Goal: Transaction & Acquisition: Purchase product/service

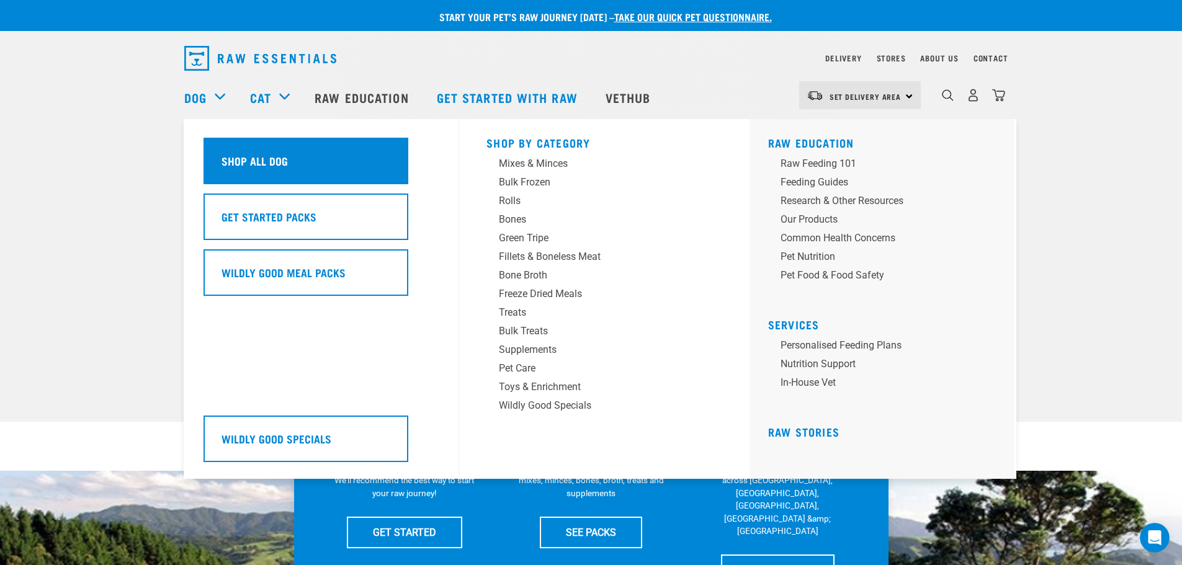
click at [262, 176] on div "Shop All Dog" at bounding box center [306, 161] width 205 height 47
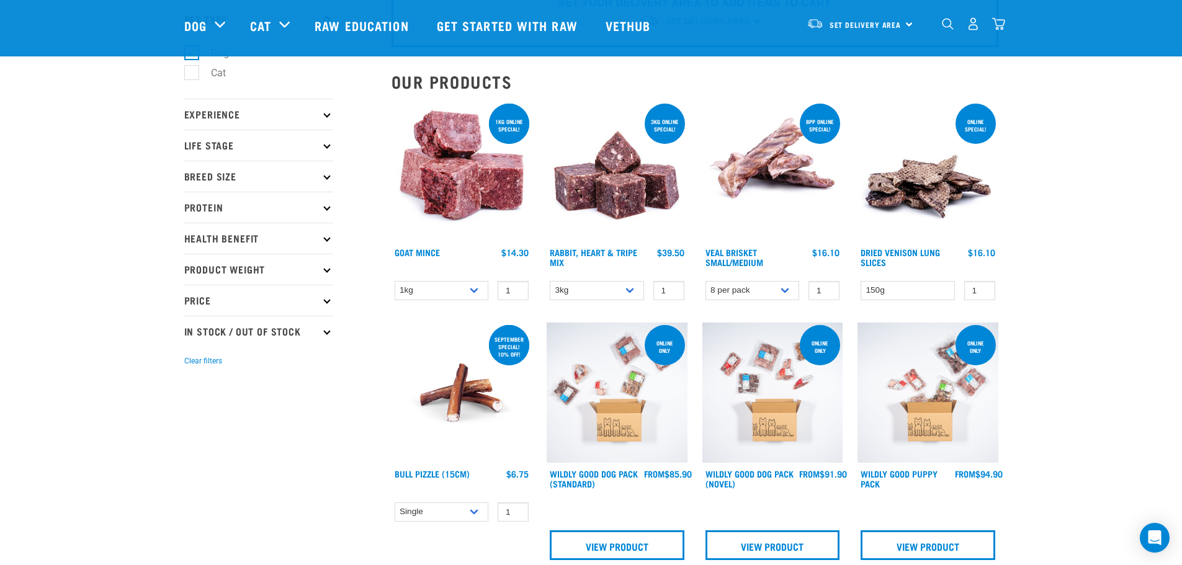
scroll to position [145, 0]
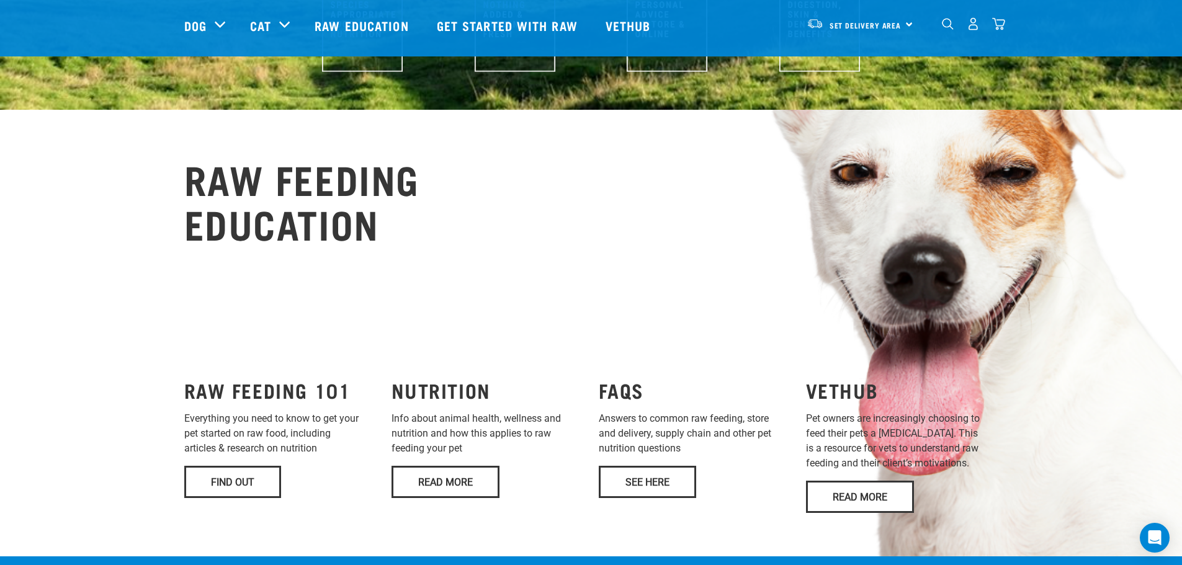
scroll to position [724, 0]
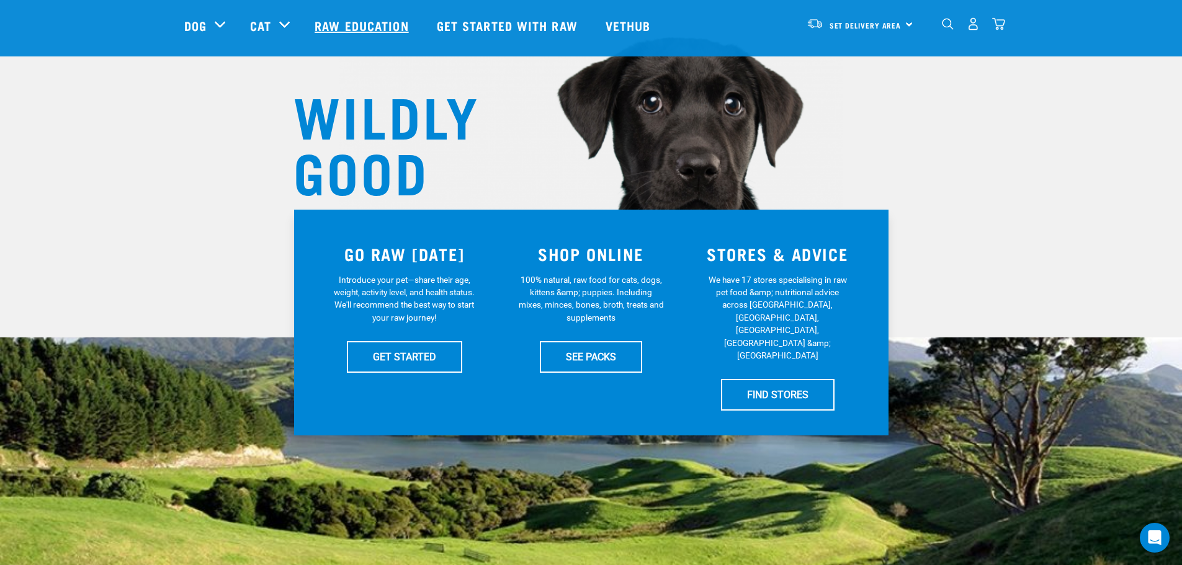
scroll to position [104, 0]
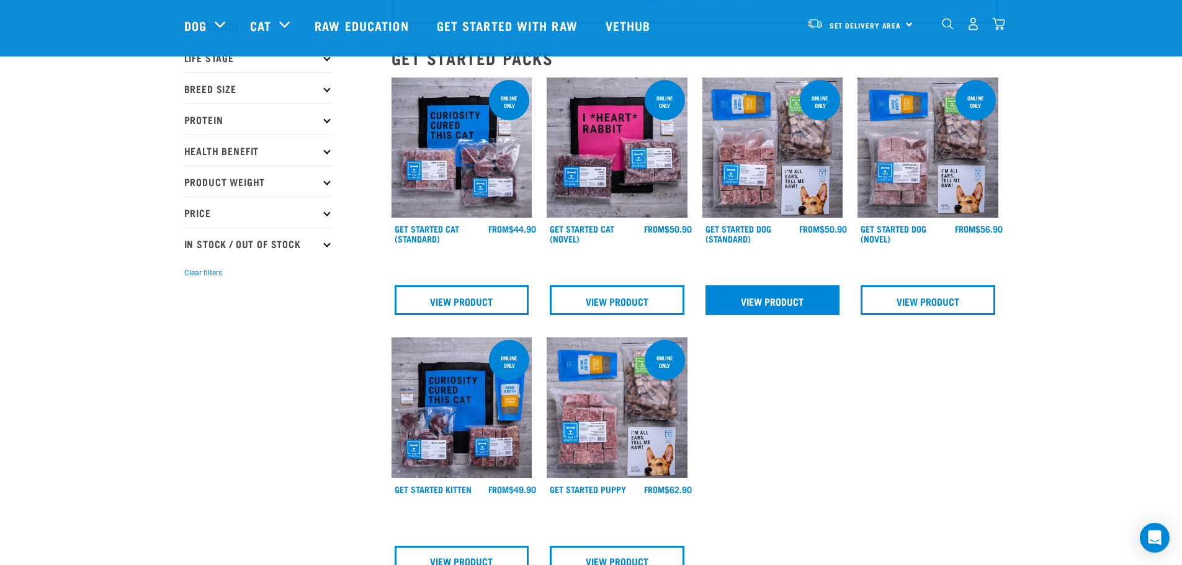
scroll to position [104, 0]
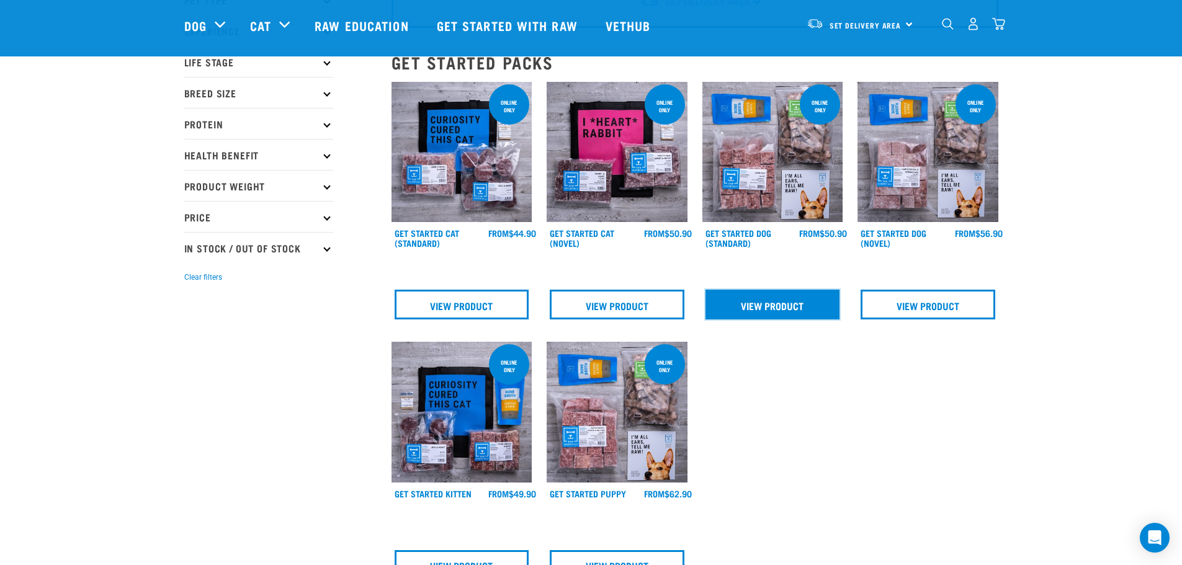
click at [789, 303] on link "View Product" at bounding box center [773, 305] width 135 height 30
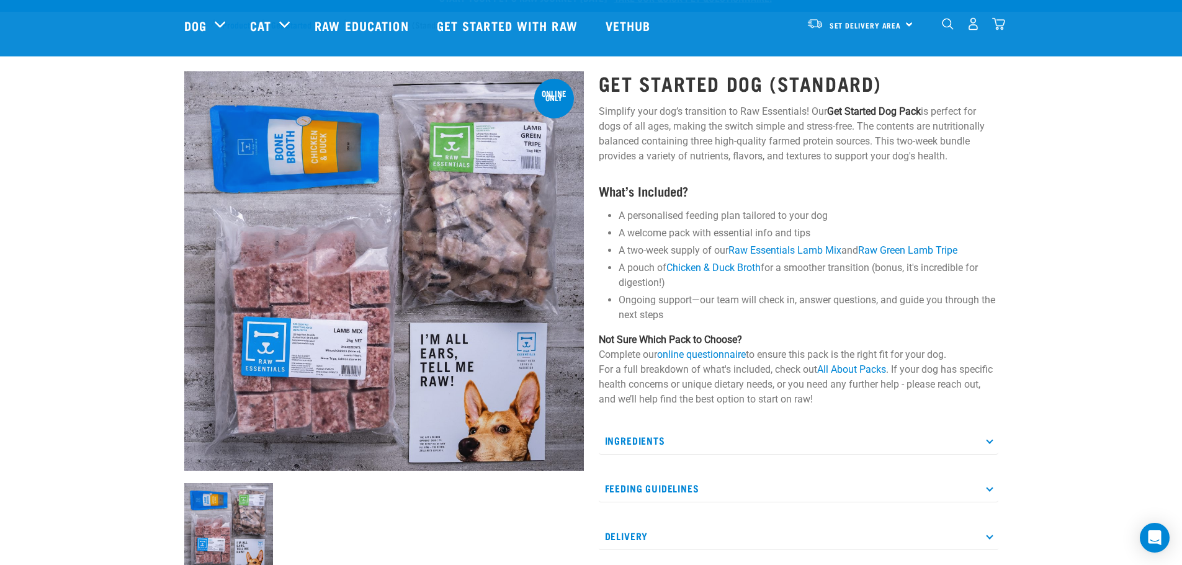
scroll to position [62, 0]
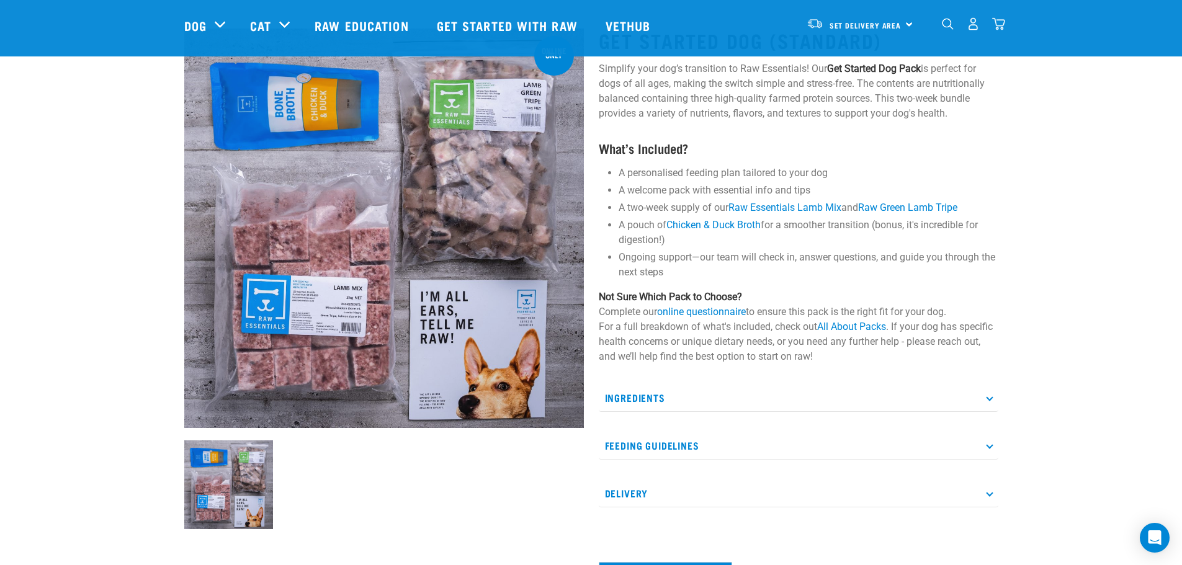
click at [708, 442] on p "Feeding Guidelines" at bounding box center [799, 446] width 400 height 28
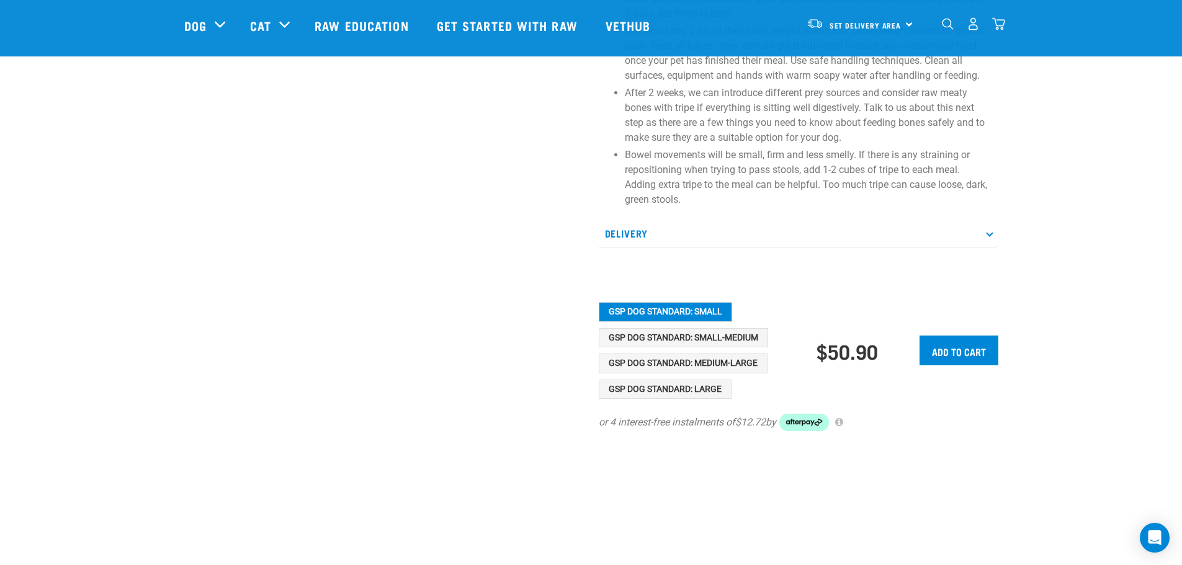
scroll to position [641, 0]
click at [734, 371] on button "GSP Dog Standard: Medium-Large" at bounding box center [683, 363] width 169 height 20
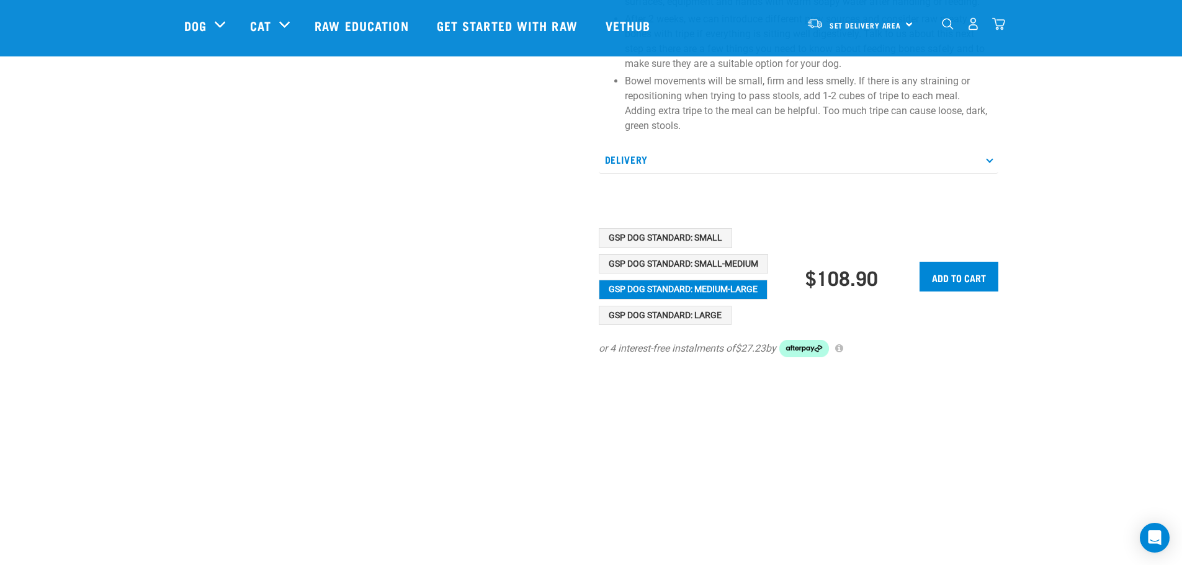
scroll to position [703, 0]
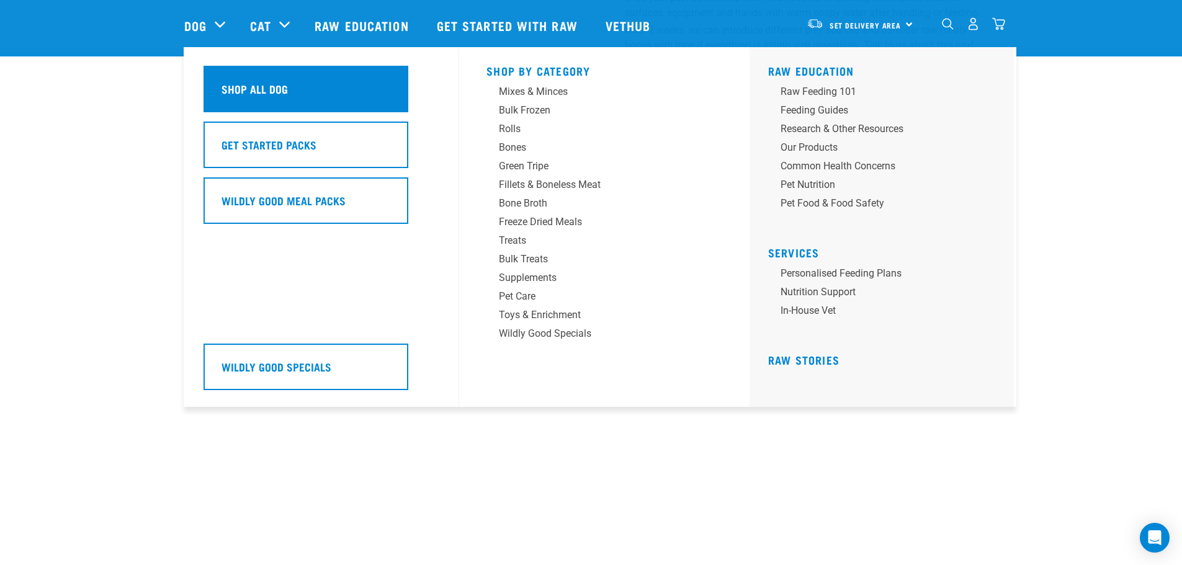
click at [303, 86] on div "Shop All Dog" at bounding box center [306, 89] width 205 height 47
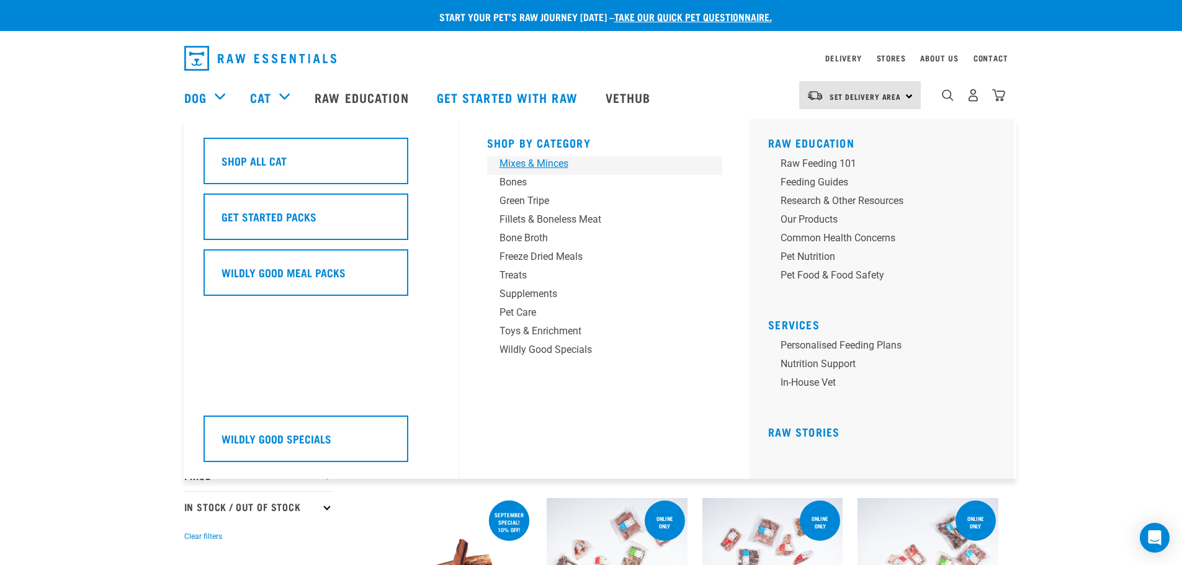
click at [538, 162] on div "Mixes & Minces" at bounding box center [597, 163] width 194 height 15
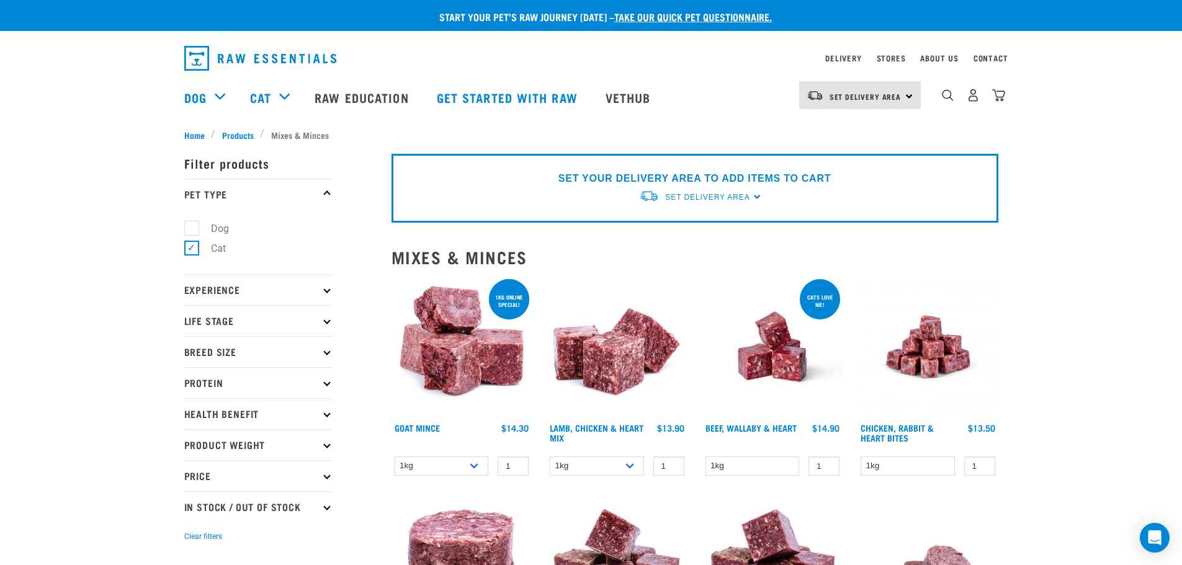
click at [320, 316] on p "Life Stage" at bounding box center [258, 320] width 149 height 31
click at [194, 417] on label "Adult Dog" at bounding box center [225, 416] width 68 height 16
click at [192, 417] on input "Adult Dog" at bounding box center [188, 414] width 8 height 8
checkbox input "true"
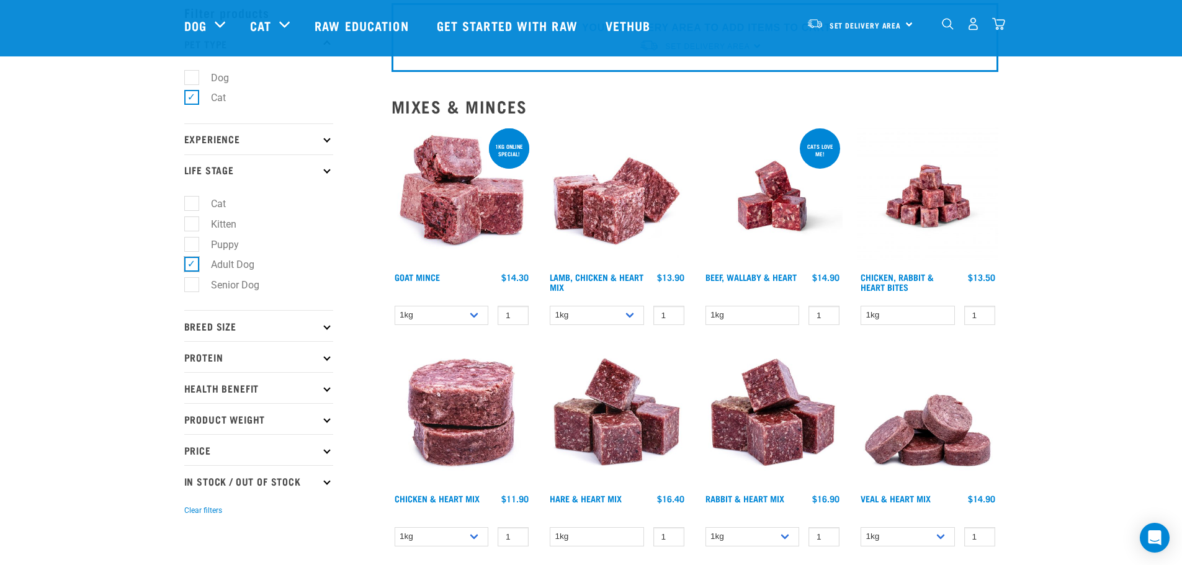
scroll to position [62, 0]
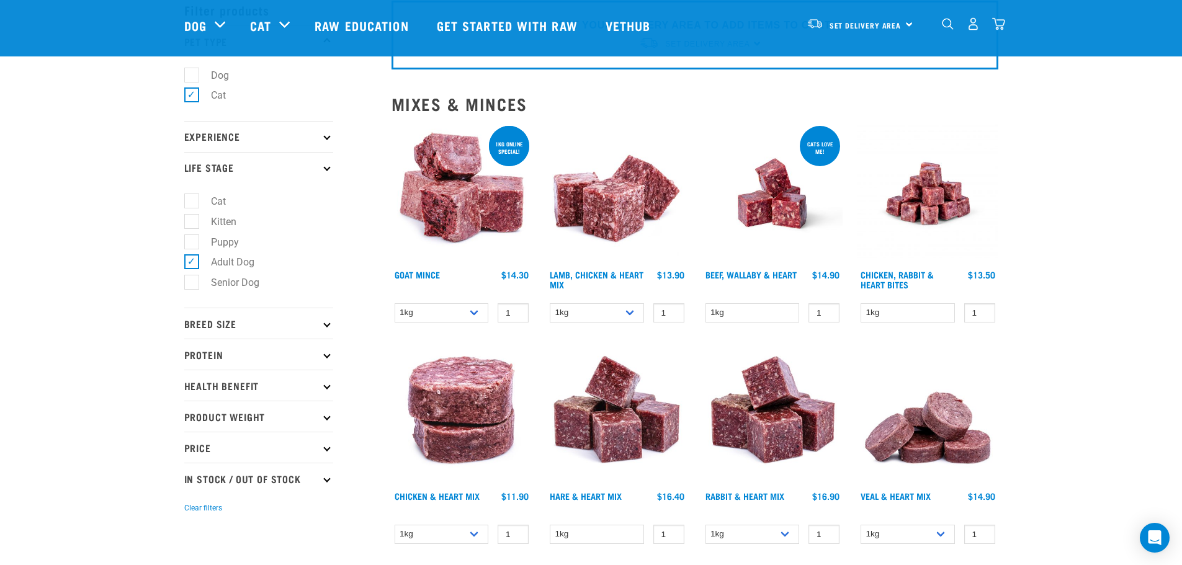
click at [267, 319] on p "Breed Size" at bounding box center [258, 323] width 149 height 31
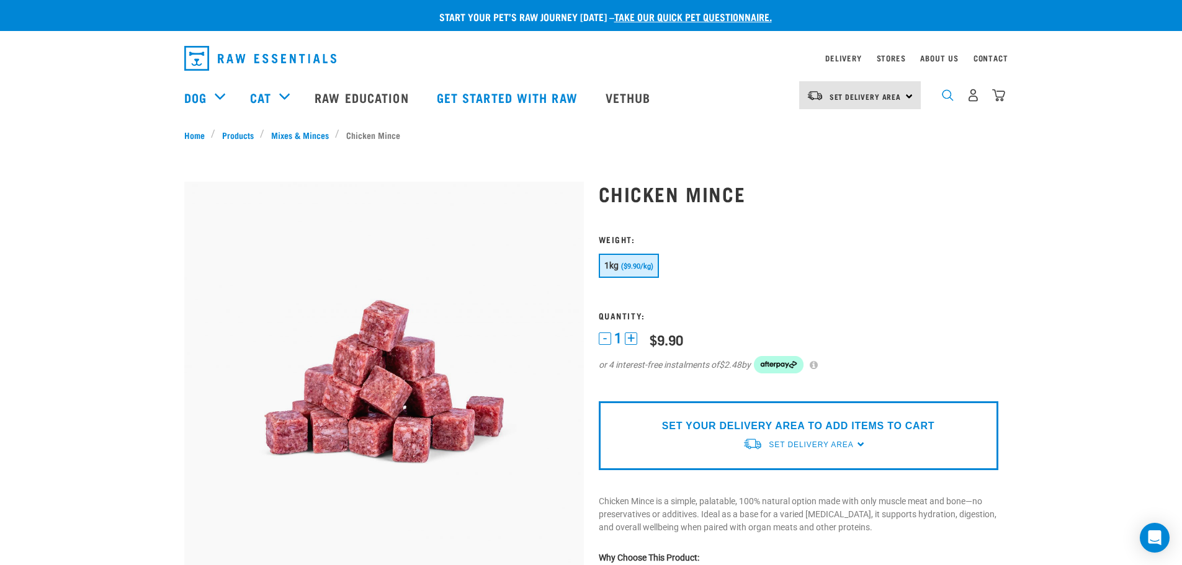
click at [951, 101] on img "dropdown navigation" at bounding box center [948, 95] width 12 height 12
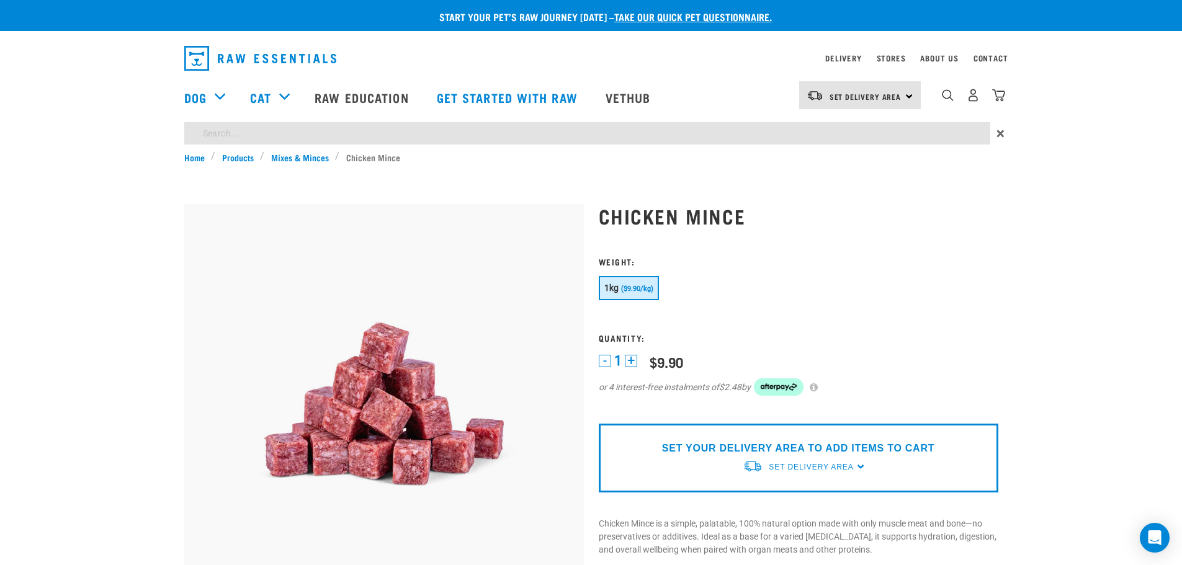
click at [872, 132] on input "search" at bounding box center [587, 133] width 806 height 22
type input "chicken necks"
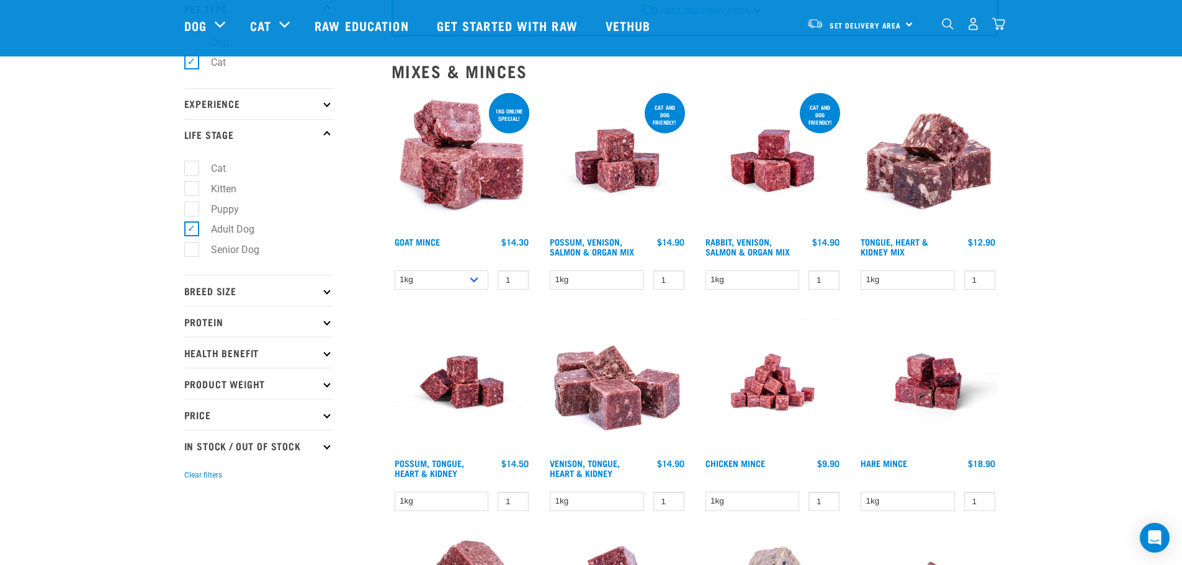
scroll to position [104, 0]
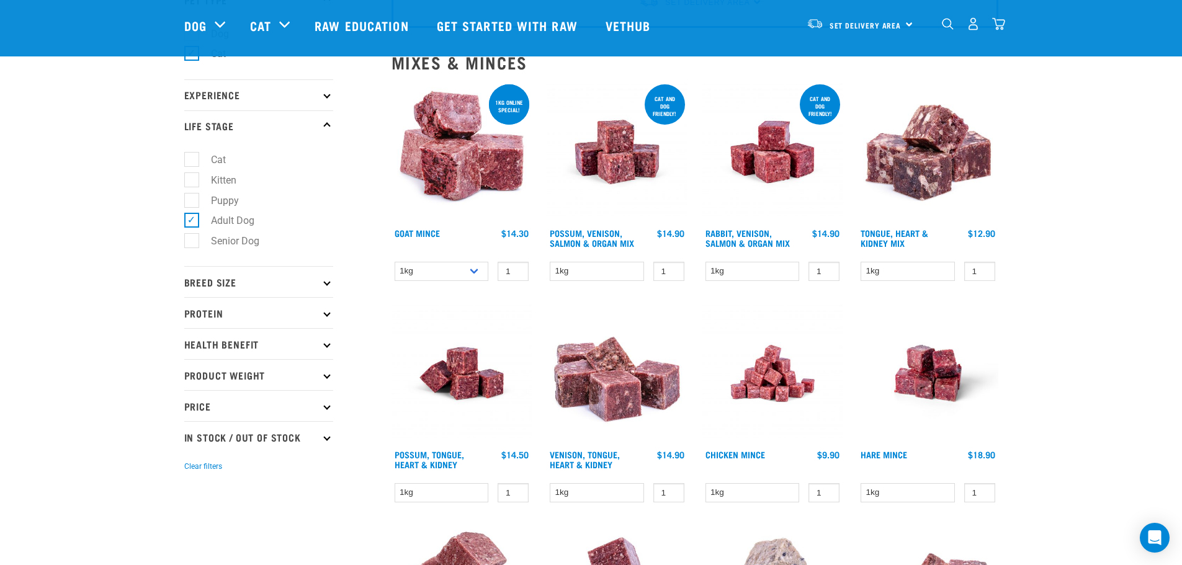
click at [276, 298] on p "Protein" at bounding box center [258, 312] width 149 height 31
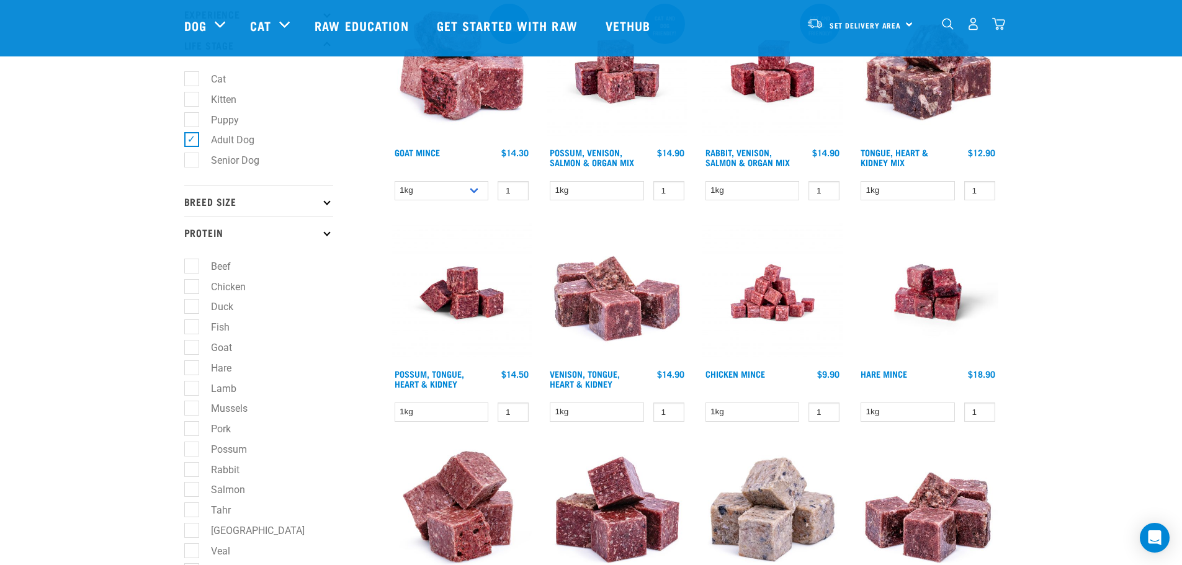
scroll to position [186, 0]
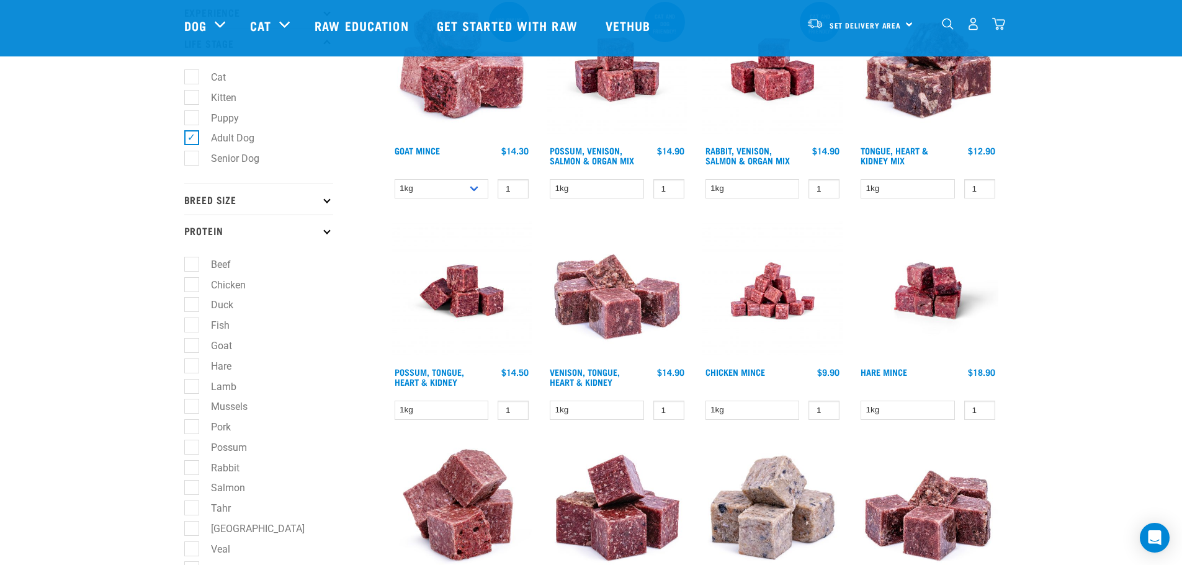
click at [315, 210] on p "Breed Size" at bounding box center [258, 199] width 149 height 31
click at [191, 248] on label "Medium Dogs" at bounding box center [234, 254] width 86 height 16
click at [190, 248] on input "Medium Dogs" at bounding box center [188, 252] width 8 height 8
checkbox input "true"
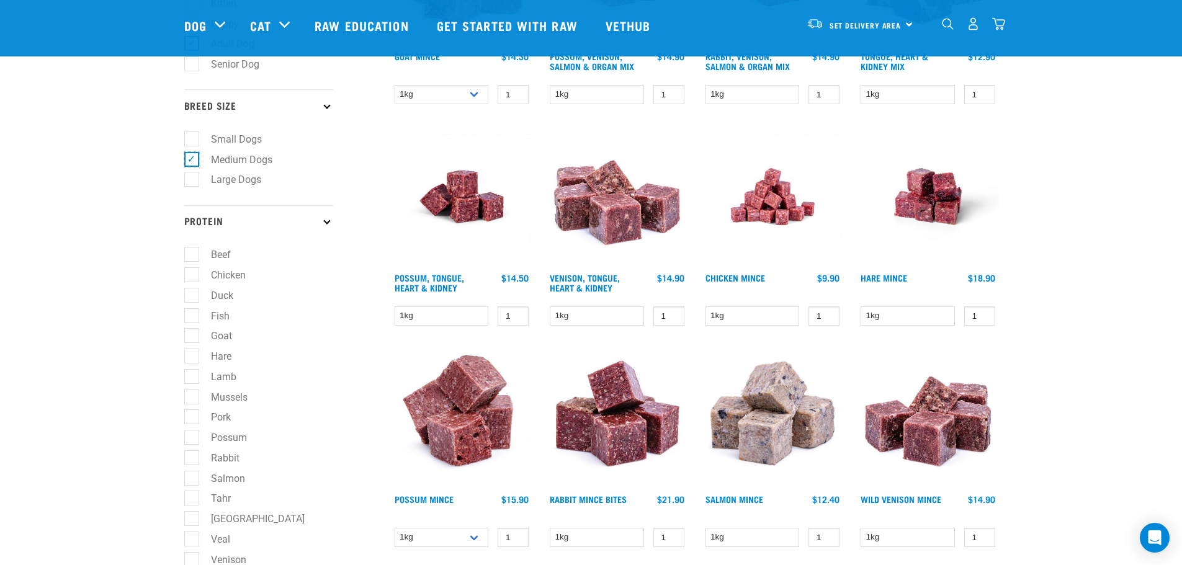
scroll to position [290, 0]
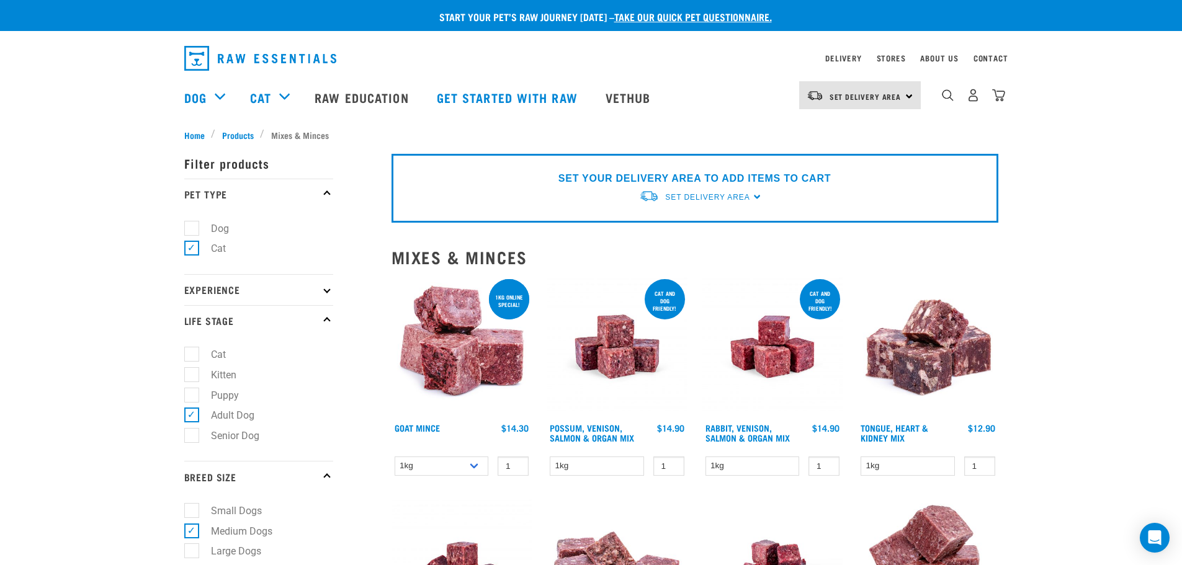
click at [192, 224] on label "Dog" at bounding box center [212, 229] width 43 height 16
click at [192, 224] on input "Dog" at bounding box center [188, 226] width 8 height 8
checkbox input "true"
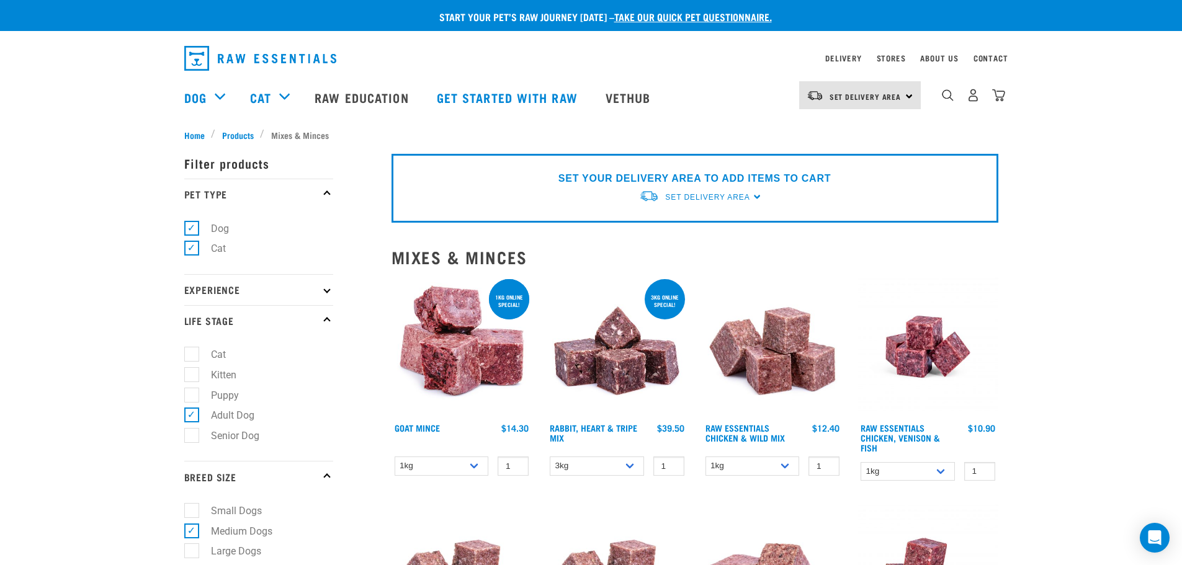
click at [197, 249] on label "Cat" at bounding box center [211, 249] width 40 height 16
click at [192, 249] on input "Cat" at bounding box center [188, 247] width 8 height 8
checkbox input "false"
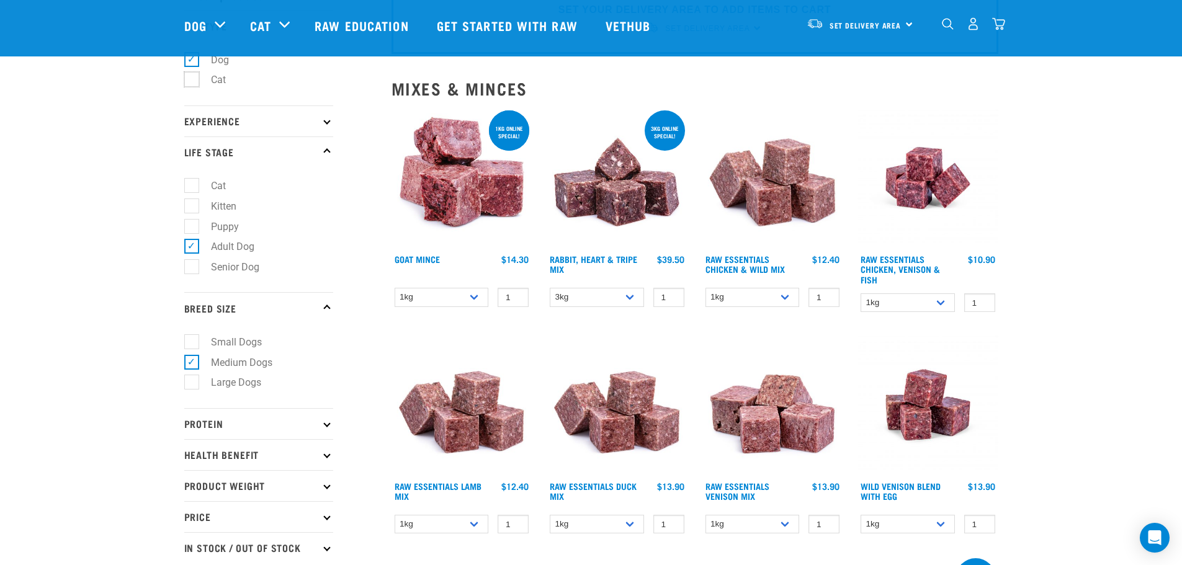
scroll to position [104, 0]
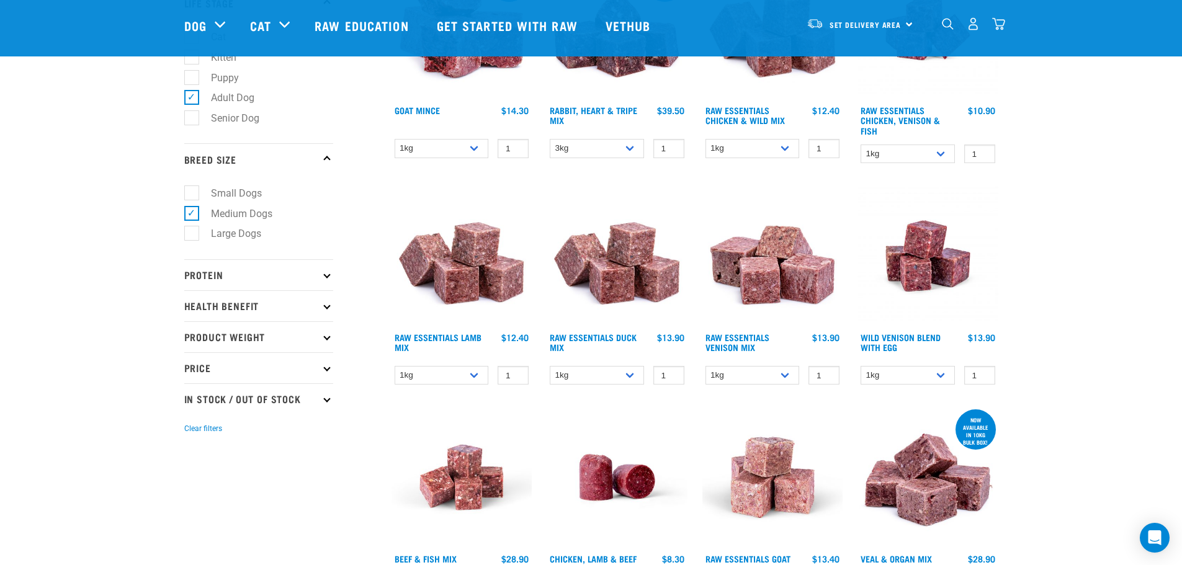
scroll to position [228, 0]
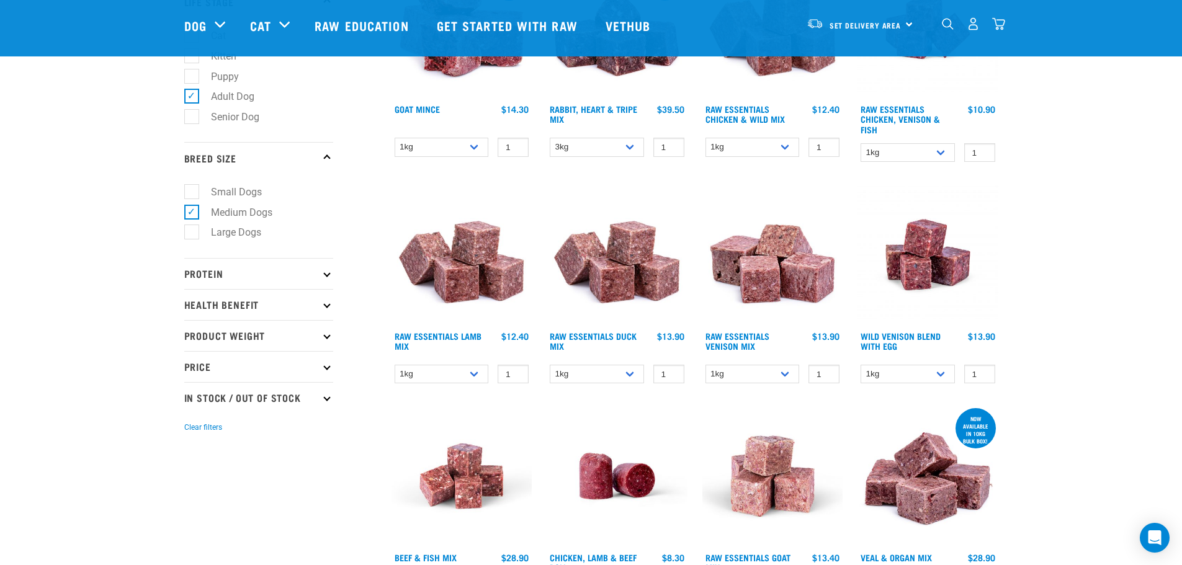
click at [228, 333] on p "Product Weight" at bounding box center [258, 335] width 149 height 31
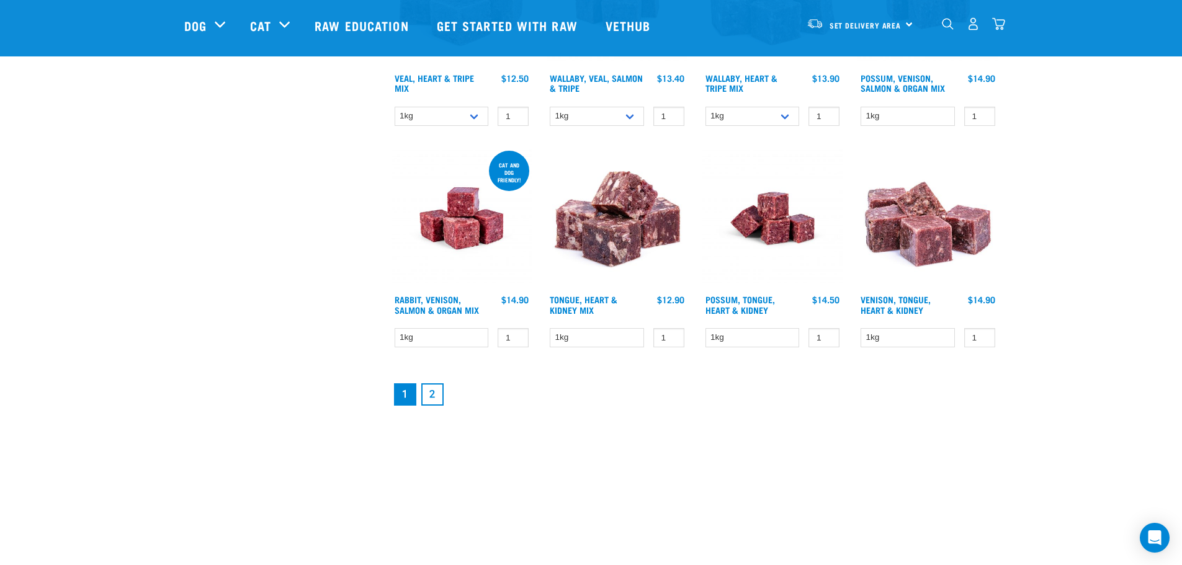
scroll to position [1613, 0]
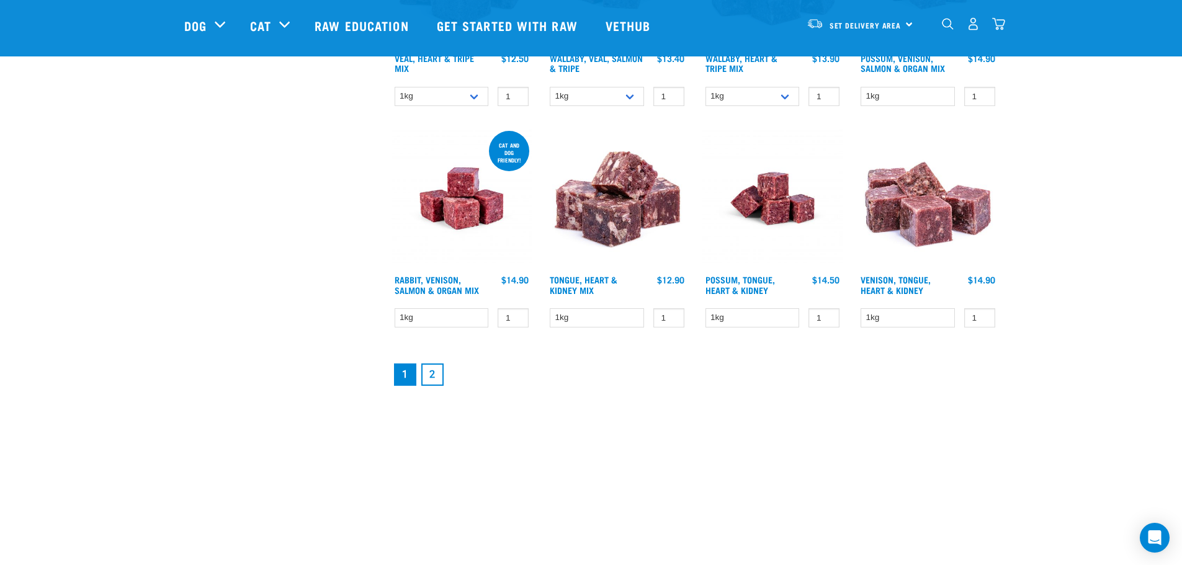
click at [430, 372] on link "2" at bounding box center [432, 375] width 22 height 22
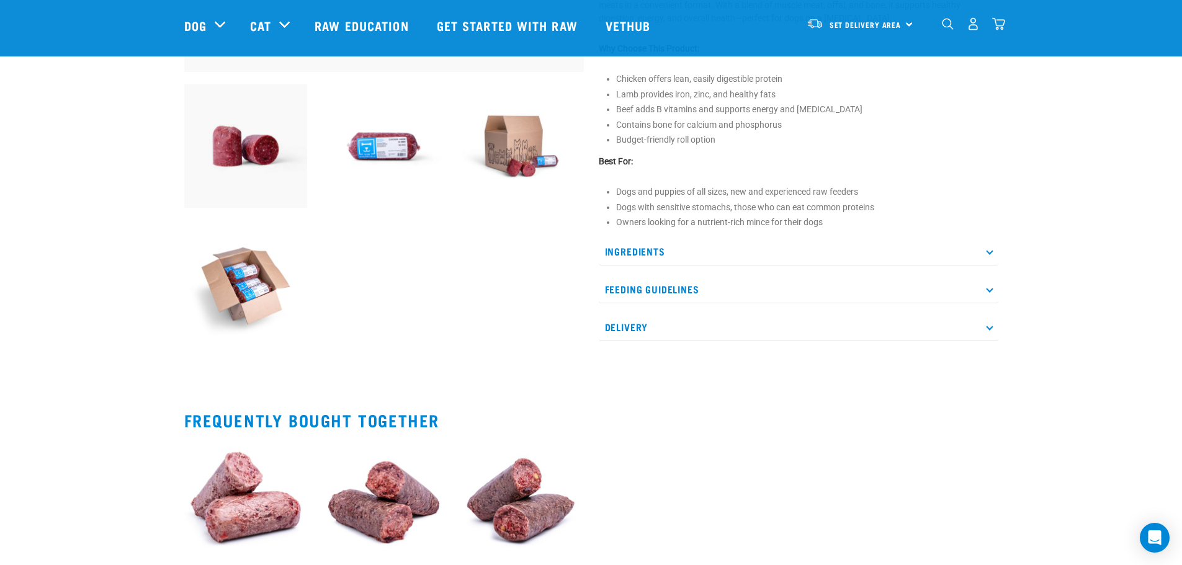
scroll to position [434, 0]
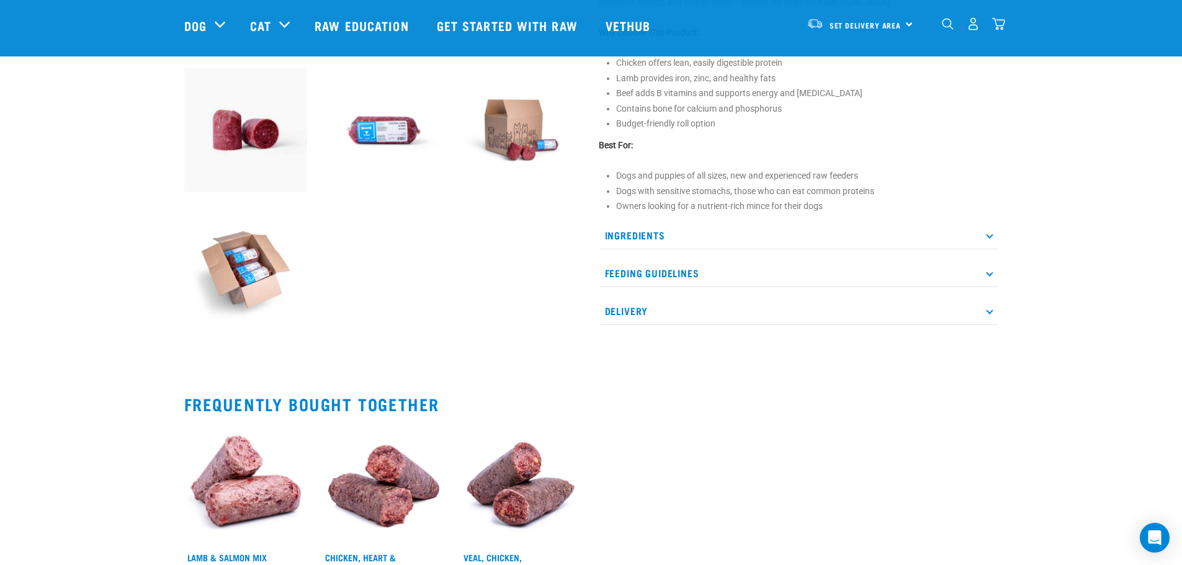
click at [783, 279] on p "Feeding Guidelines" at bounding box center [799, 273] width 400 height 28
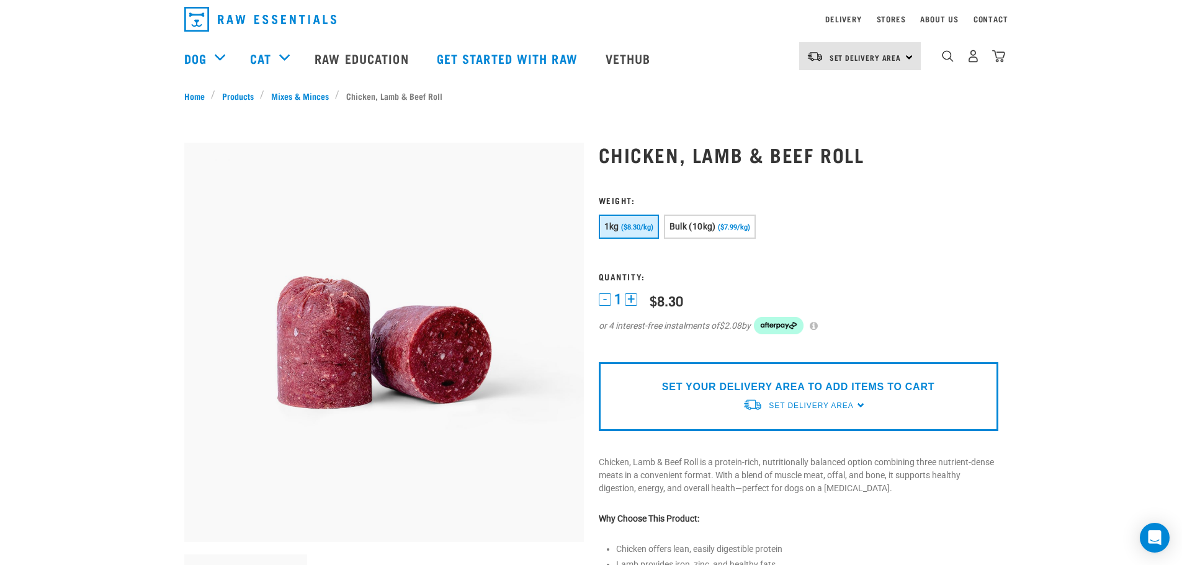
scroll to position [0, 0]
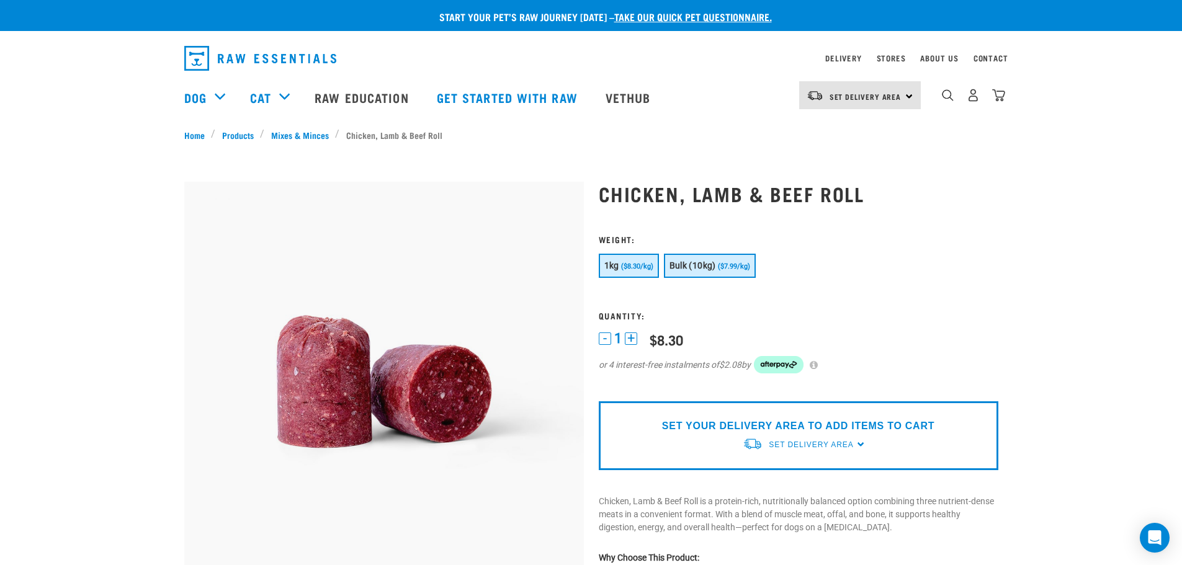
click at [730, 264] on span "($7.99/kg)" at bounding box center [734, 266] width 32 height 8
click at [892, 58] on link "Stores" at bounding box center [891, 58] width 29 height 4
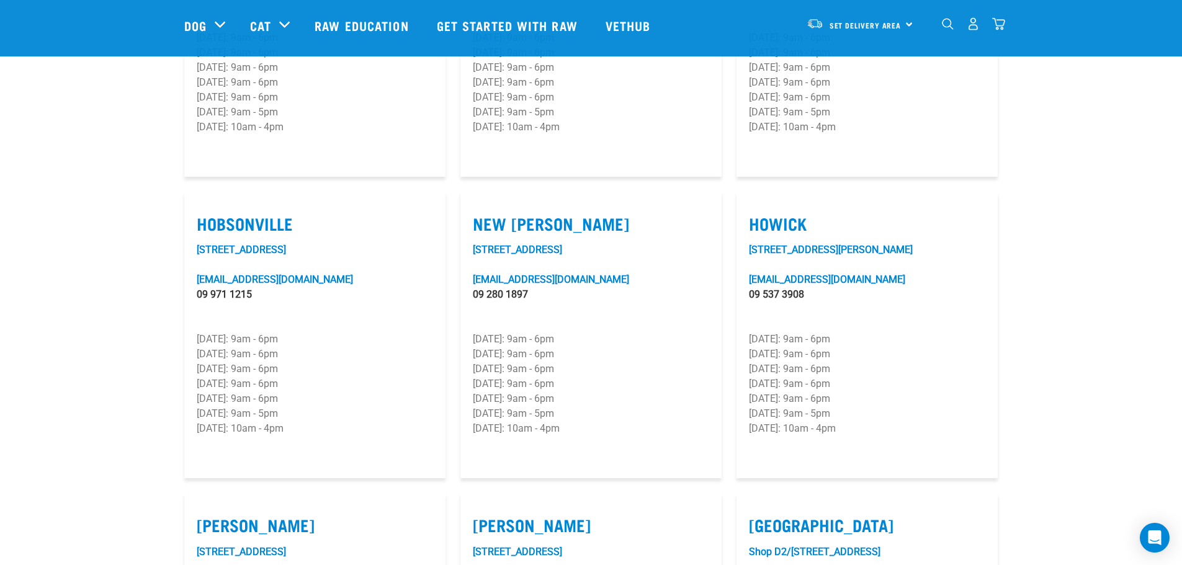
scroll to position [869, 0]
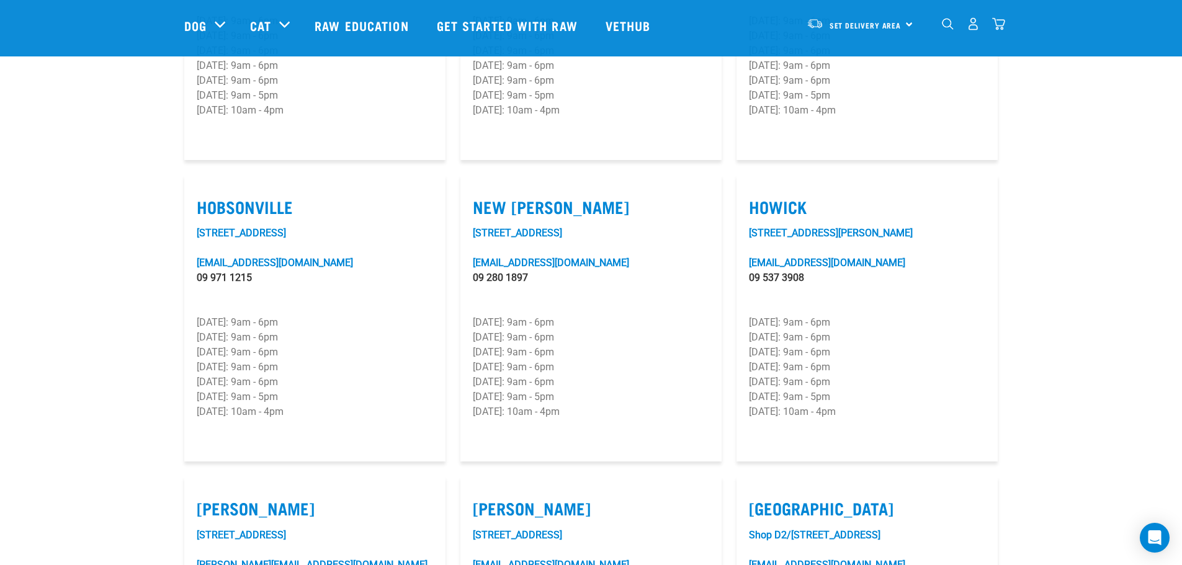
click at [791, 197] on label "Howick" at bounding box center [867, 206] width 236 height 19
click at [757, 187] on input "Howick" at bounding box center [753, 191] width 8 height 8
checkbox input "true"
click at [792, 227] on link "[STREET_ADDRESS][PERSON_NAME]" at bounding box center [831, 233] width 164 height 12
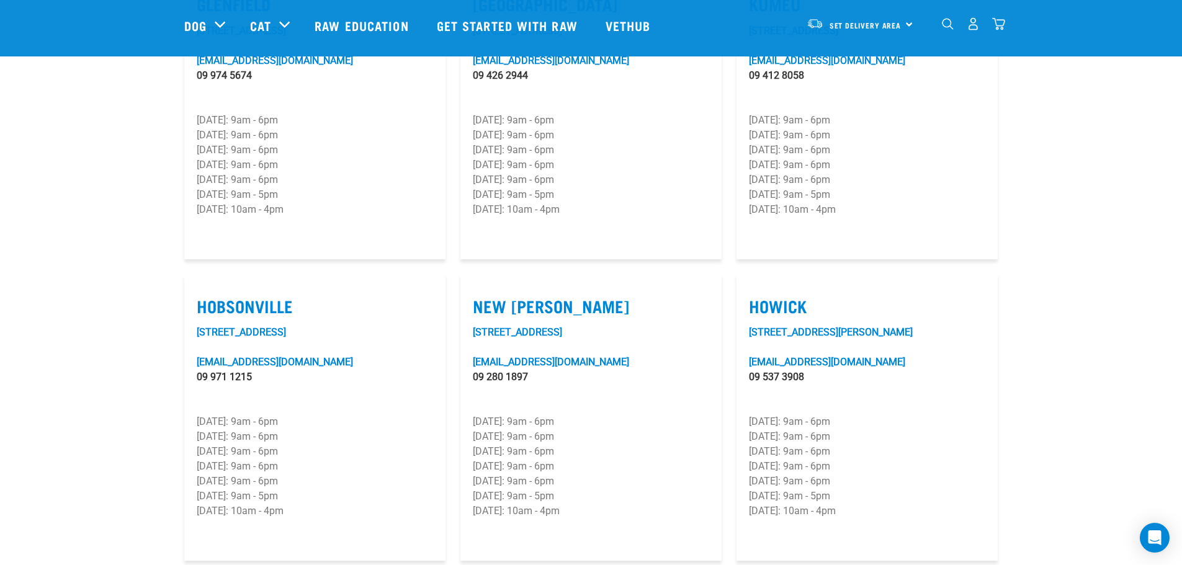
scroll to position [765, 0]
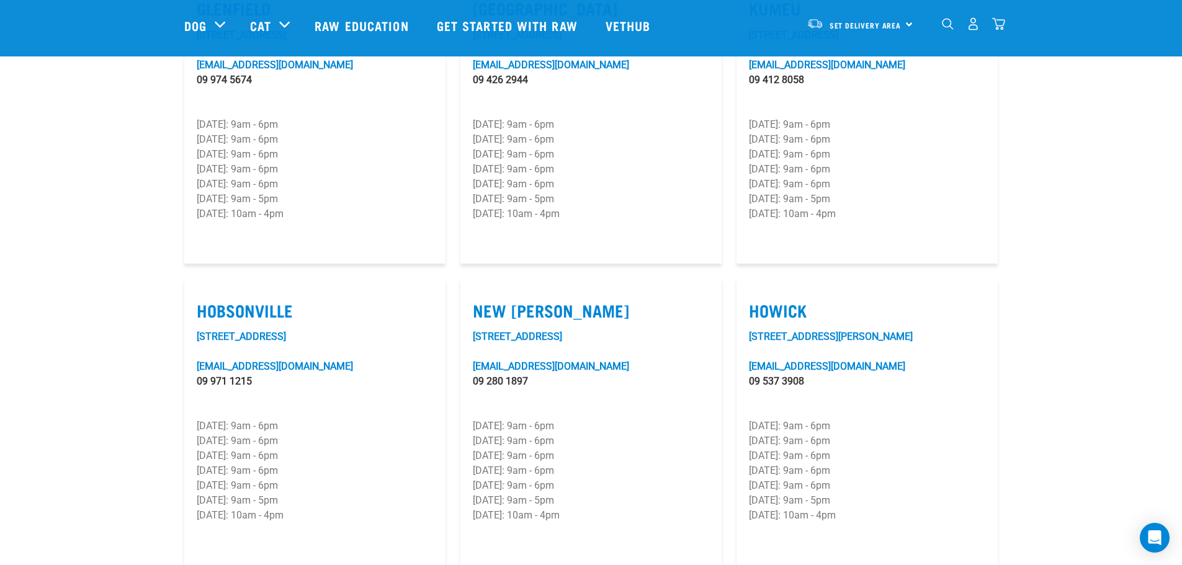
click at [949, 27] on img "dropdown navigation" at bounding box center [948, 24] width 12 height 12
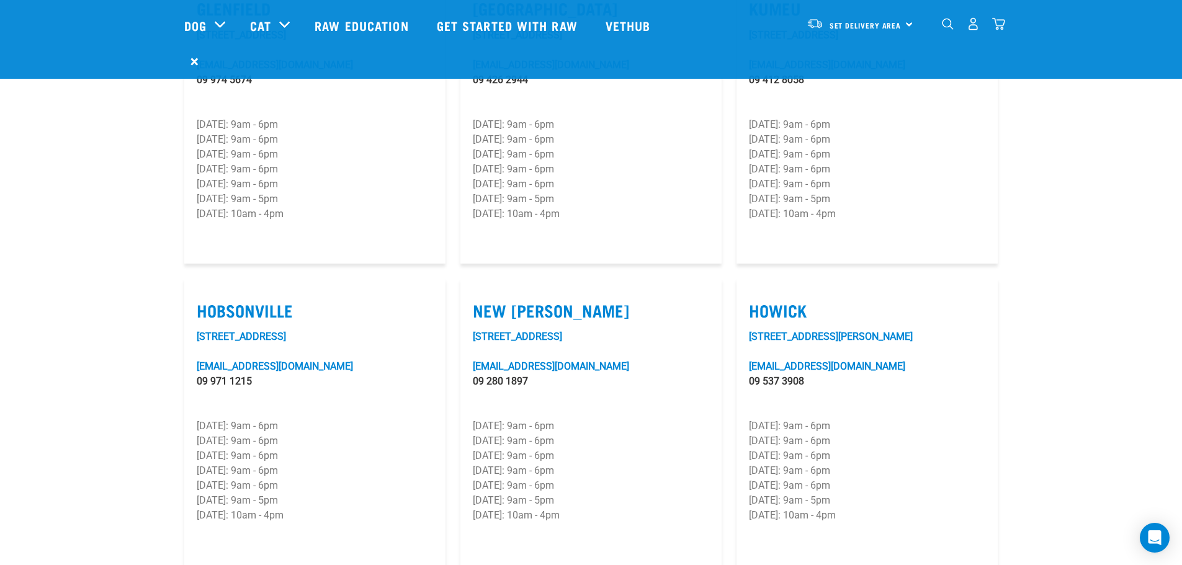
click at [949, 29] on img "dropdown navigation" at bounding box center [948, 24] width 12 height 12
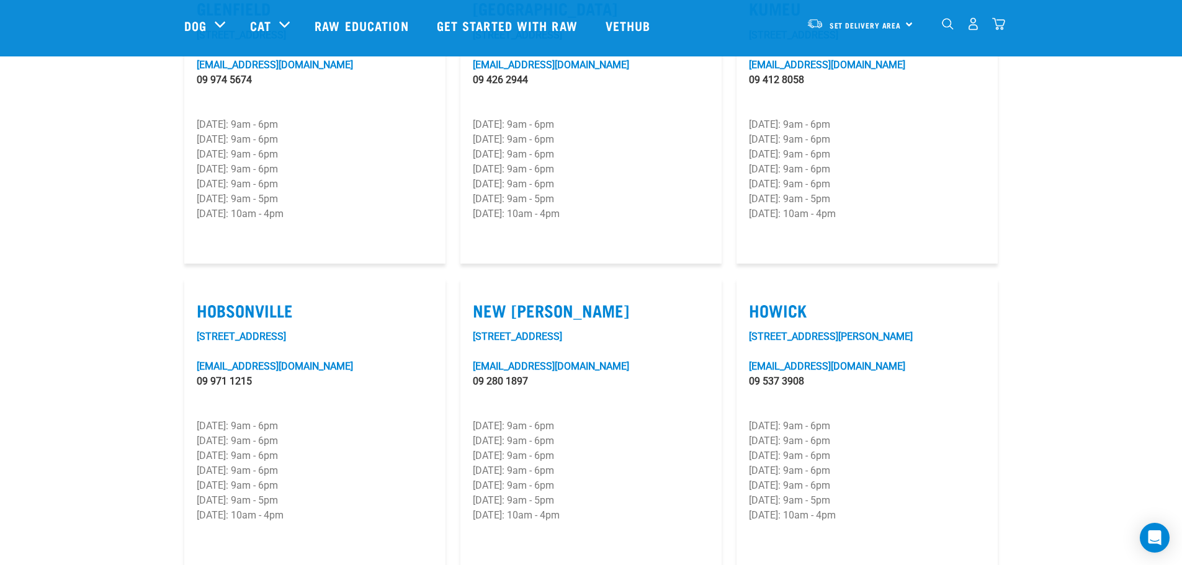
click at [949, 29] on img "dropdown navigation" at bounding box center [948, 24] width 12 height 12
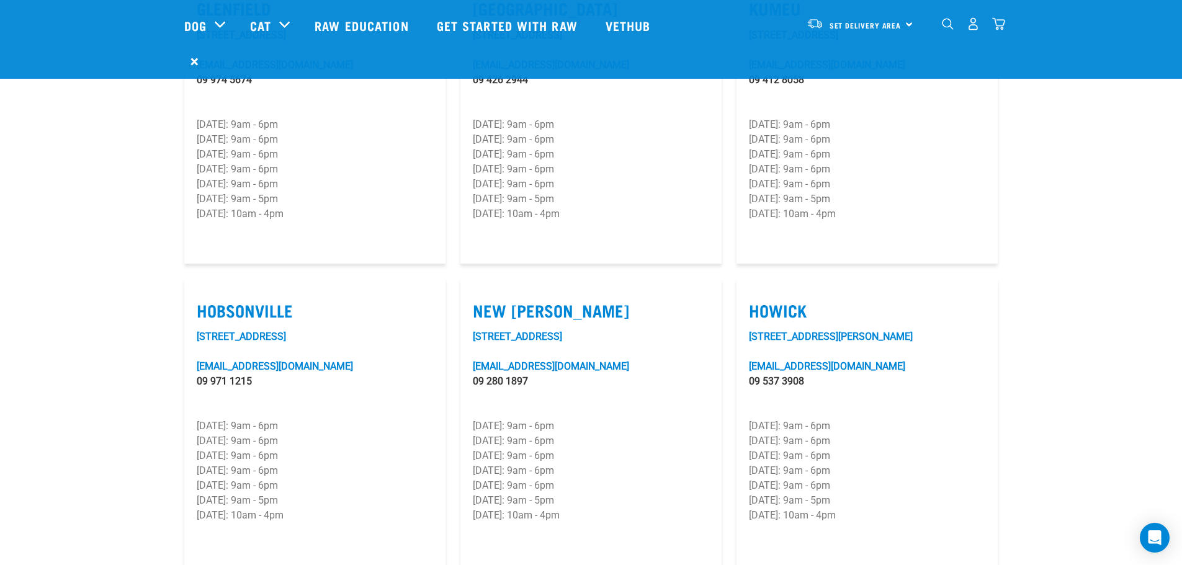
click at [201, 62] on form "×" at bounding box center [591, 61] width 814 height 22
click at [195, 62] on span "×" at bounding box center [195, 61] width 8 height 22
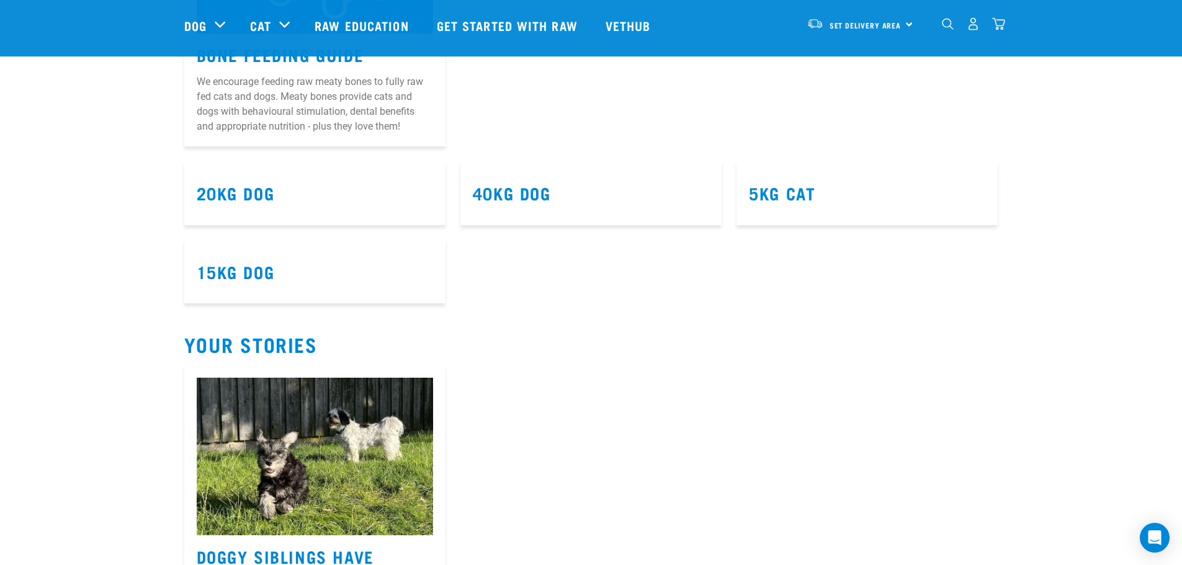
scroll to position [1924, 0]
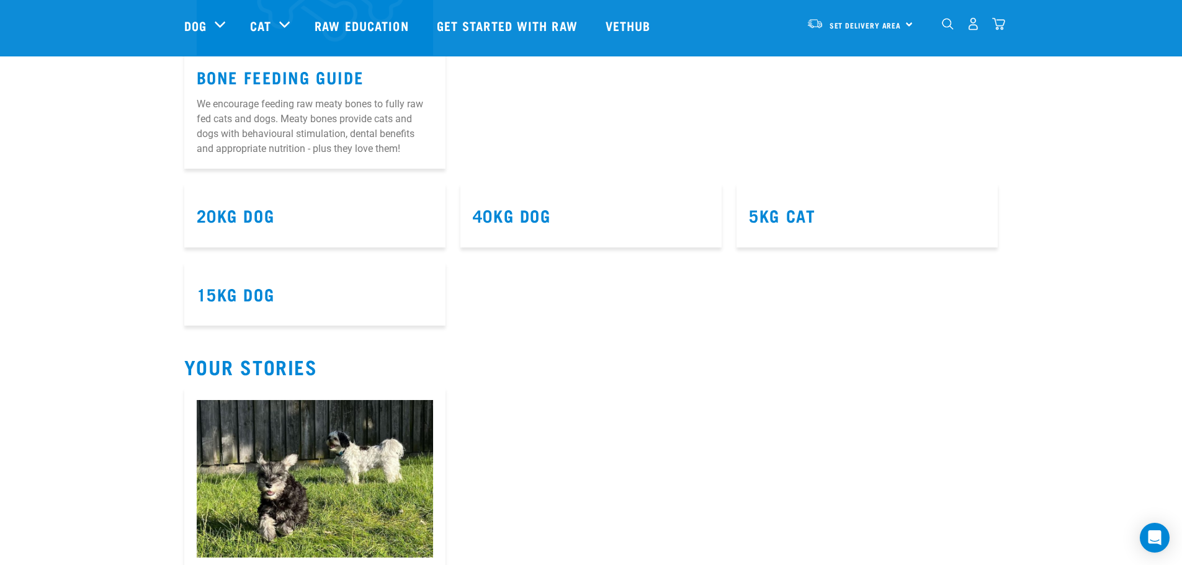
click at [320, 225] on h3 "20kg Dog" at bounding box center [315, 215] width 236 height 19
click at [245, 220] on link "20kg Dog" at bounding box center [236, 214] width 78 height 9
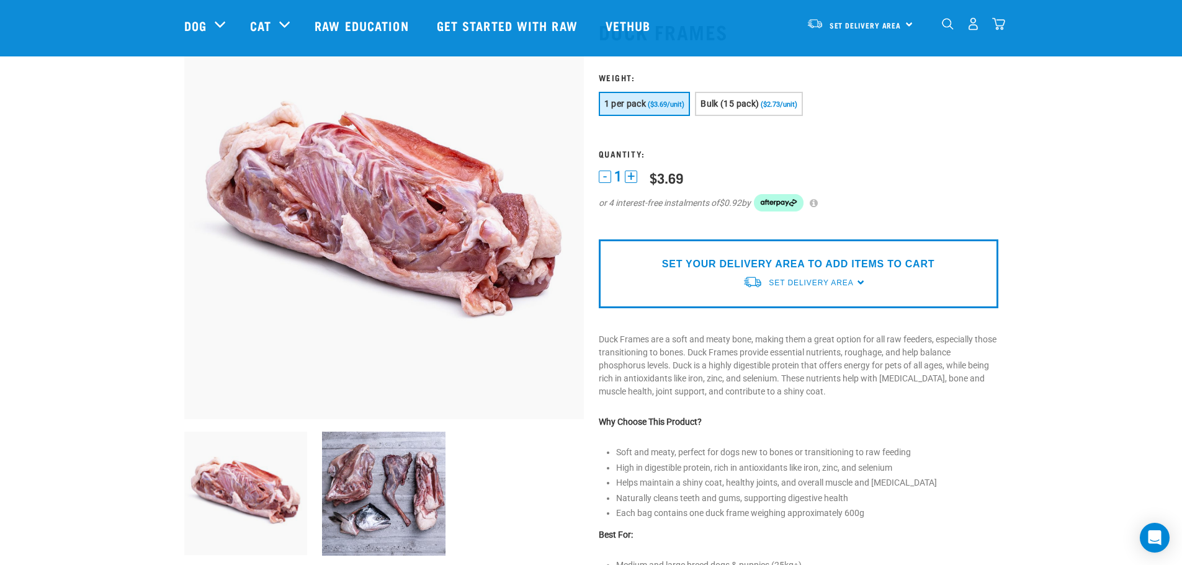
scroll to position [83, 0]
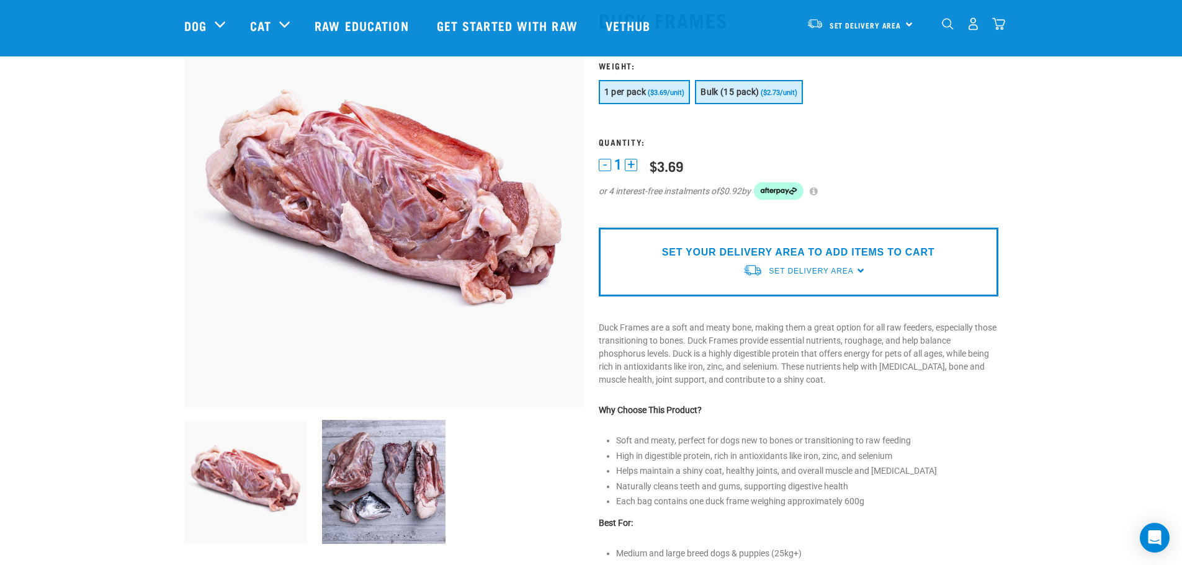
click at [745, 91] on span "Bulk (15 pack)" at bounding box center [730, 92] width 58 height 10
click at [674, 94] on span "($3.69/unit)" at bounding box center [666, 93] width 37 height 8
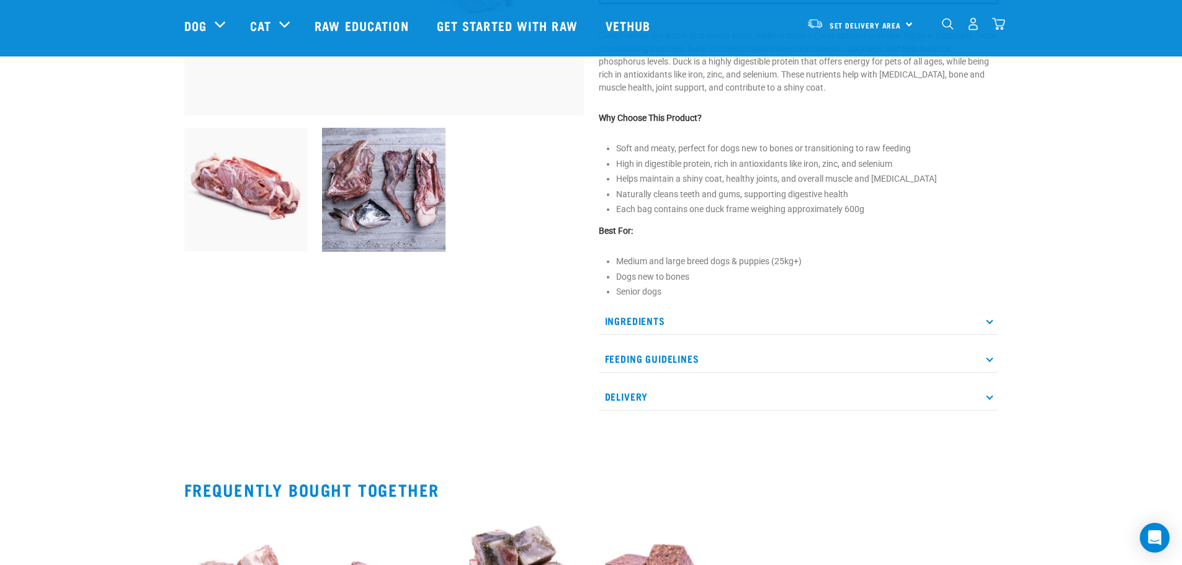
scroll to position [434, 0]
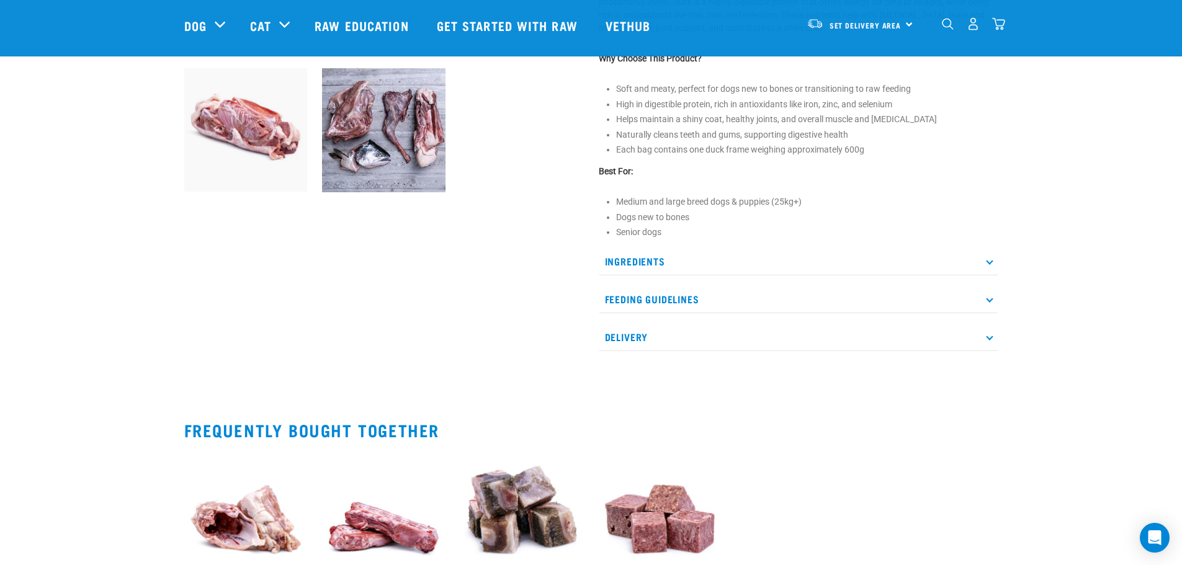
click at [802, 306] on p "Feeding Guidelines" at bounding box center [799, 299] width 400 height 28
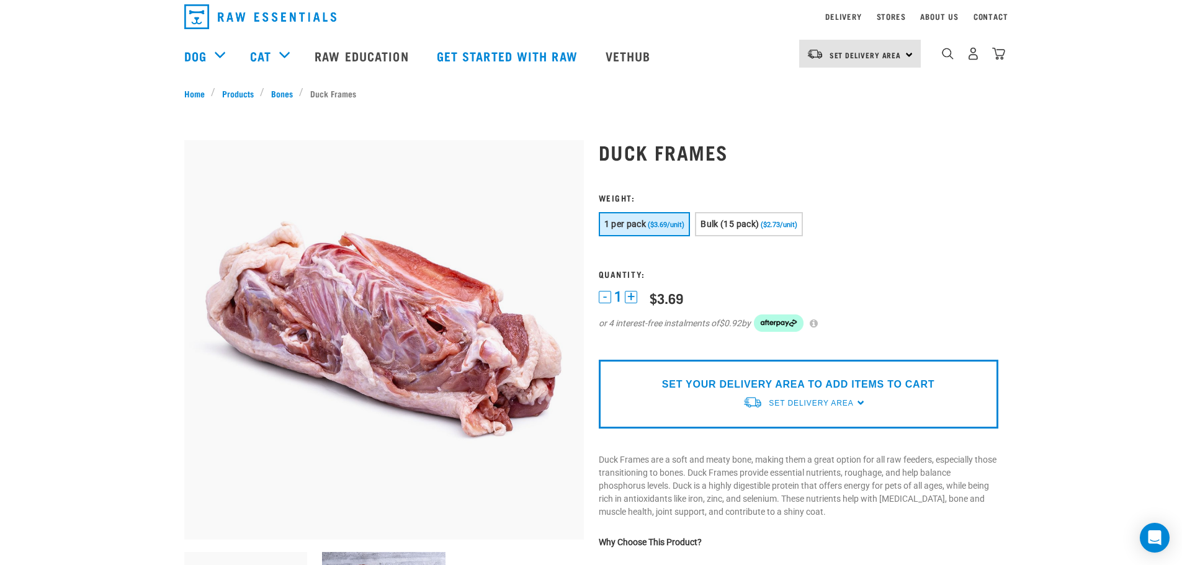
scroll to position [0, 0]
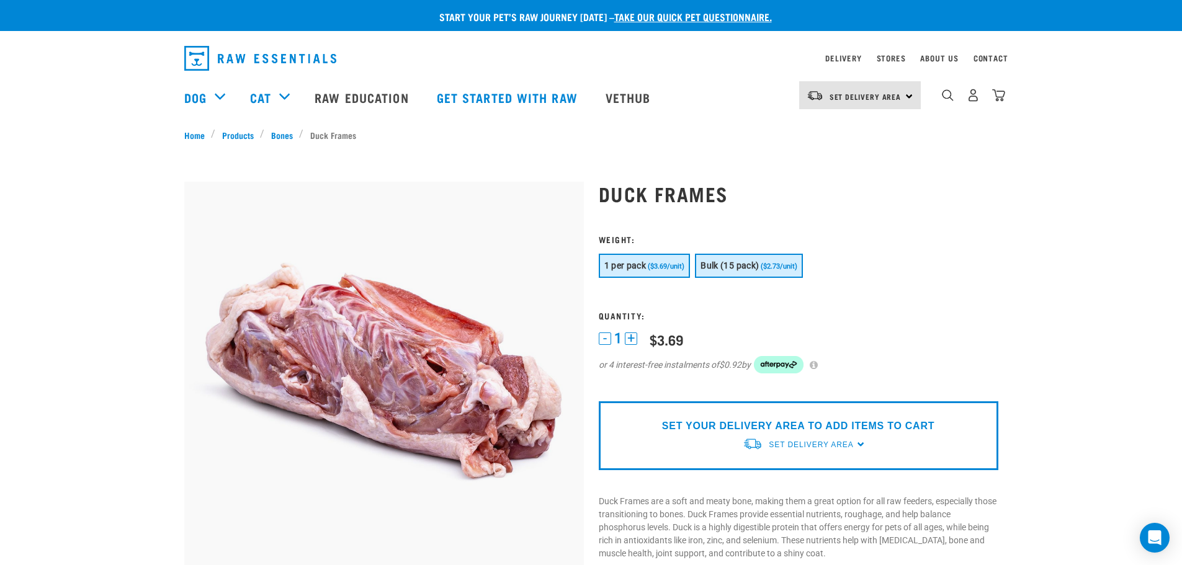
click at [735, 262] on span "Bulk (15 pack)" at bounding box center [730, 266] width 58 height 10
click at [661, 257] on button "1 per pack ($3.69/unit)" at bounding box center [645, 266] width 92 height 24
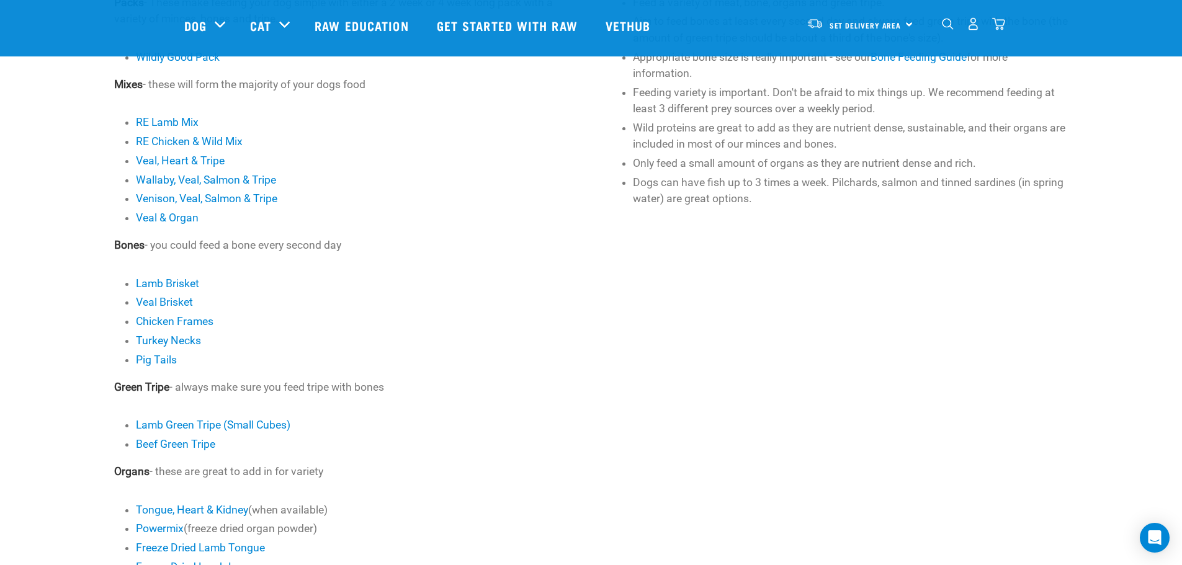
scroll to position [476, 0]
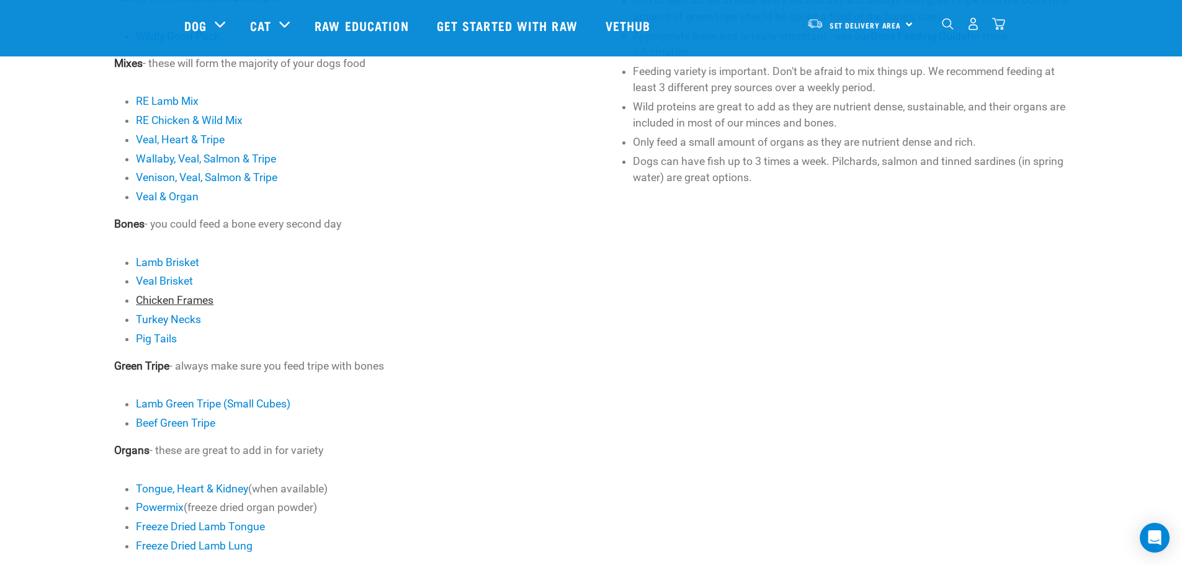
click at [189, 300] on link "Chicken Frames" at bounding box center [175, 300] width 78 height 12
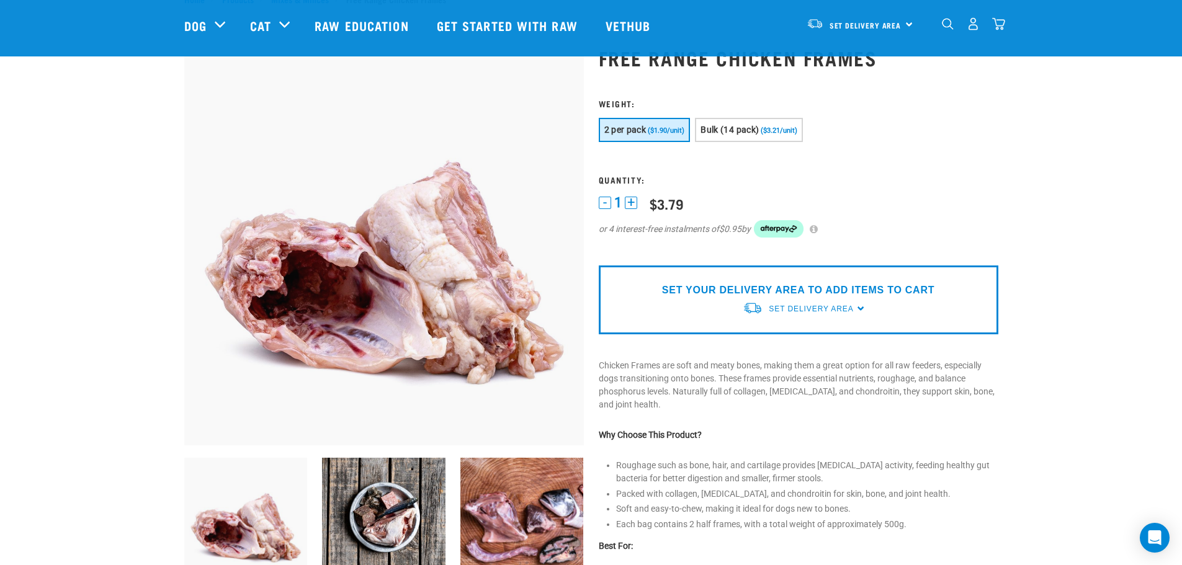
scroll to position [42, 0]
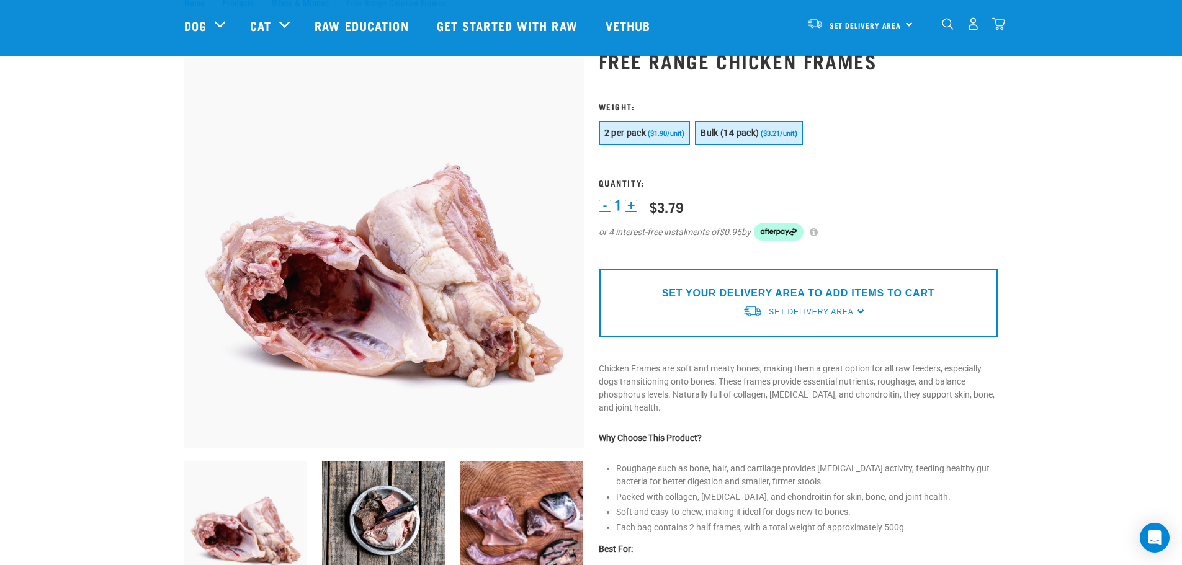
click at [750, 126] on button "Bulk (14 pack) ($3.21/unit)" at bounding box center [749, 133] width 108 height 24
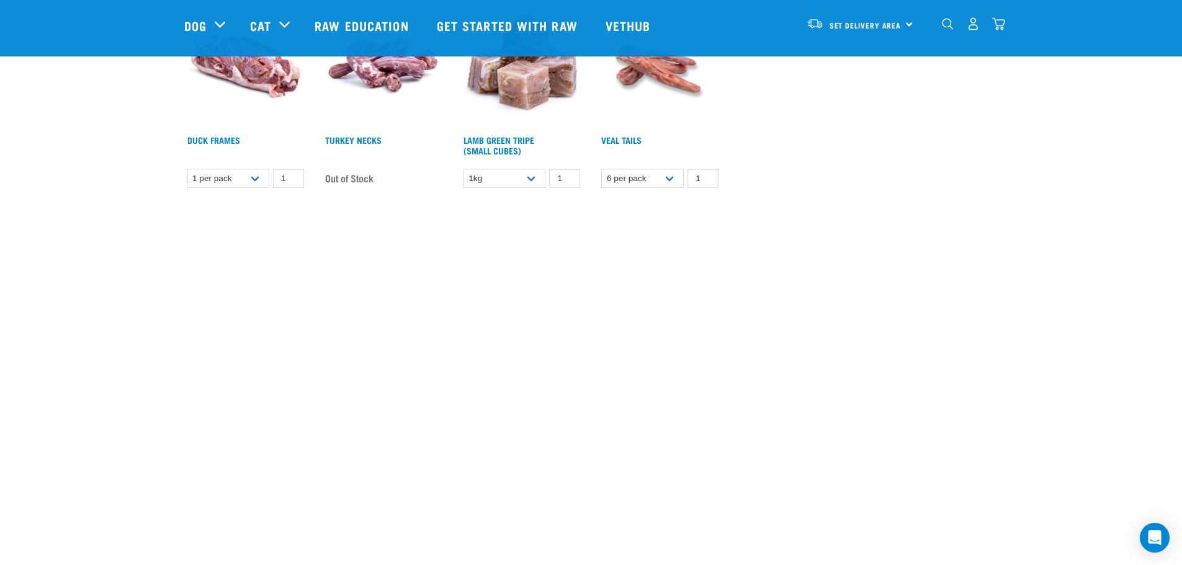
scroll to position [848, 0]
click at [207, 137] on link "Duck Frames" at bounding box center [213, 139] width 53 height 4
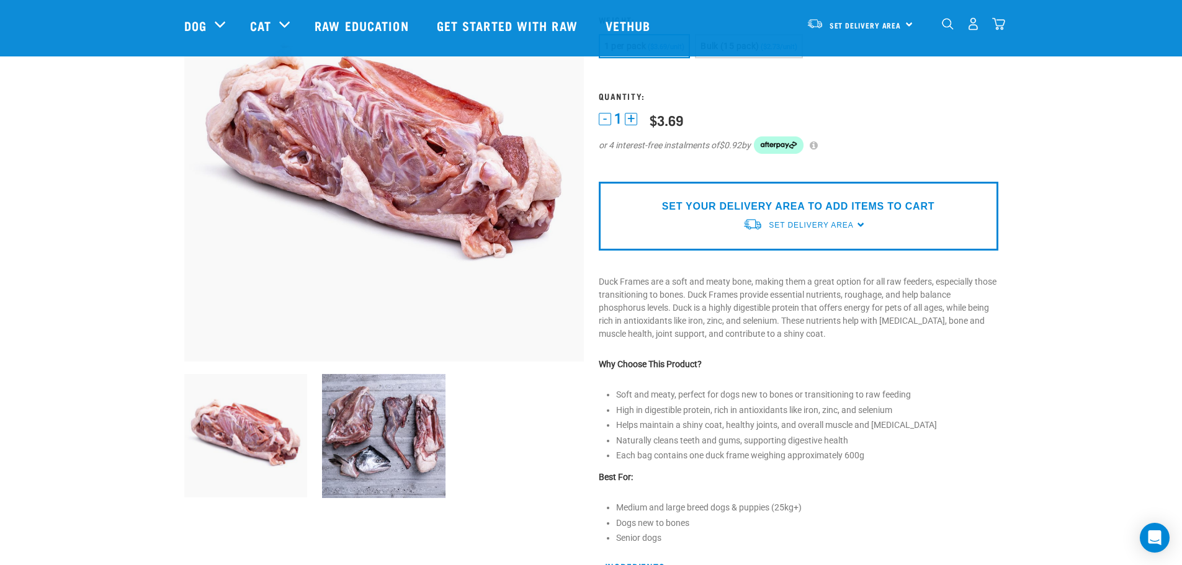
scroll to position [124, 0]
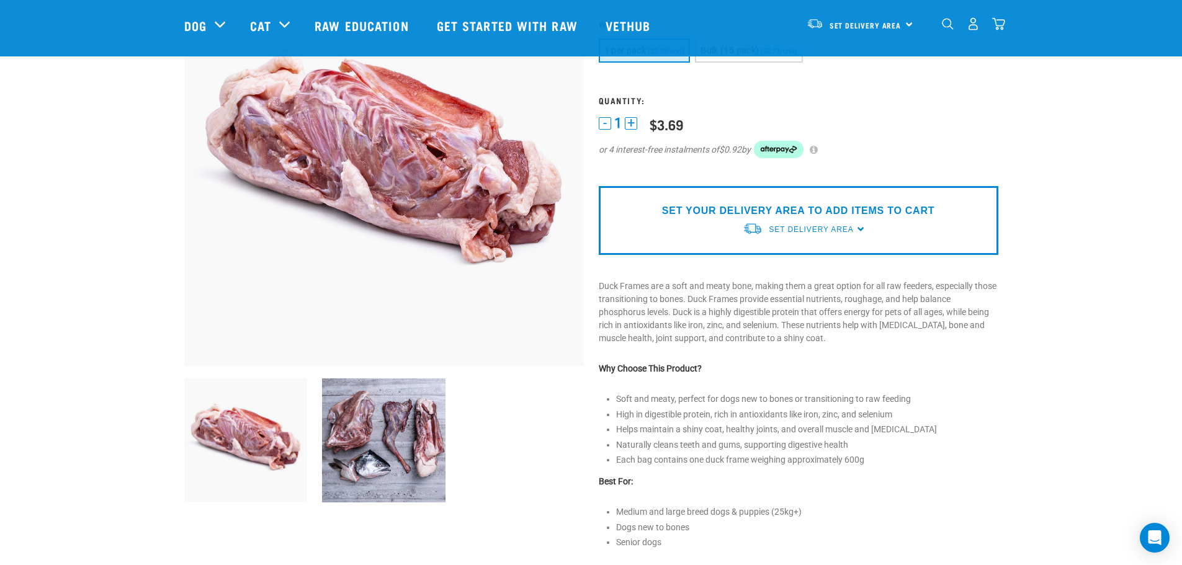
click at [518, 312] on img at bounding box center [384, 166] width 400 height 400
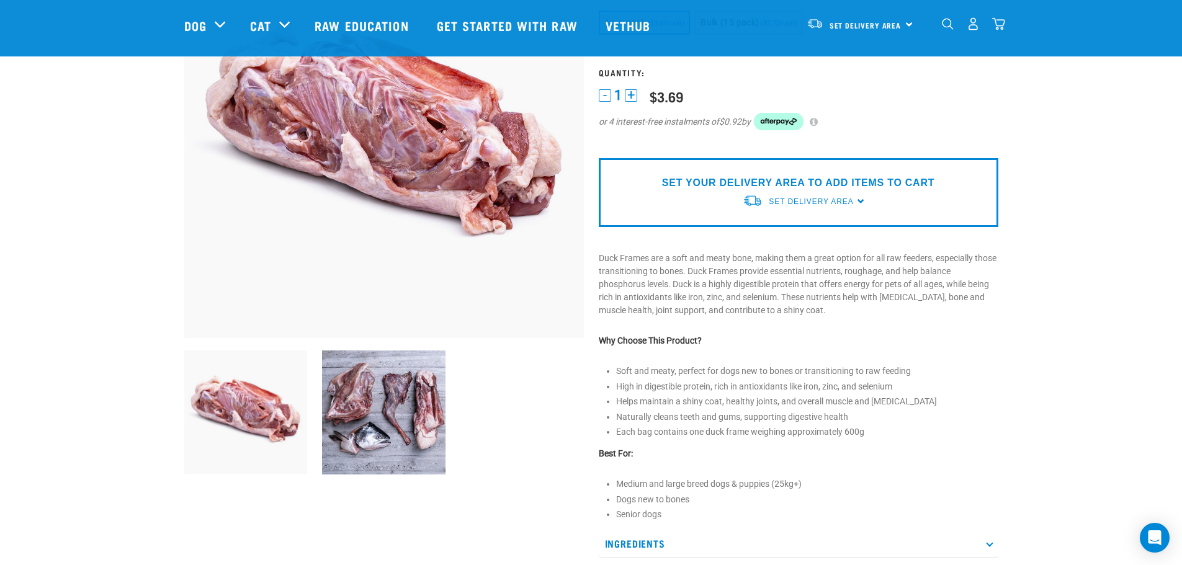
scroll to position [145, 0]
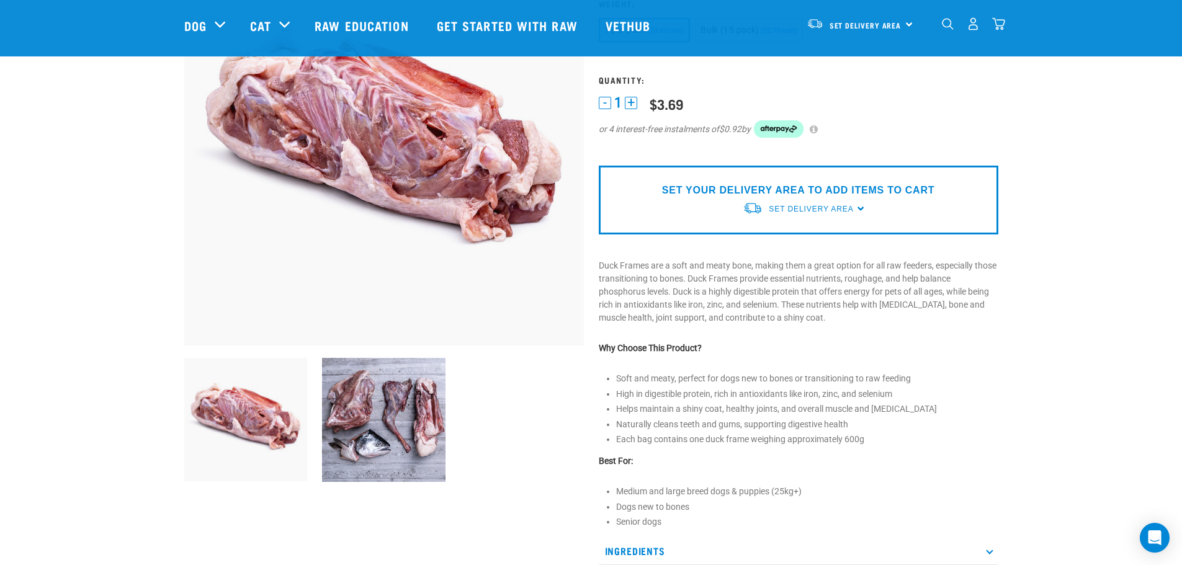
drag, startPoint x: 699, startPoint y: 146, endPoint x: 711, endPoint y: 139, distance: 14.2
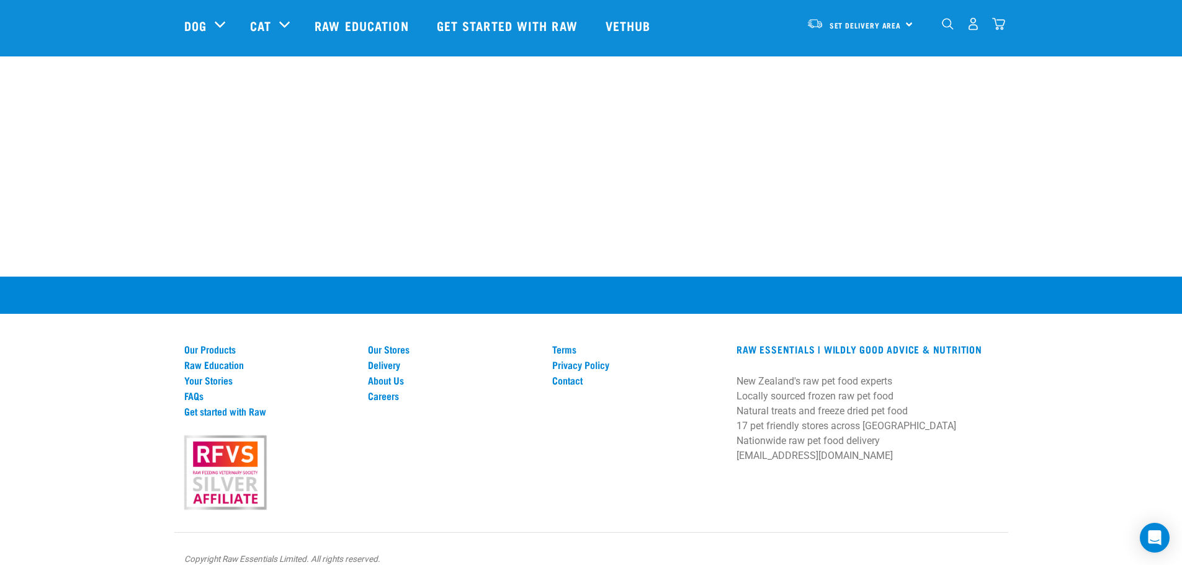
scroll to position [1219, 0]
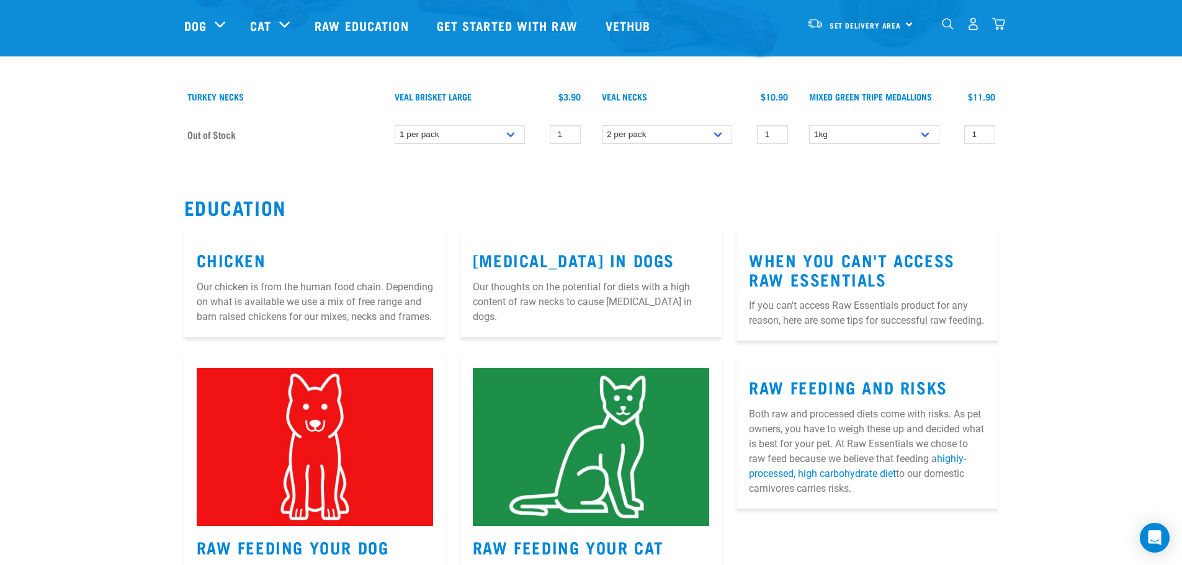
scroll to position [1159, 0]
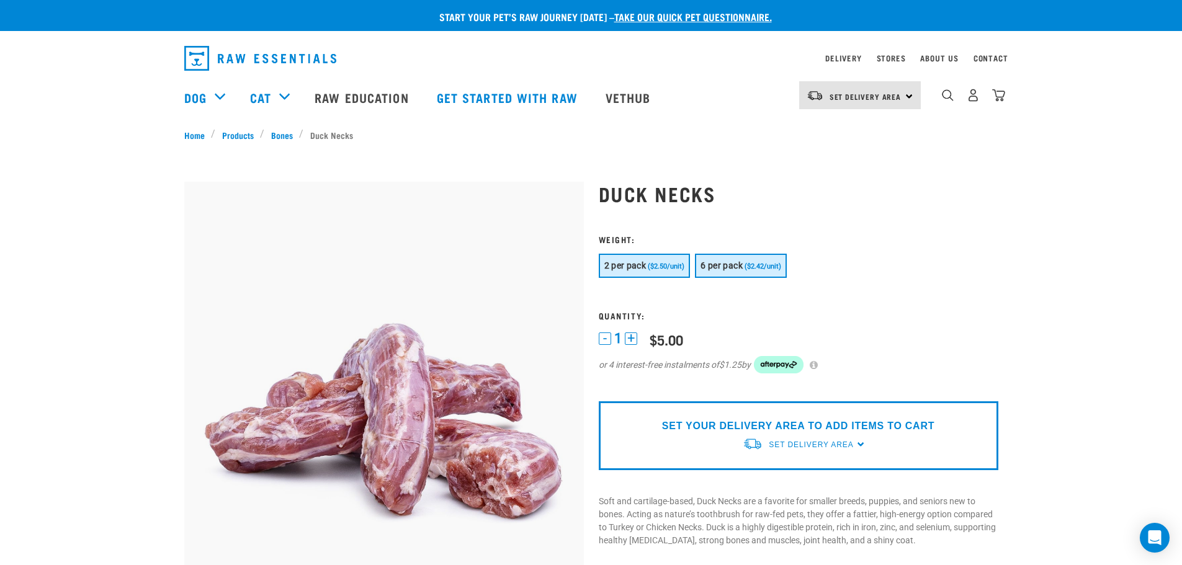
click at [742, 266] on span "6 per pack" at bounding box center [722, 266] width 42 height 10
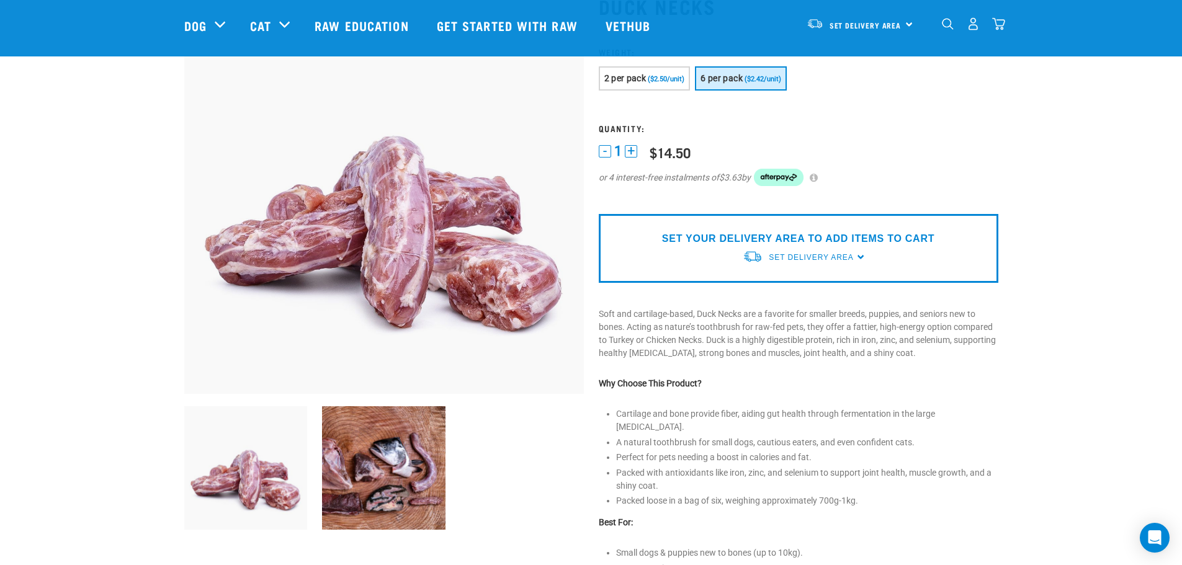
scroll to position [124, 0]
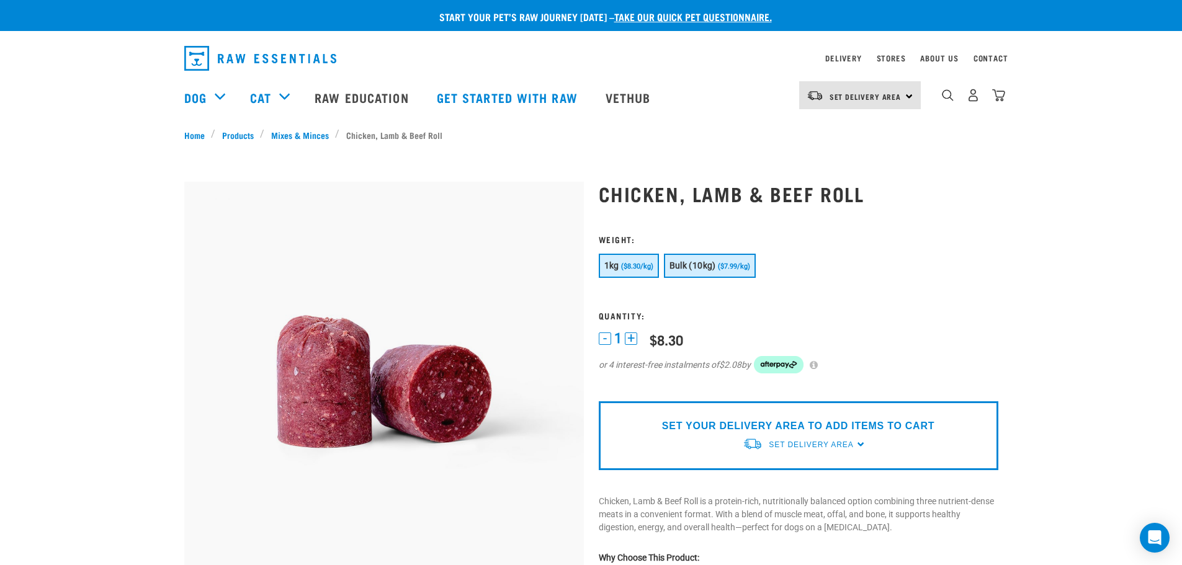
click at [696, 263] on span "Bulk (10kg)" at bounding box center [693, 266] width 47 height 10
click at [647, 259] on button "1kg ($8.30/kg)" at bounding box center [629, 266] width 60 height 24
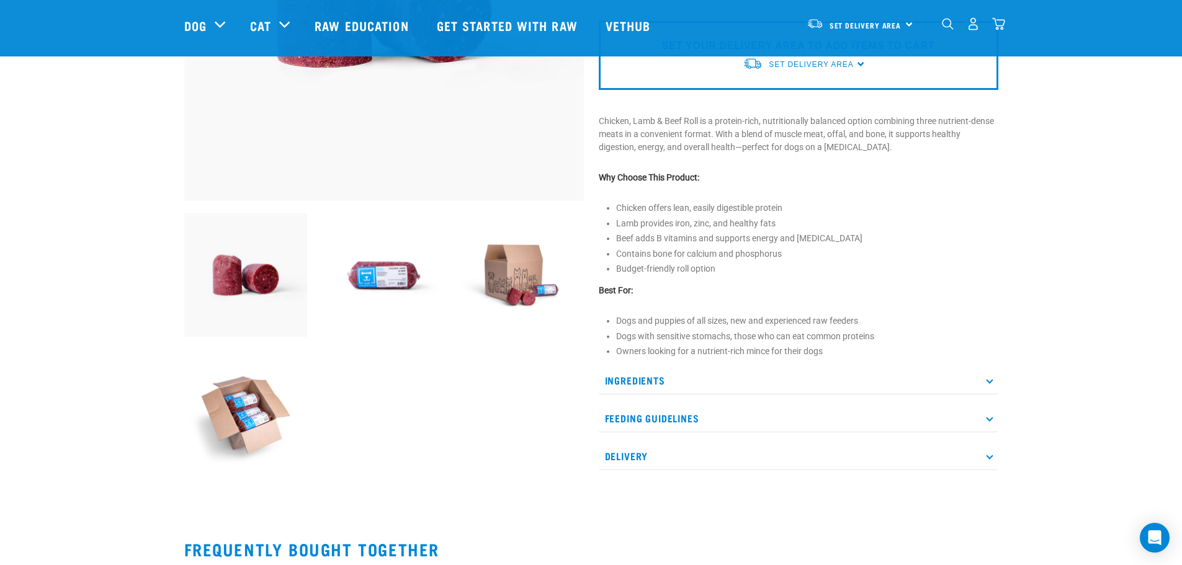
scroll to position [290, 0]
click at [645, 385] on p "Ingredients" at bounding box center [799, 380] width 400 height 28
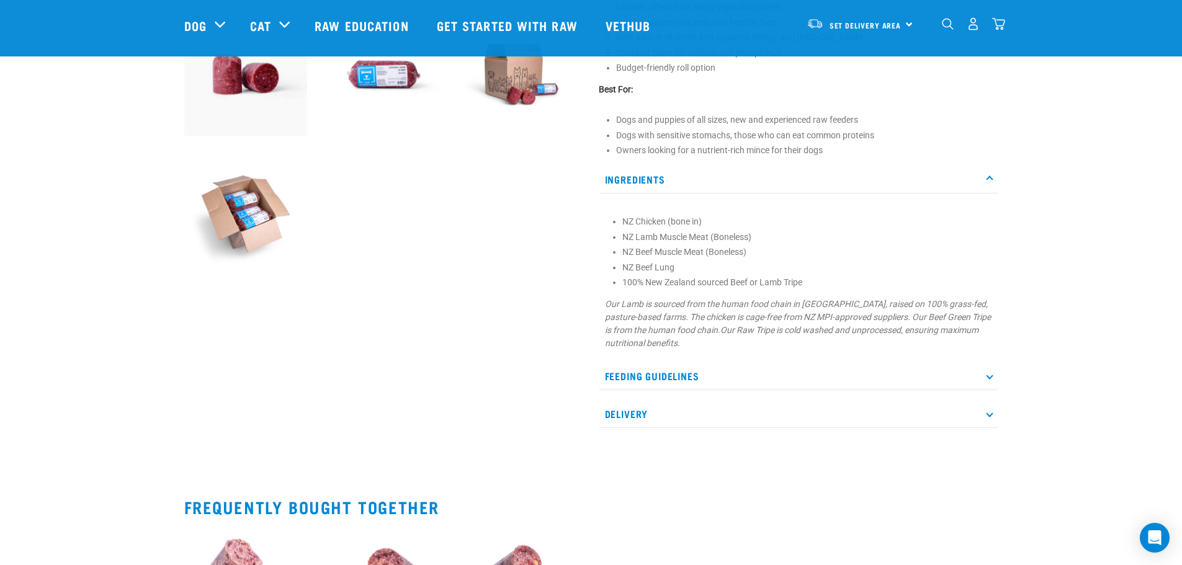
scroll to position [496, 0]
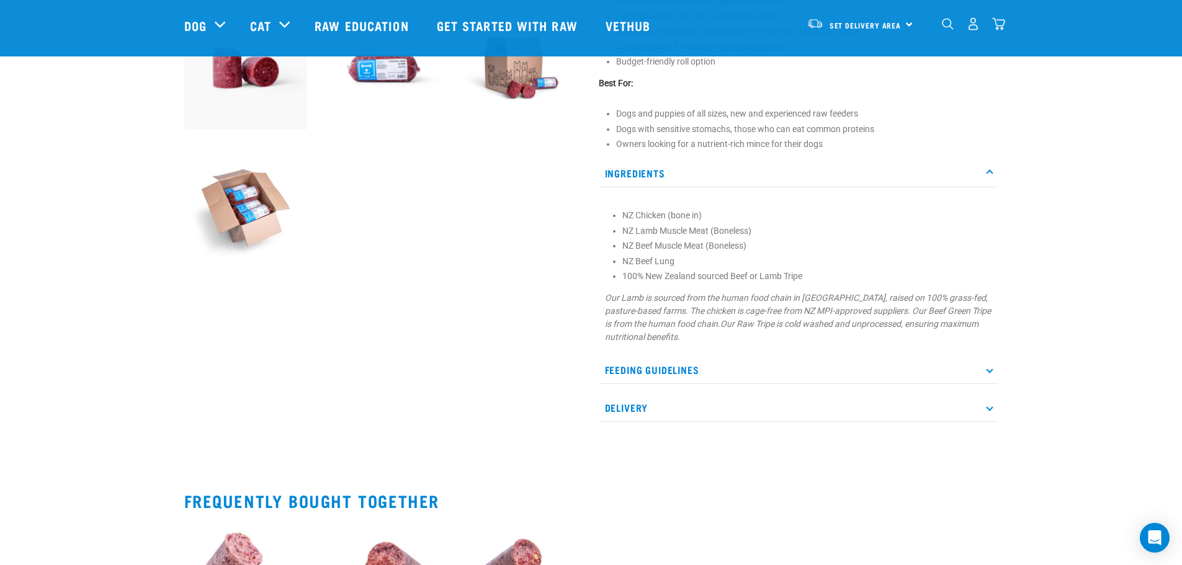
click at [652, 371] on p "Feeding Guidelines" at bounding box center [799, 370] width 400 height 28
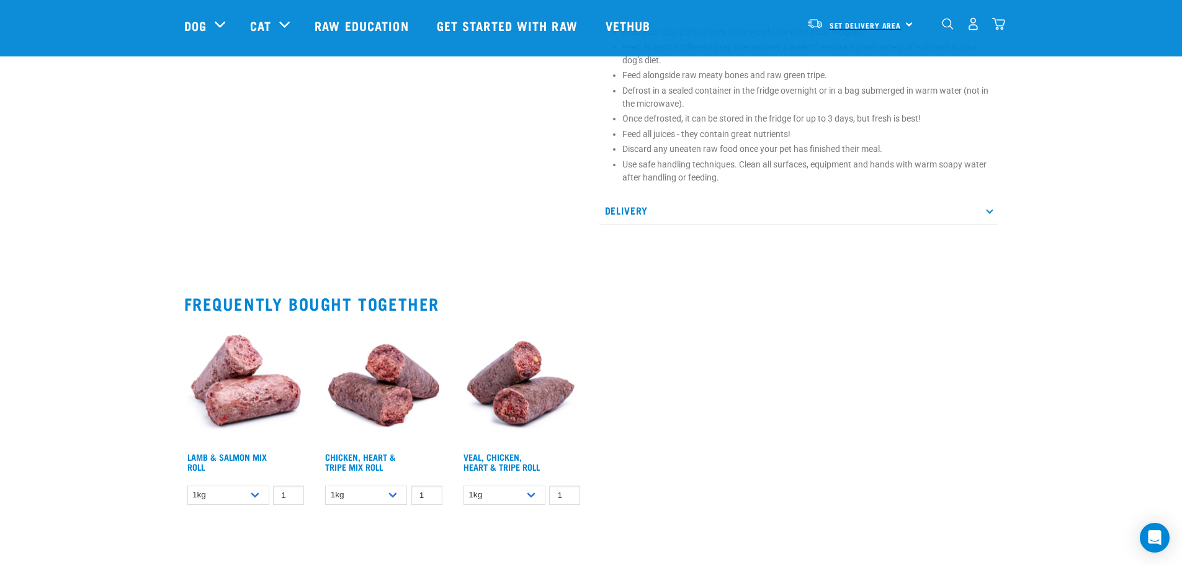
scroll to position [869, 0]
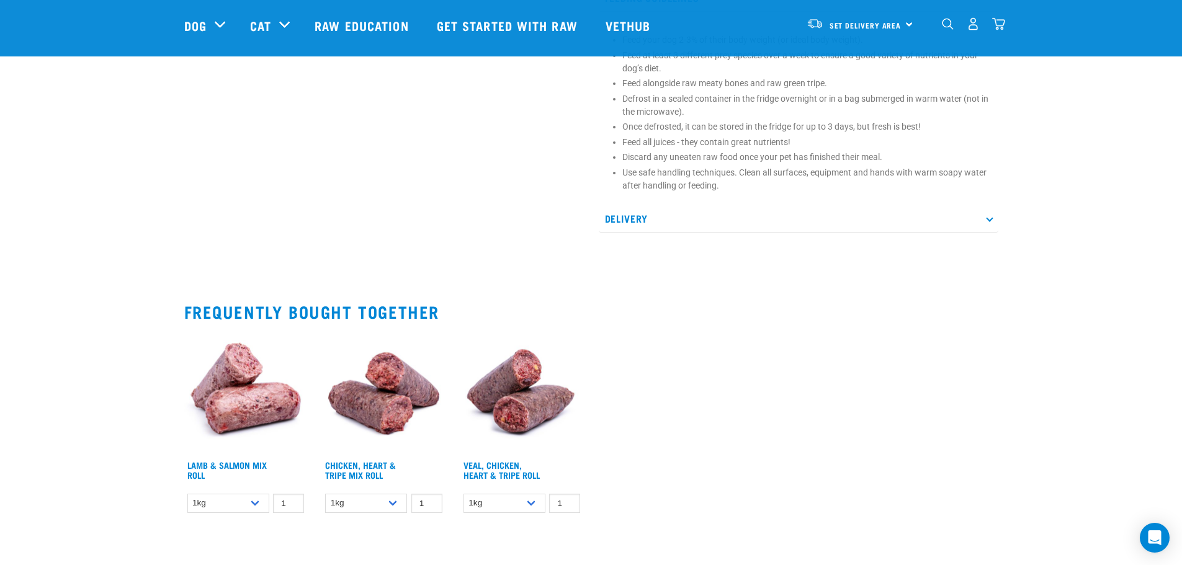
click at [944, 30] on img "dropdown navigation" at bounding box center [948, 24] width 12 height 12
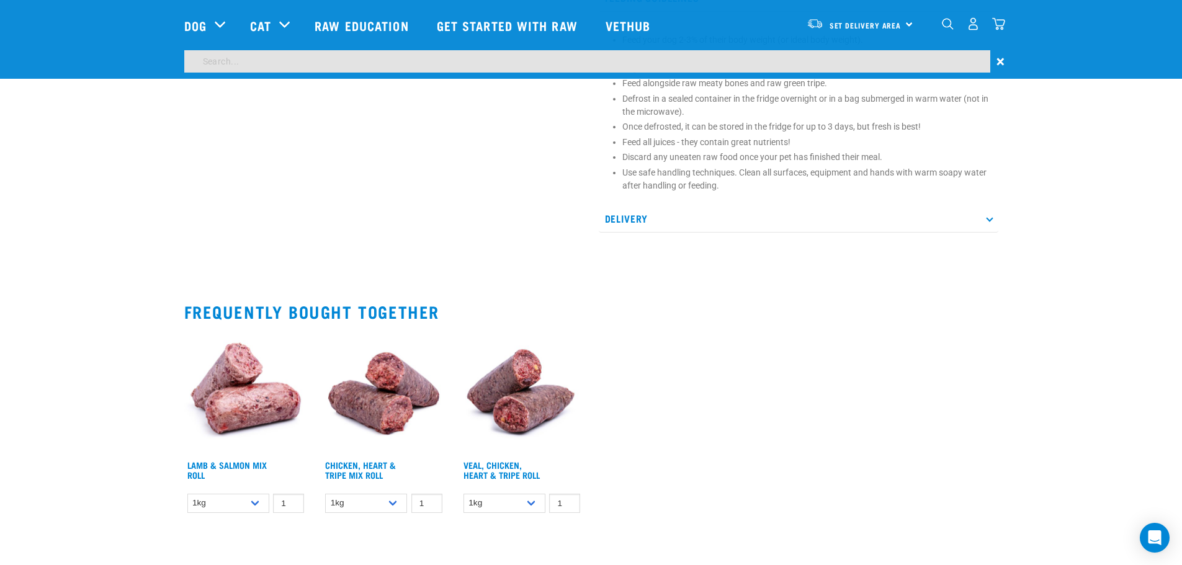
click at [640, 66] on input "search" at bounding box center [587, 61] width 806 height 22
type input "chicken mince"
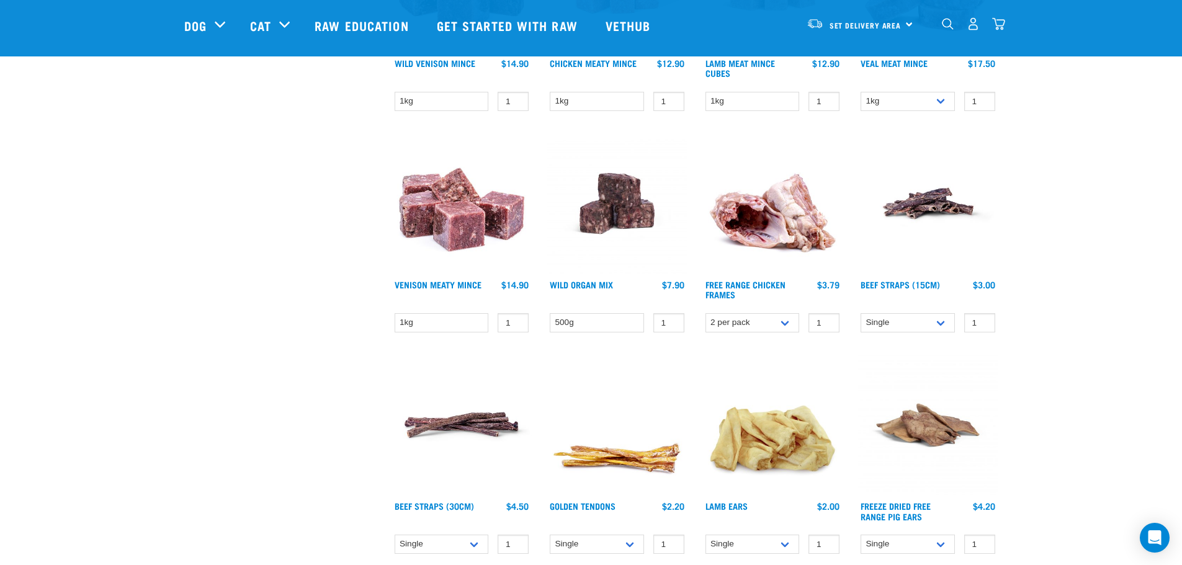
scroll to position [496, 0]
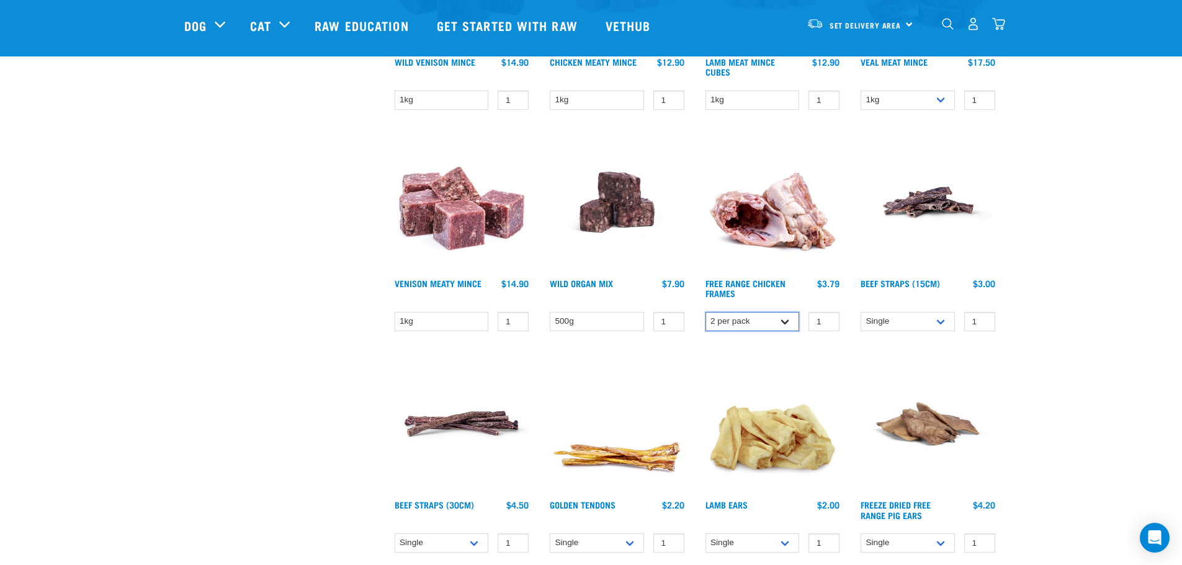
click at [771, 318] on select "2 per pack Bulk (14 pack)" at bounding box center [753, 321] width 94 height 19
click at [706, 312] on select "2 per pack Bulk (14 pack)" at bounding box center [753, 321] width 94 height 19
click at [786, 322] on select "2 per pack Bulk (14 pack)" at bounding box center [753, 321] width 94 height 19
select select "803"
click at [706, 312] on select "2 per pack Bulk (14 pack)" at bounding box center [753, 321] width 94 height 19
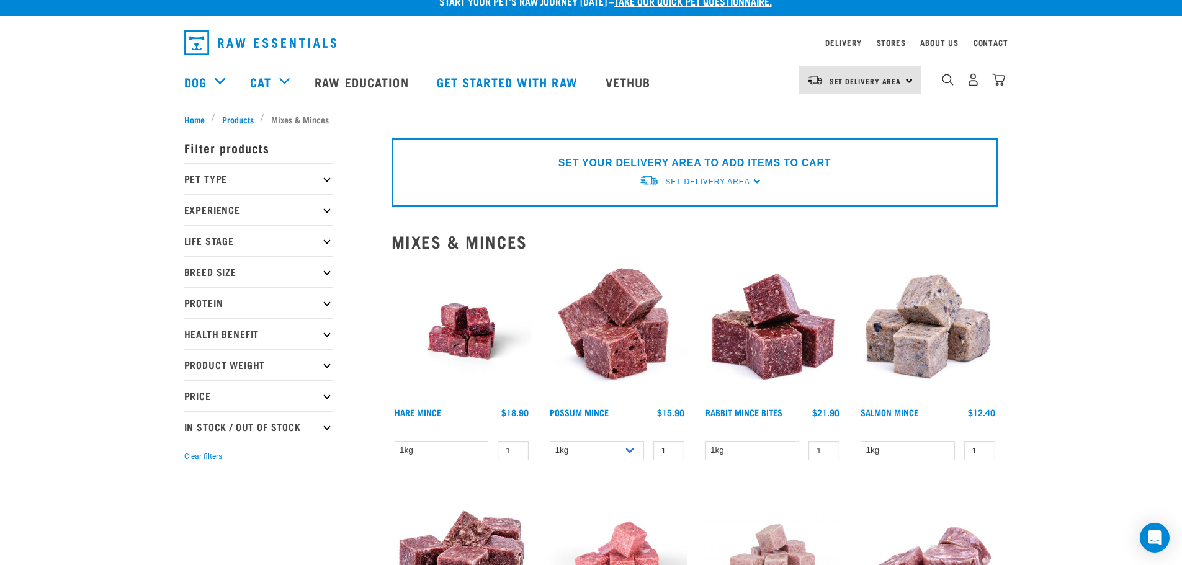
scroll to position [0, 0]
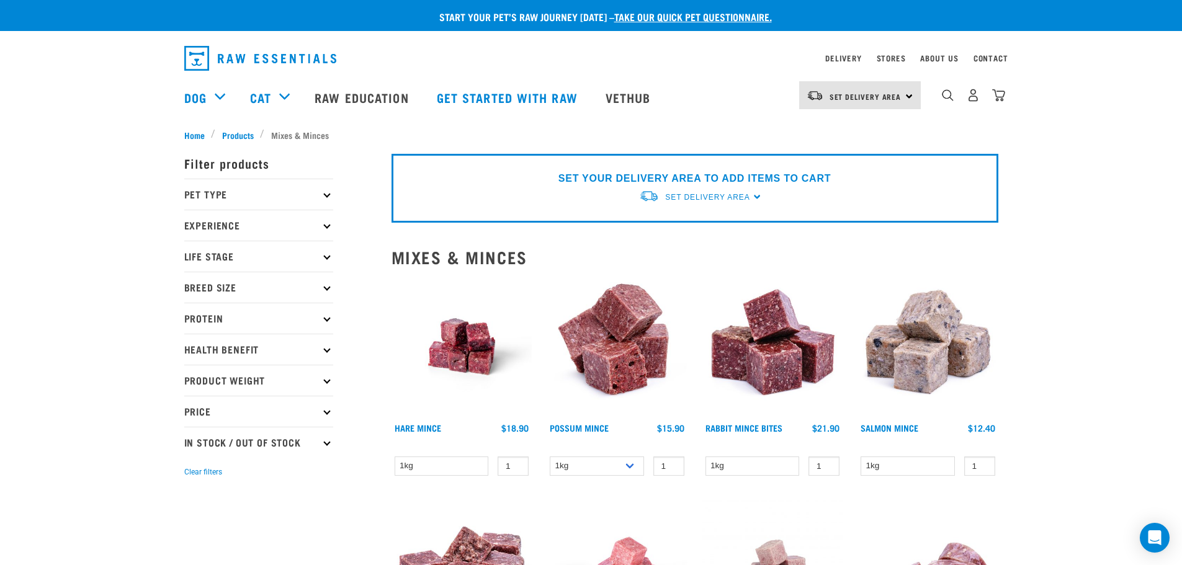
drag, startPoint x: 771, startPoint y: 293, endPoint x: 776, endPoint y: 289, distance: 7.1
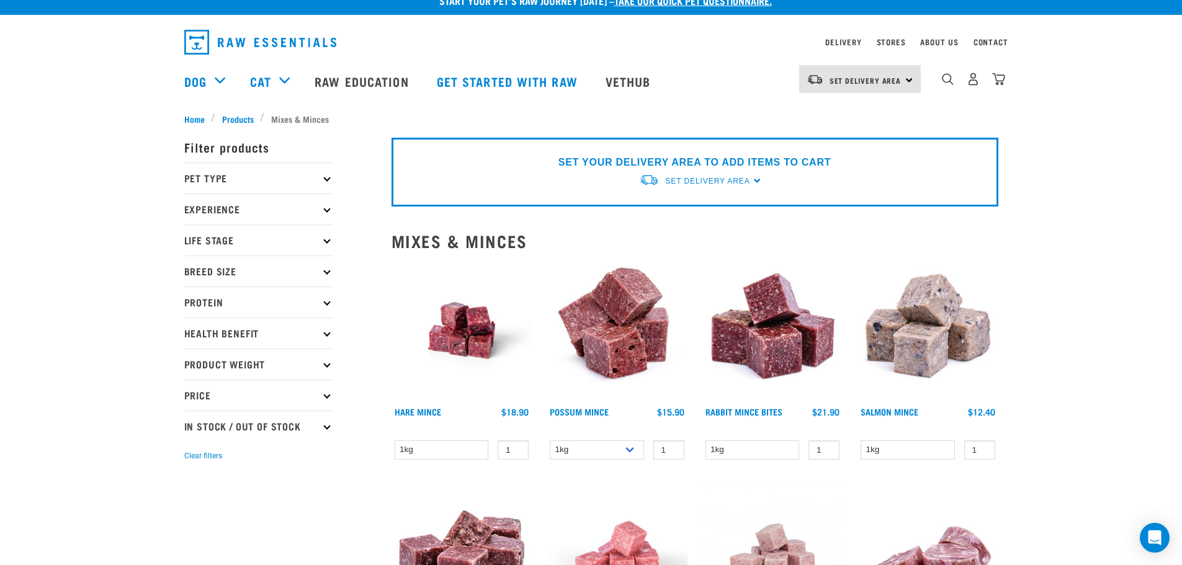
scroll to position [20, 0]
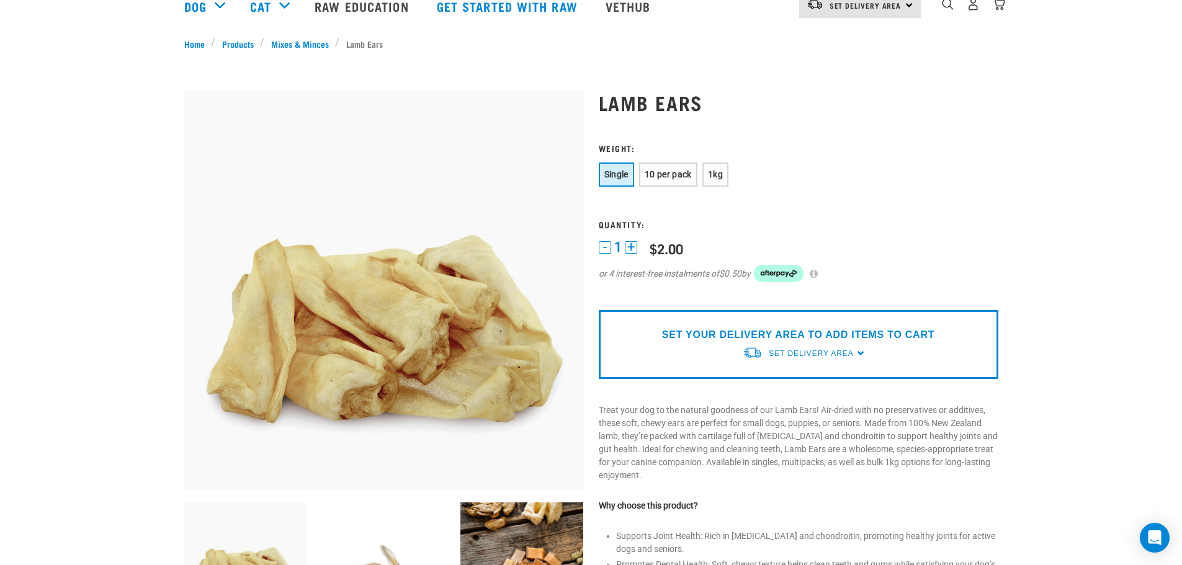
scroll to position [124, 0]
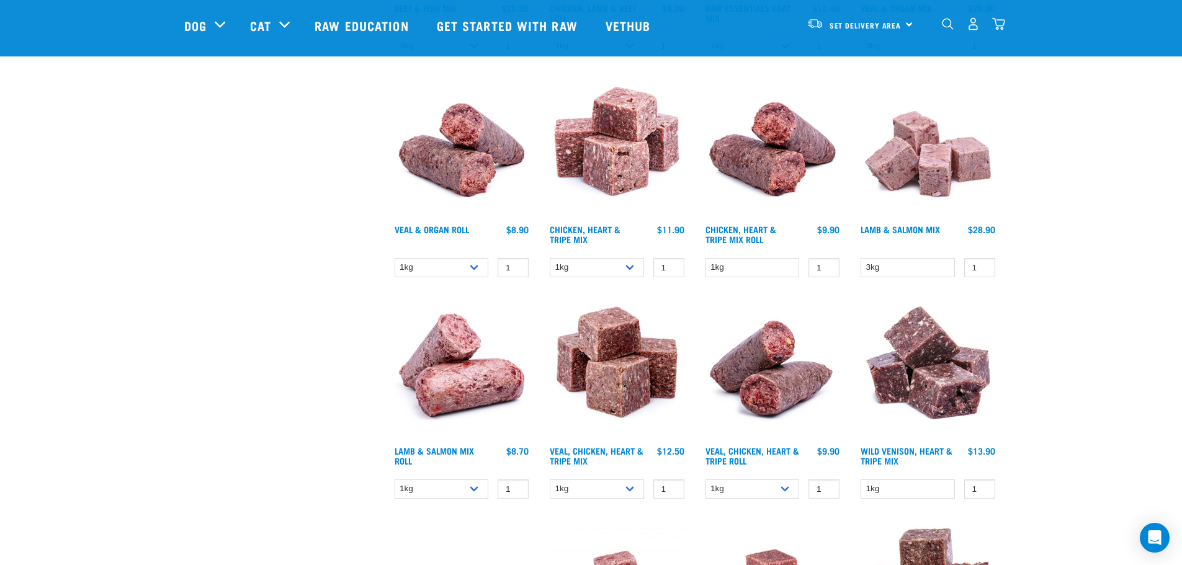
scroll to position [774, 0]
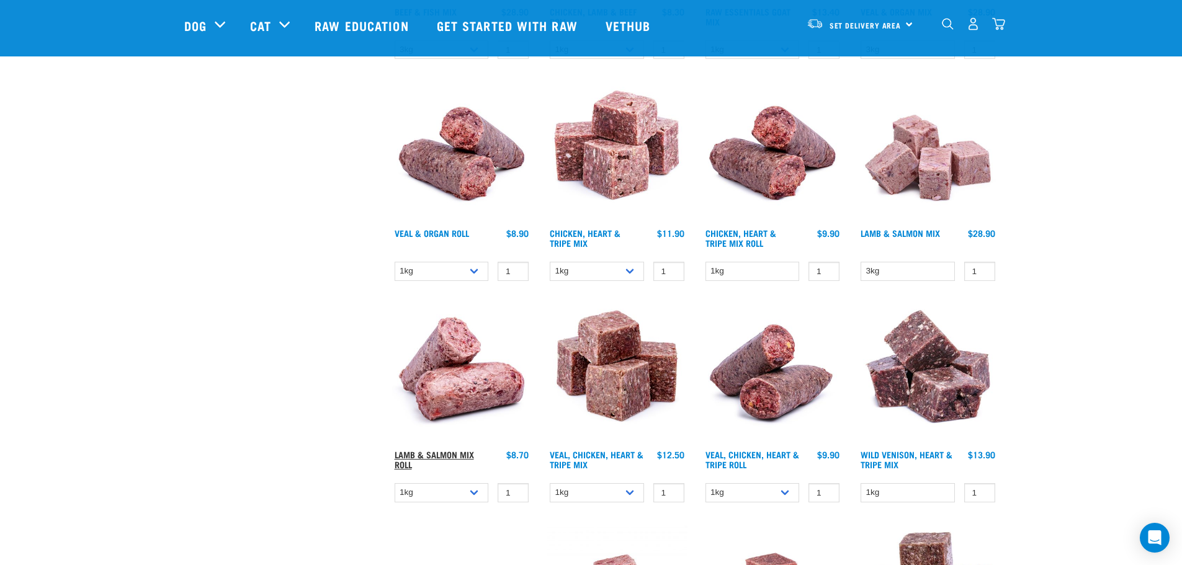
drag, startPoint x: 441, startPoint y: 449, endPoint x: 433, endPoint y: 455, distance: 10.2
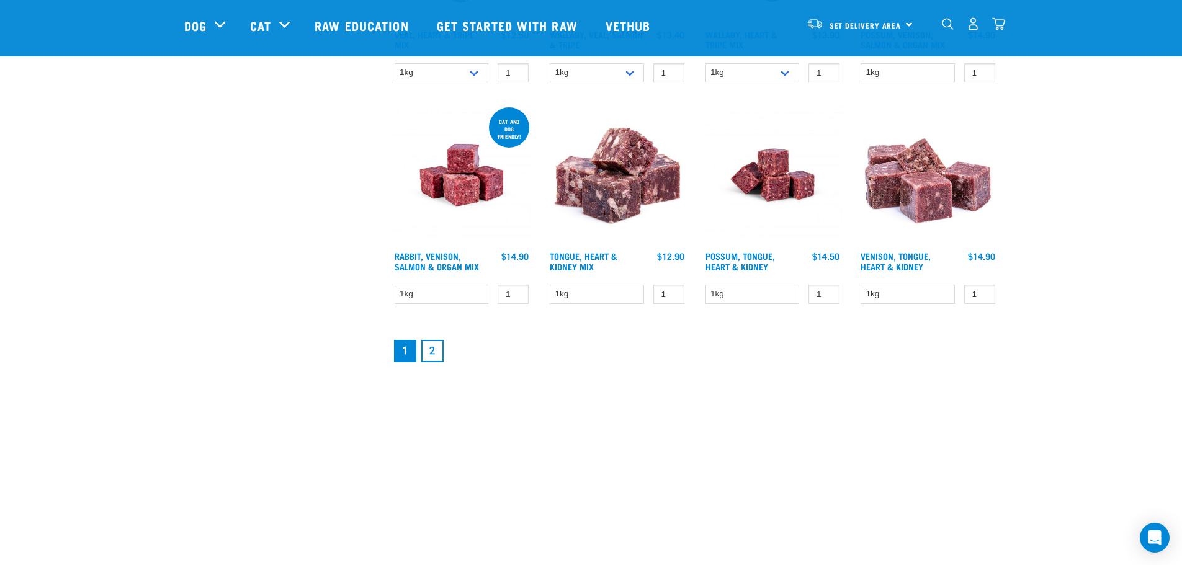
scroll to position [1643, 0]
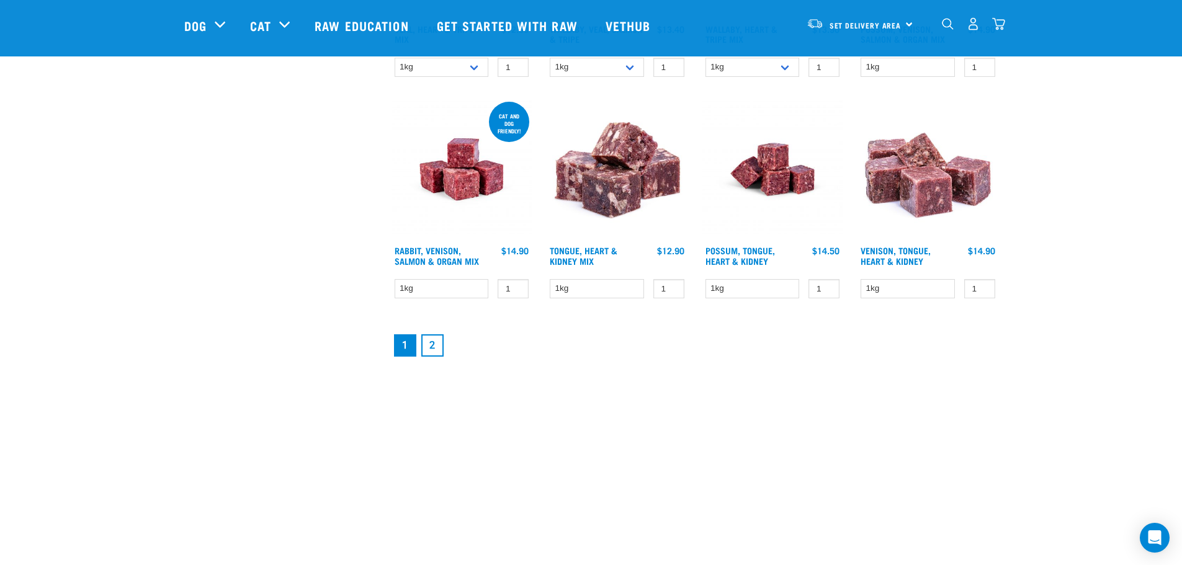
click at [429, 348] on link "2" at bounding box center [432, 345] width 22 height 22
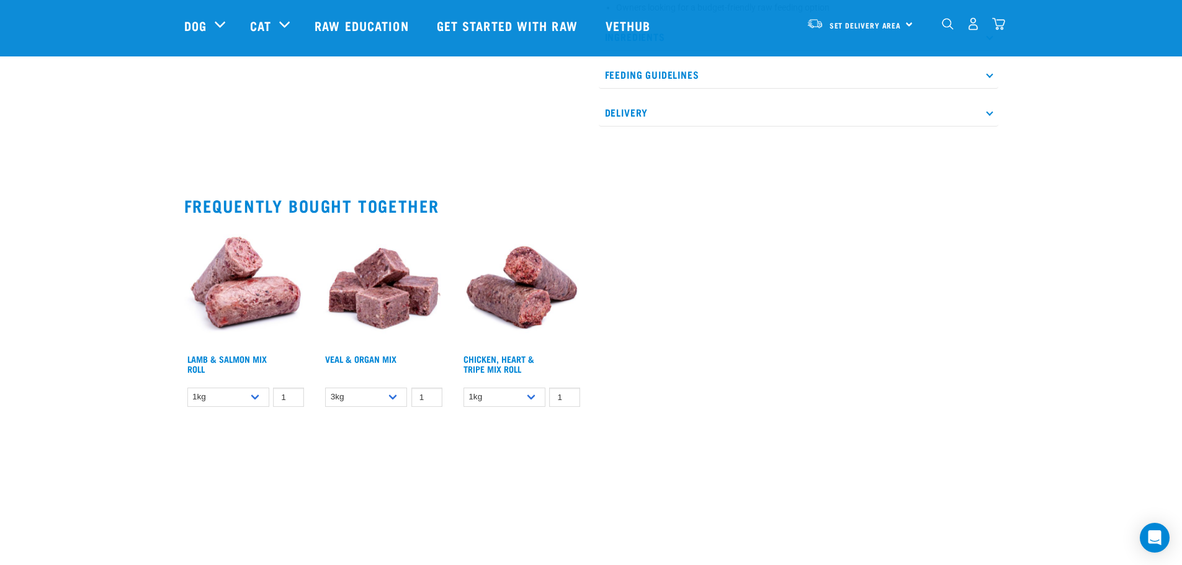
scroll to position [683, 0]
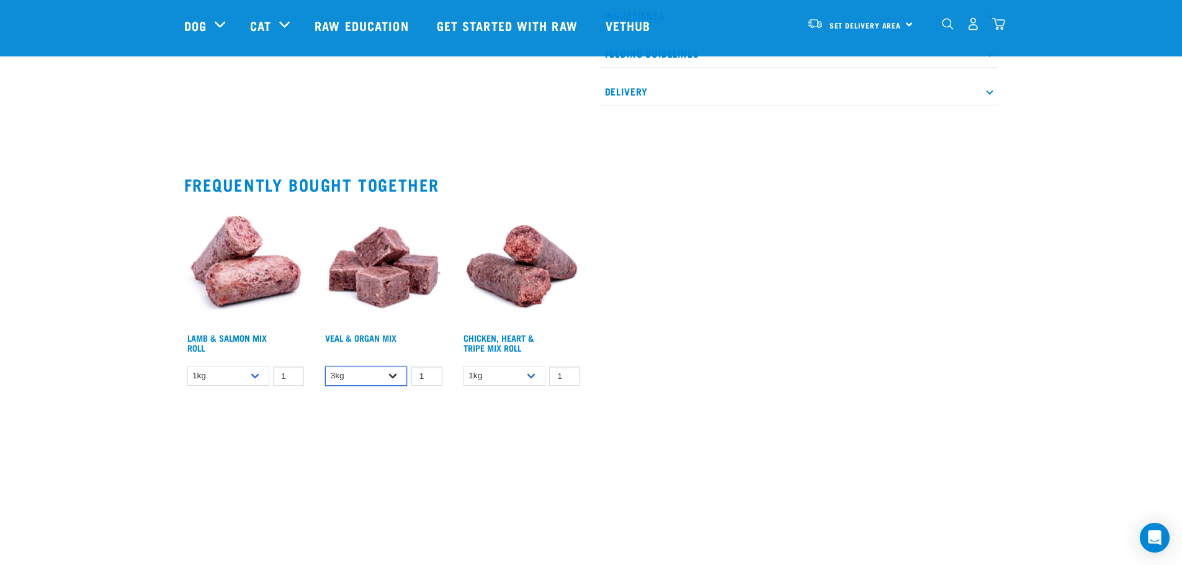
click at [392, 383] on select "3kg" at bounding box center [366, 376] width 82 height 19
click at [366, 386] on select "3kg" at bounding box center [366, 376] width 82 height 19
click at [375, 340] on link "Veal & Organ Mix" at bounding box center [360, 338] width 71 height 4
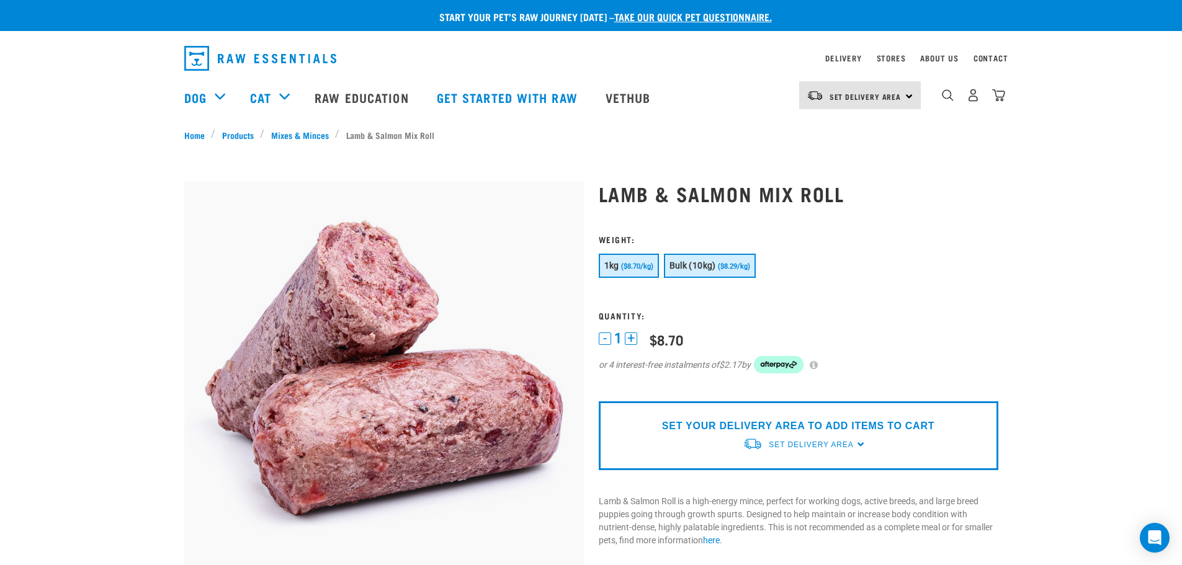
click at [731, 273] on button "Bulk (10kg) ($8.29/kg)" at bounding box center [710, 266] width 92 height 24
click at [651, 269] on span "($8.70/kg)" at bounding box center [637, 266] width 32 height 8
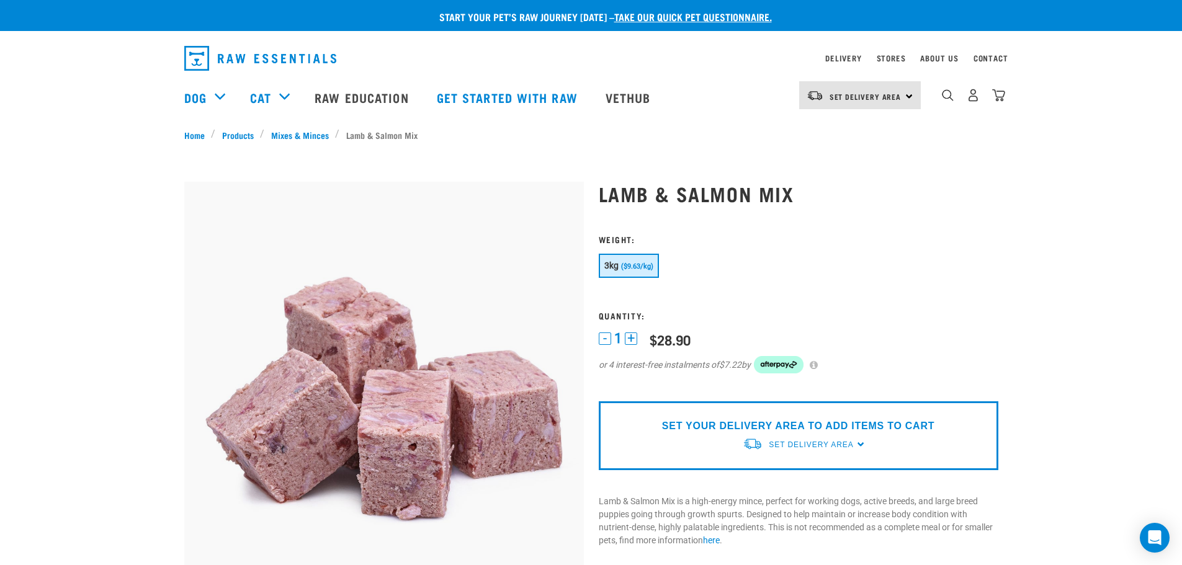
click at [626, 265] on span "($9.63/kg)" at bounding box center [637, 266] width 32 height 8
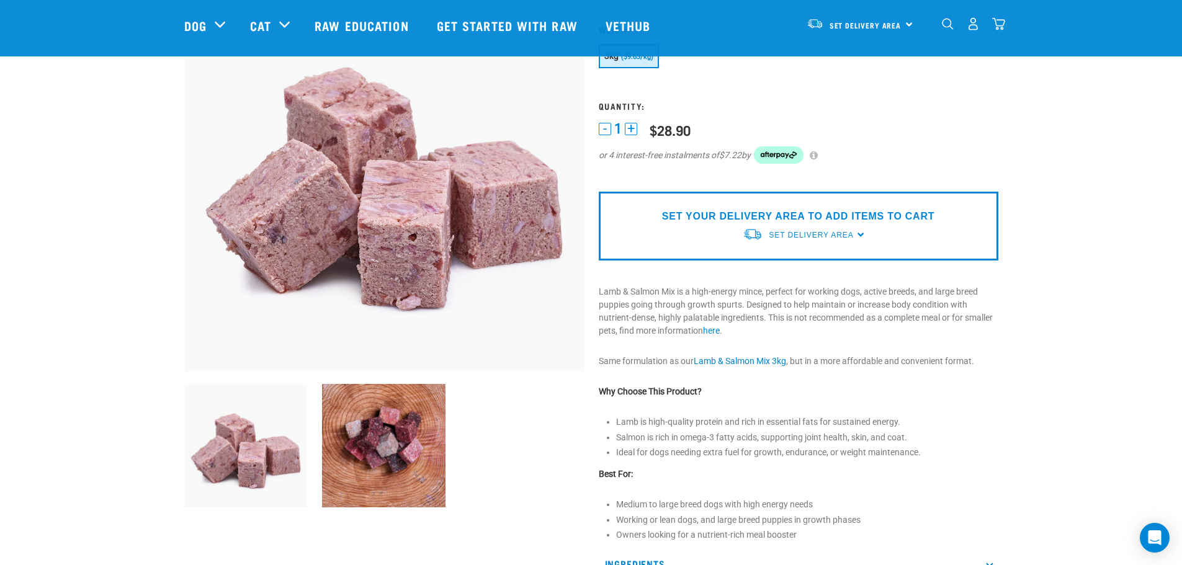
scroll to position [124, 0]
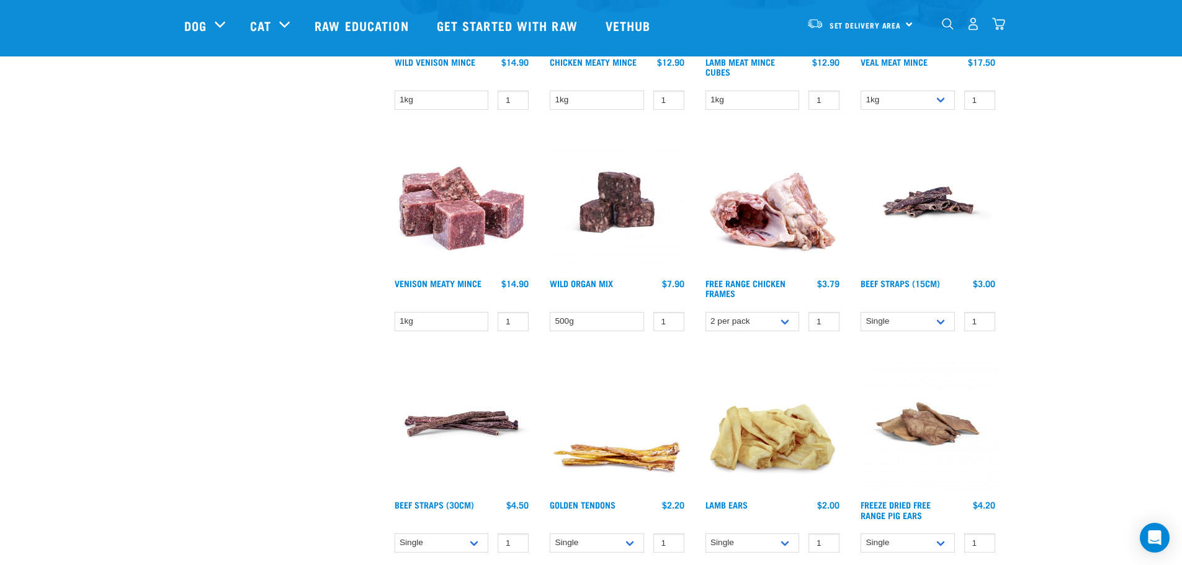
scroll to position [538, 0]
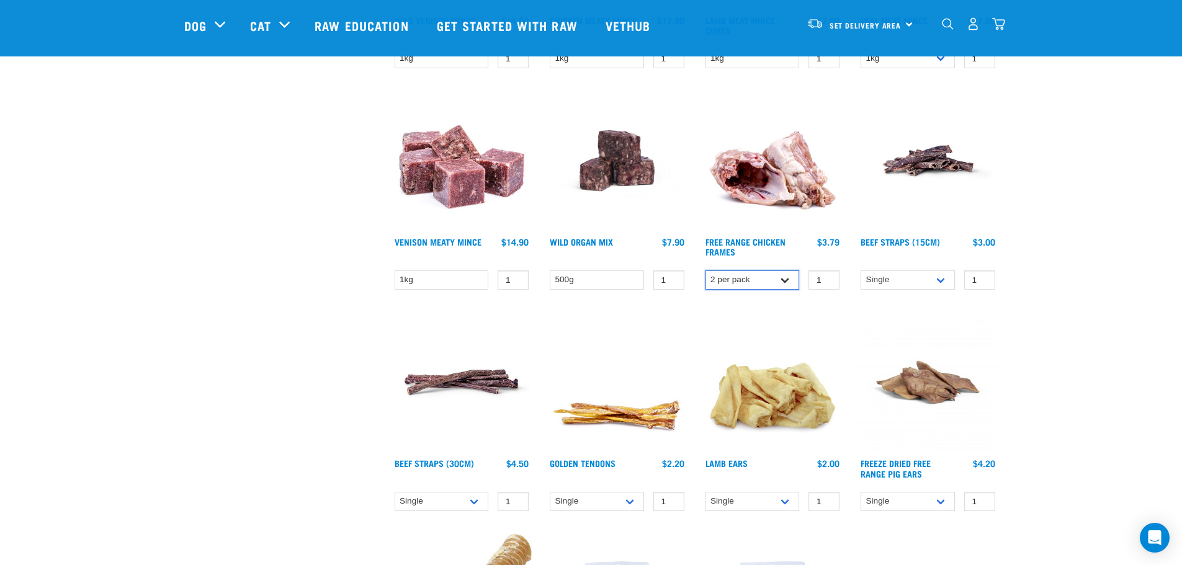
click at [783, 284] on select "2 per pack Bulk (14 pack)" at bounding box center [753, 280] width 94 height 19
click at [706, 271] on select "2 per pack Bulk (14 pack)" at bounding box center [753, 280] width 94 height 19
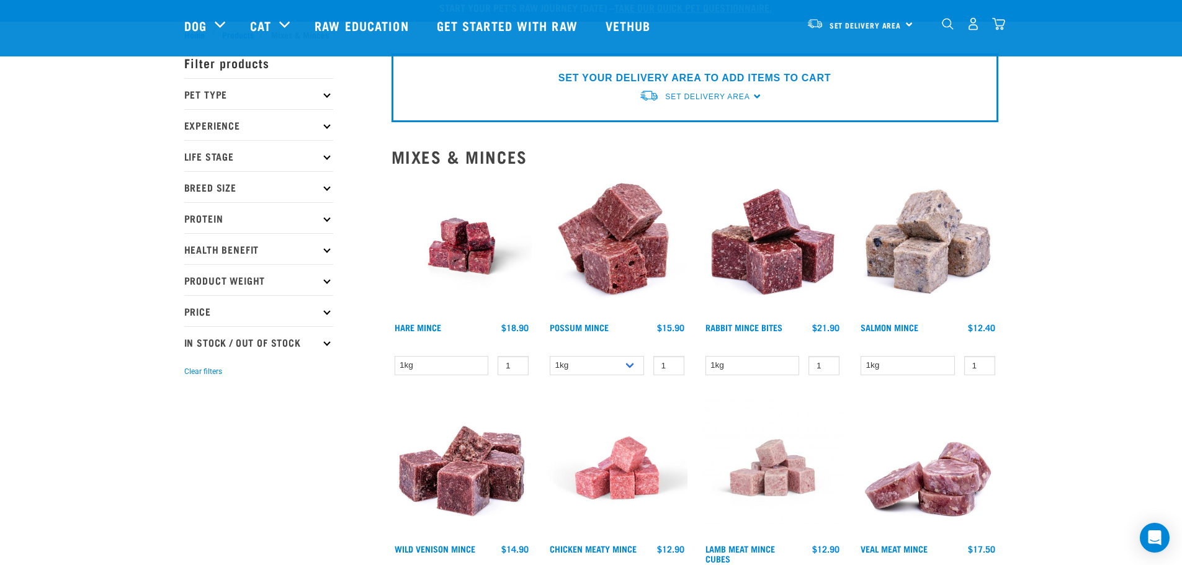
scroll to position [0, 0]
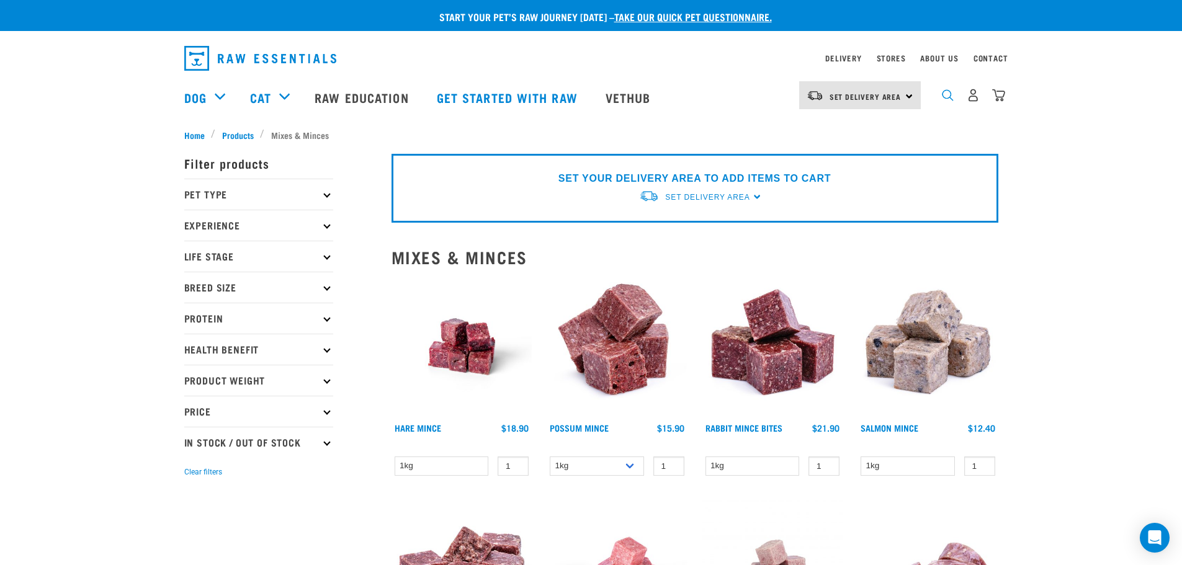
click at [946, 95] on img "dropdown navigation" at bounding box center [948, 95] width 12 height 12
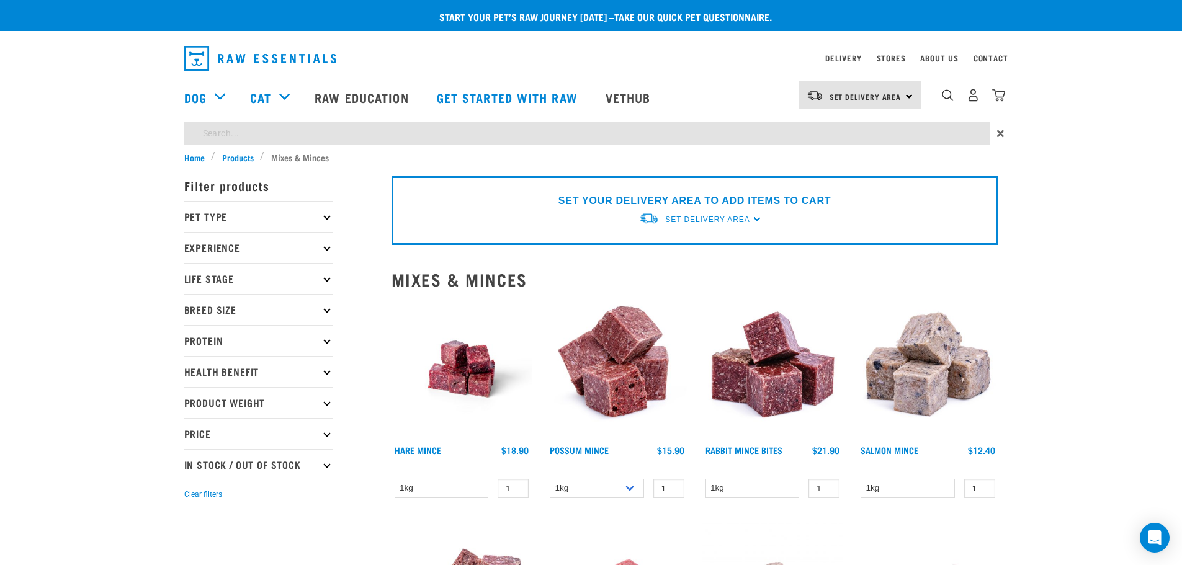
click at [794, 129] on input "search" at bounding box center [587, 133] width 806 height 22
type input "c"
type input "e"
type input "necks"
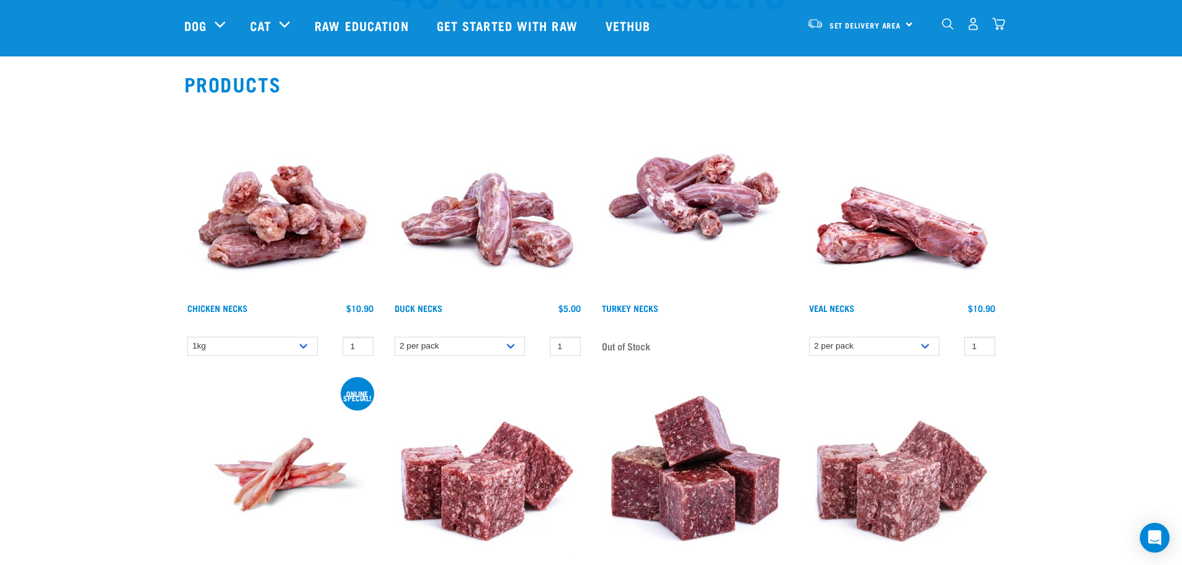
scroll to position [104, 0]
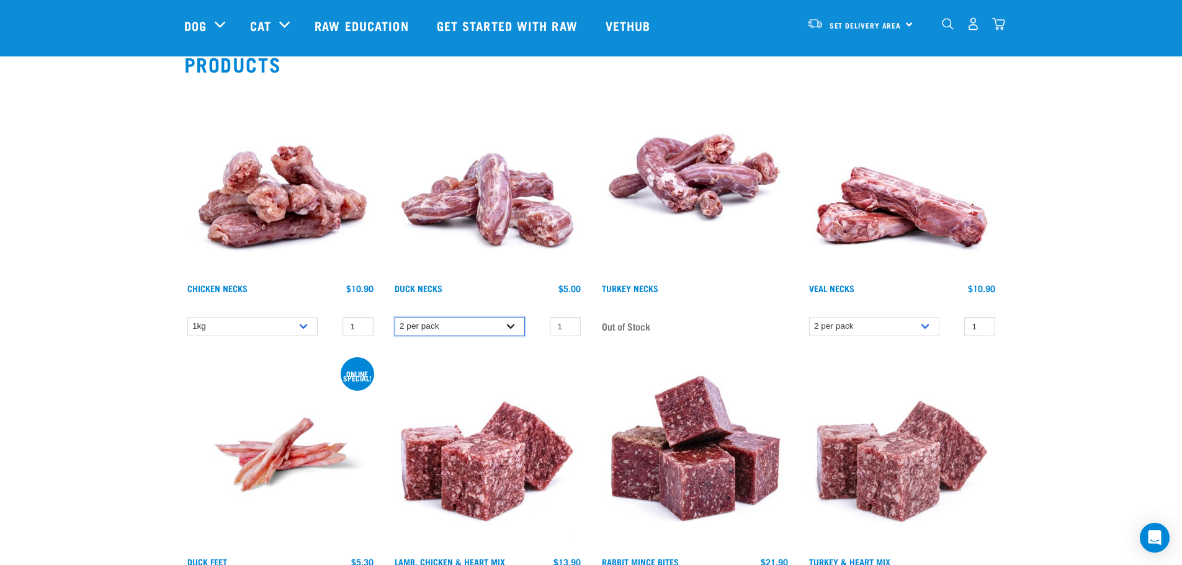
click at [506, 330] on select "2 per pack 6 per pack" at bounding box center [460, 326] width 130 height 19
click at [300, 324] on select "1kg 2kg" at bounding box center [252, 326] width 130 height 19
select select "7342"
click at [187, 317] on select "1kg 2kg" at bounding box center [252, 326] width 130 height 19
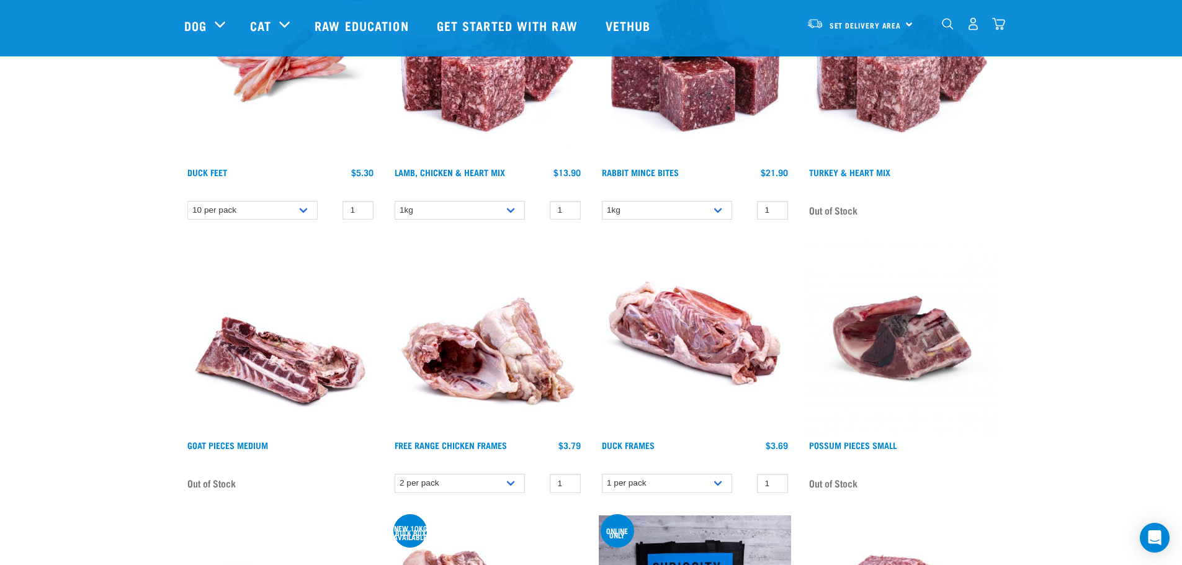
scroll to position [496, 0]
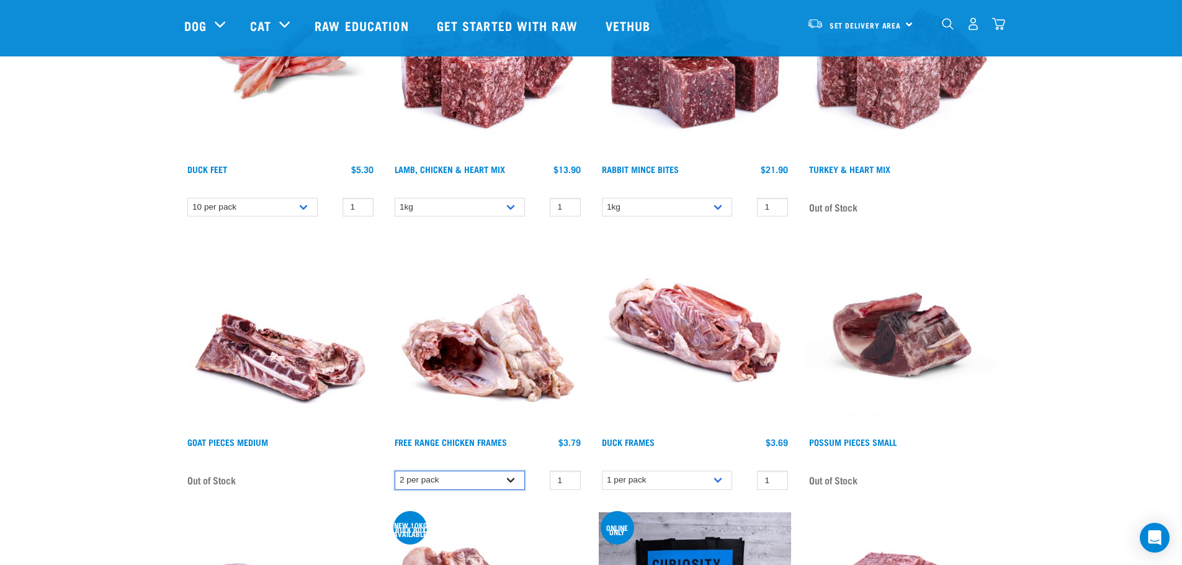
click at [509, 475] on select "2 per pack Bulk (14 pack)" at bounding box center [460, 480] width 130 height 19
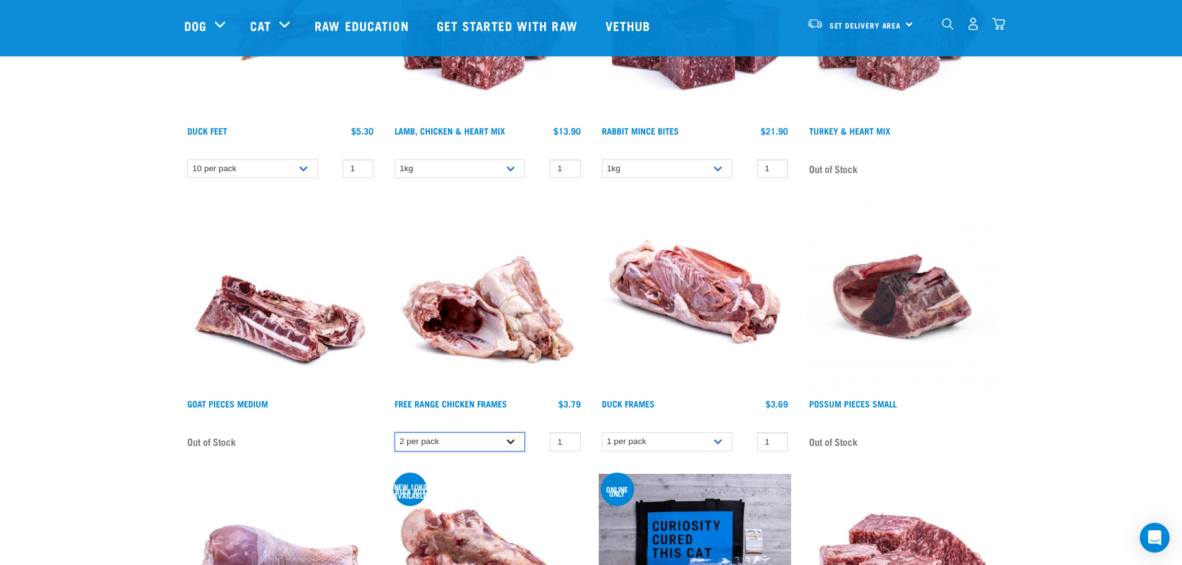
scroll to position [538, 0]
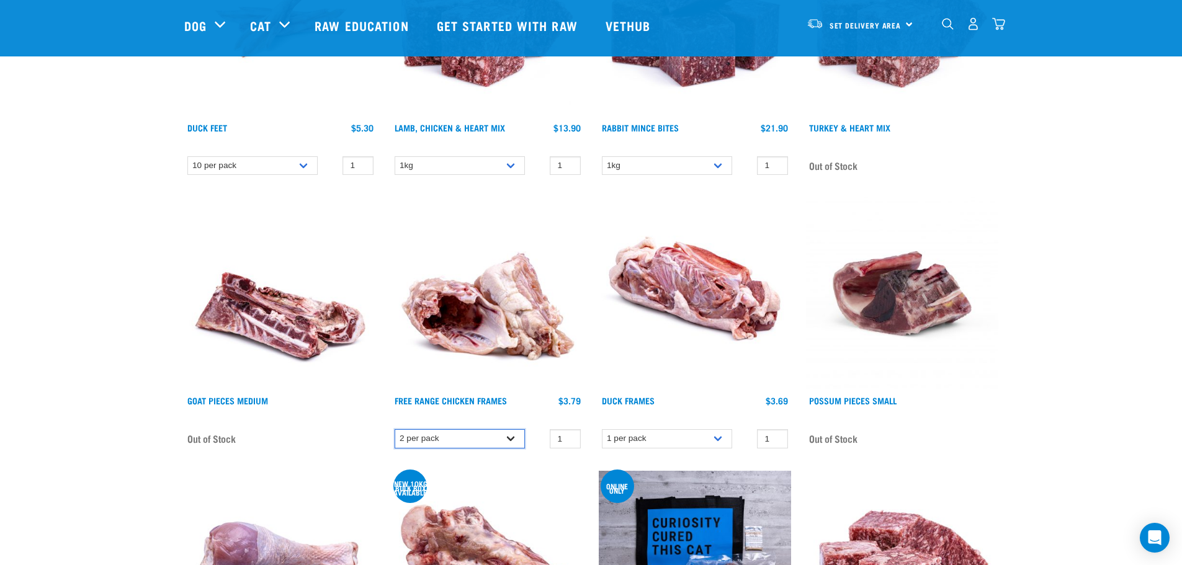
click at [513, 434] on select "2 per pack Bulk (14 pack)" at bounding box center [460, 438] width 130 height 19
select select "804"
click at [395, 429] on select "2 per pack Bulk (14 pack)" at bounding box center [460, 438] width 130 height 19
click at [719, 438] on select "1 per pack Bulk (15 pack)" at bounding box center [667, 438] width 130 height 19
click at [602, 429] on select "1 per pack Bulk (15 pack)" at bounding box center [667, 438] width 130 height 19
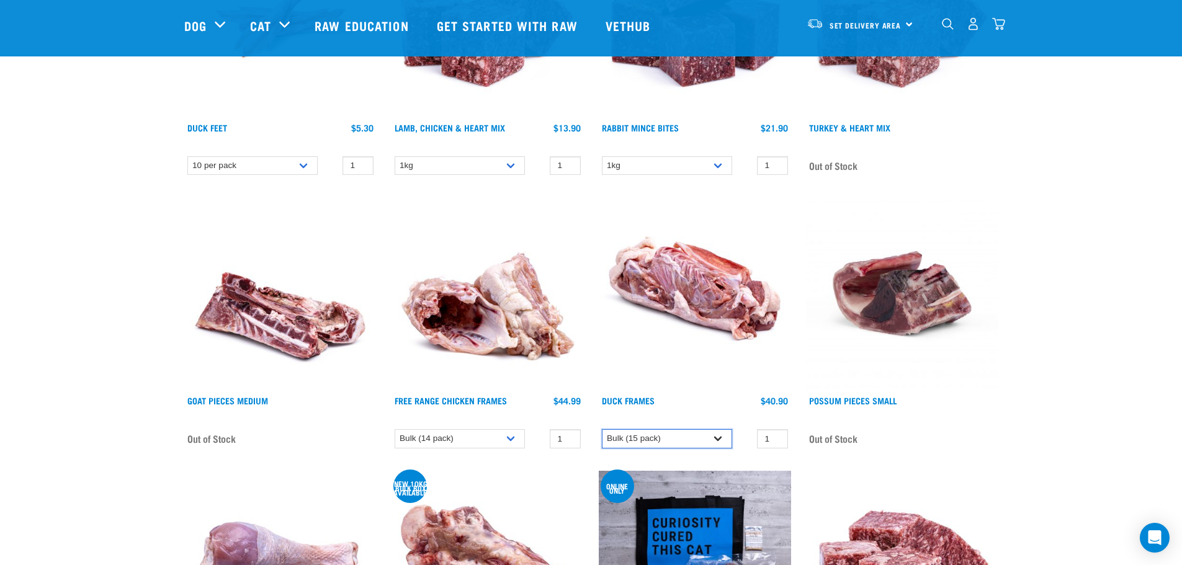
click at [727, 430] on select "1 per pack Bulk (15 pack)" at bounding box center [667, 438] width 130 height 19
select select "807"
click at [602, 429] on select "1 per pack Bulk (15 pack)" at bounding box center [667, 438] width 130 height 19
click at [506, 439] on select "2 per pack Bulk (14 pack)" at bounding box center [460, 438] width 130 height 19
click at [395, 429] on select "2 per pack Bulk (14 pack)" at bounding box center [460, 438] width 130 height 19
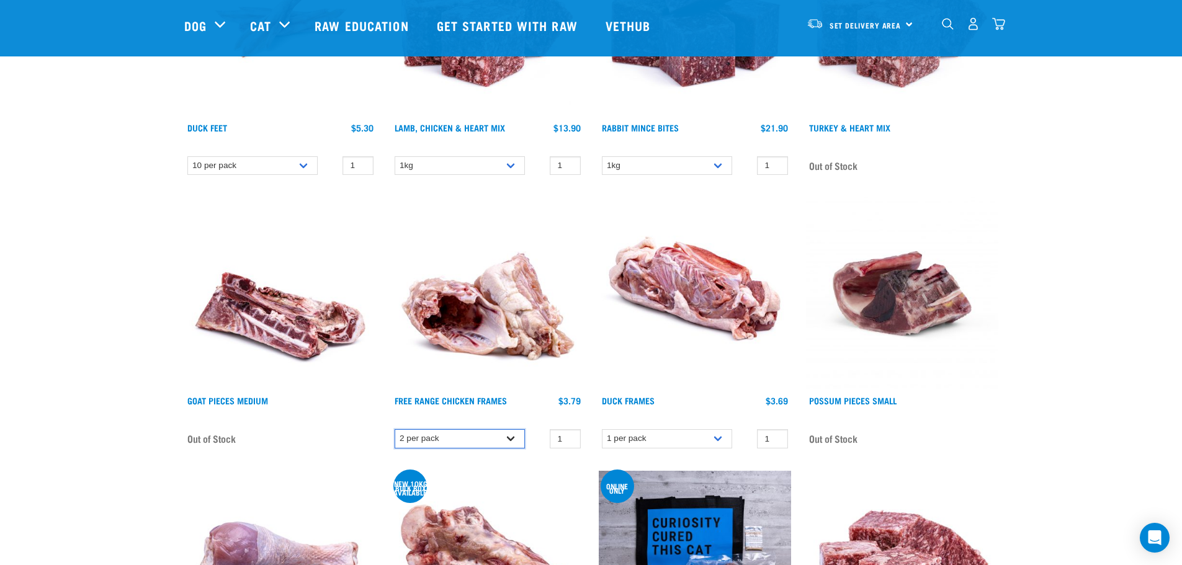
click at [508, 438] on select "2 per pack Bulk (14 pack)" at bounding box center [460, 438] width 130 height 19
select select "804"
click at [395, 429] on select "2 per pack Bulk (14 pack)" at bounding box center [460, 438] width 130 height 19
click at [725, 435] on select "1 per pack Bulk (15 pack)" at bounding box center [667, 438] width 130 height 19
select select "808"
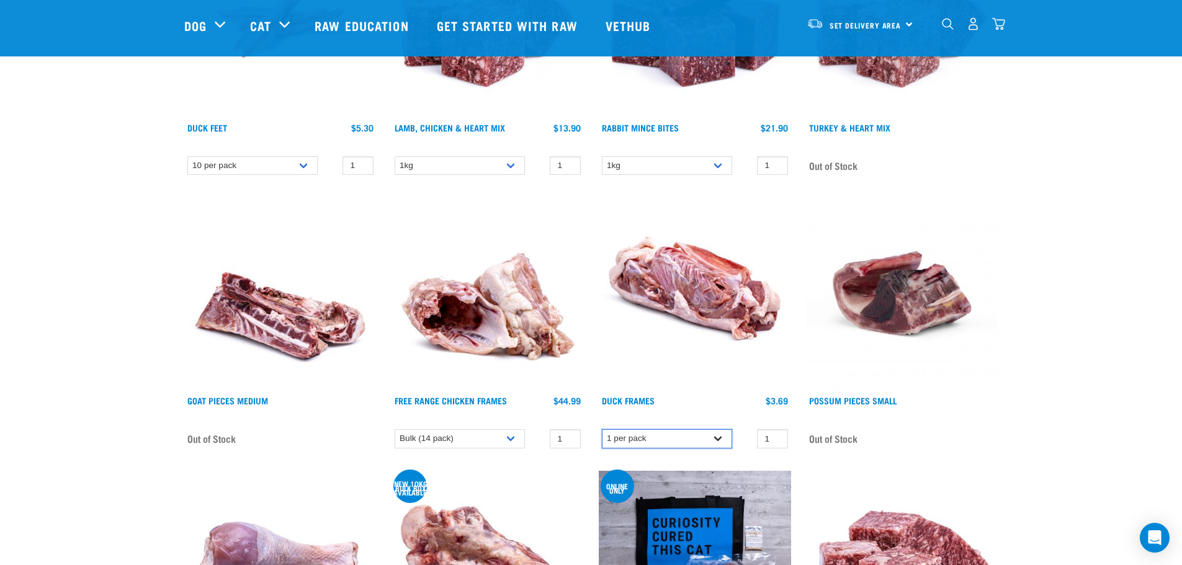
click at [602, 429] on select "1 per pack Bulk (15 pack)" at bounding box center [667, 438] width 130 height 19
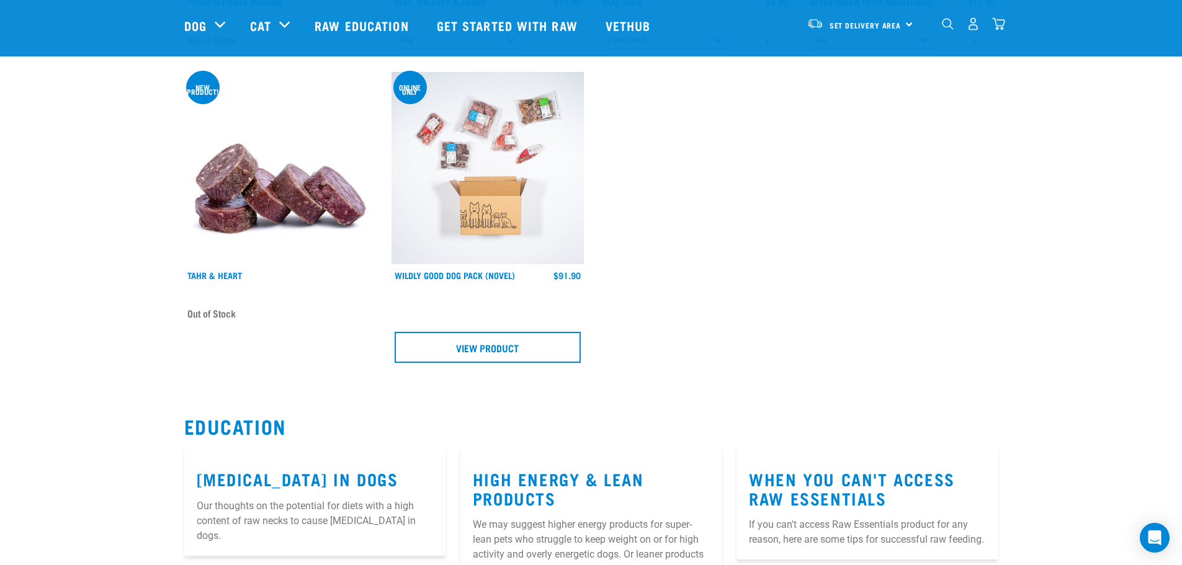
scroll to position [1551, 0]
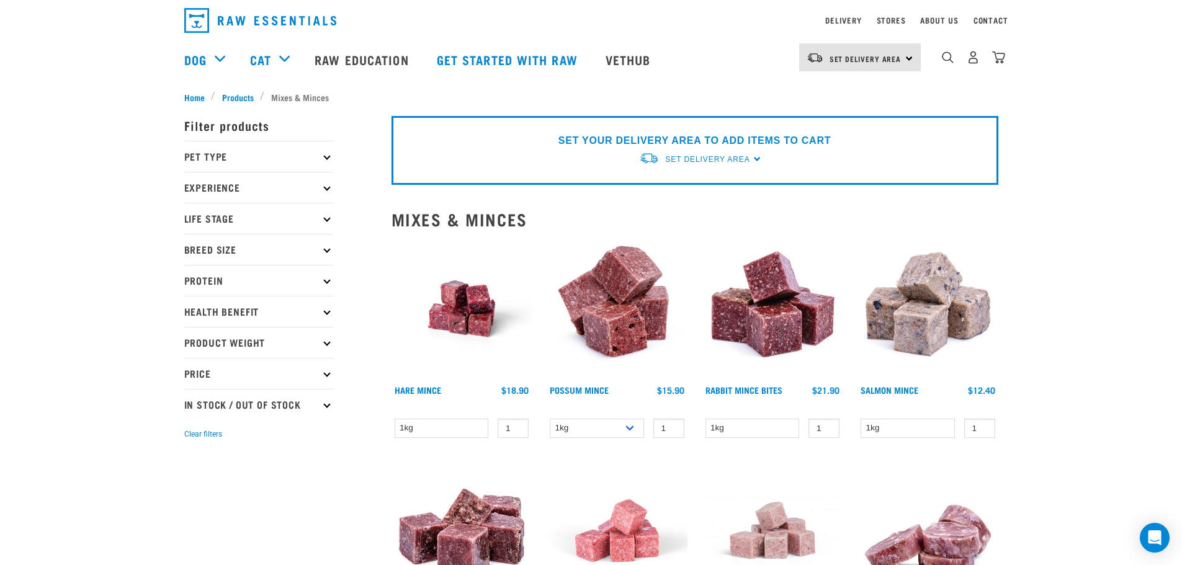
scroll to position [20, 0]
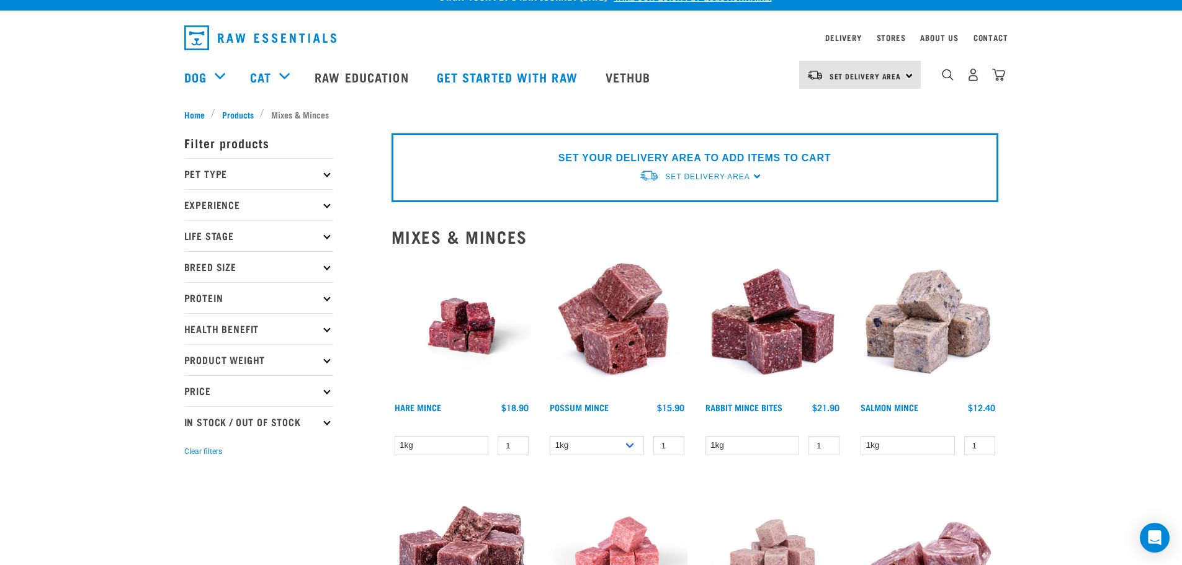
click at [306, 169] on p "Pet Type" at bounding box center [258, 173] width 149 height 31
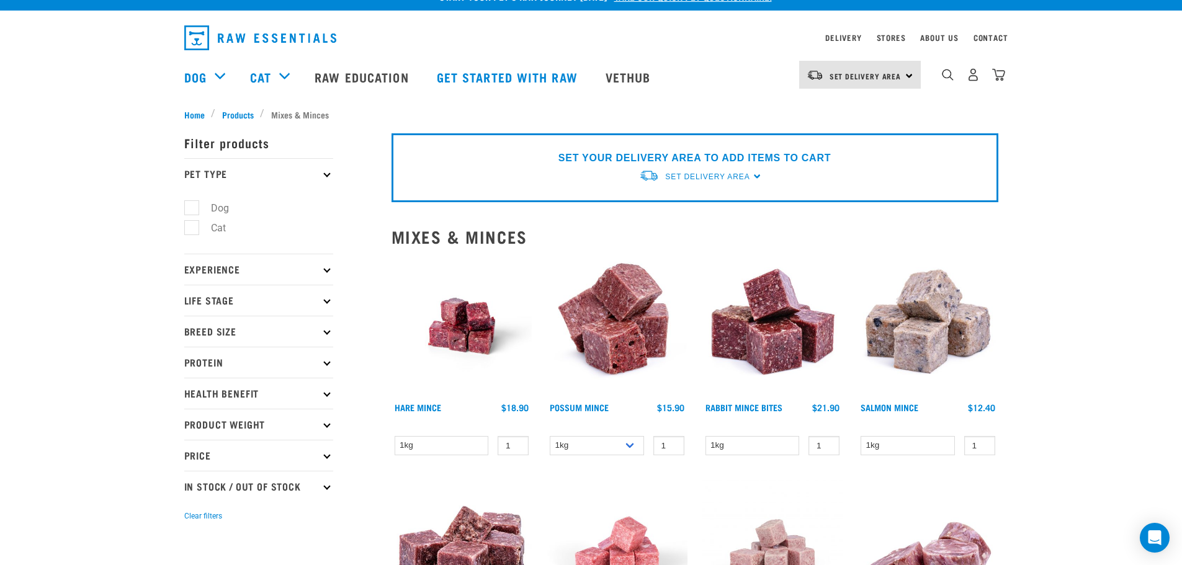
click at [298, 197] on ul "Dog Cat" at bounding box center [258, 221] width 149 height 65
drag, startPoint x: 239, startPoint y: 202, endPoint x: 223, endPoint y: 204, distance: 15.6
click at [227, 203] on li "Dog" at bounding box center [258, 208] width 149 height 13
click at [218, 204] on label "Dog" at bounding box center [212, 208] width 43 height 16
click at [192, 204] on input "Dog" at bounding box center [188, 206] width 8 height 8
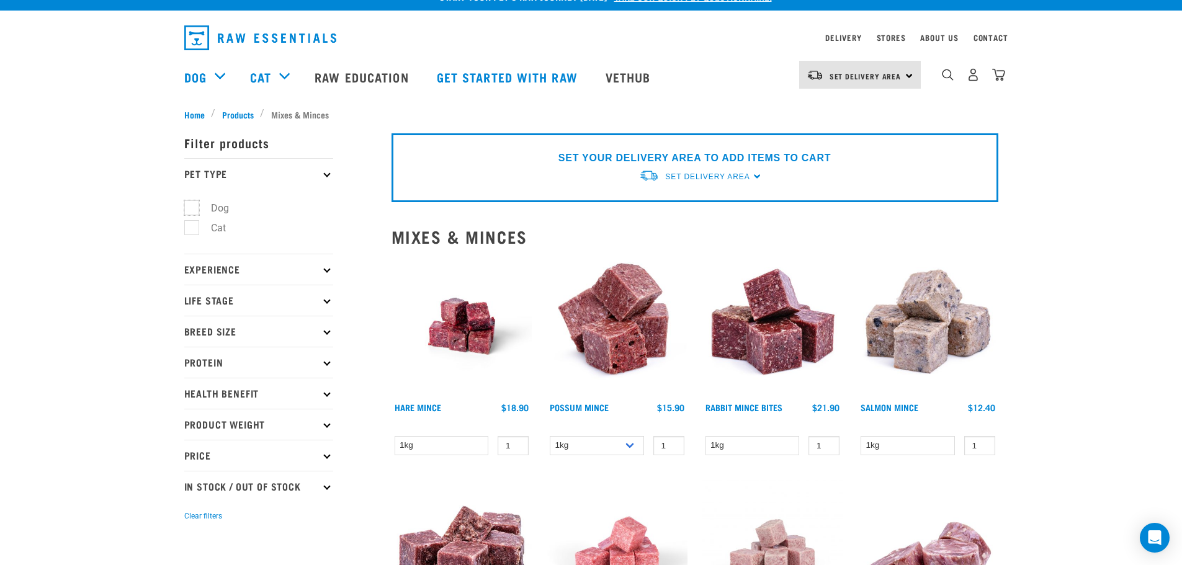
checkbox input "true"
click at [238, 264] on p "Experience" at bounding box center [258, 269] width 149 height 31
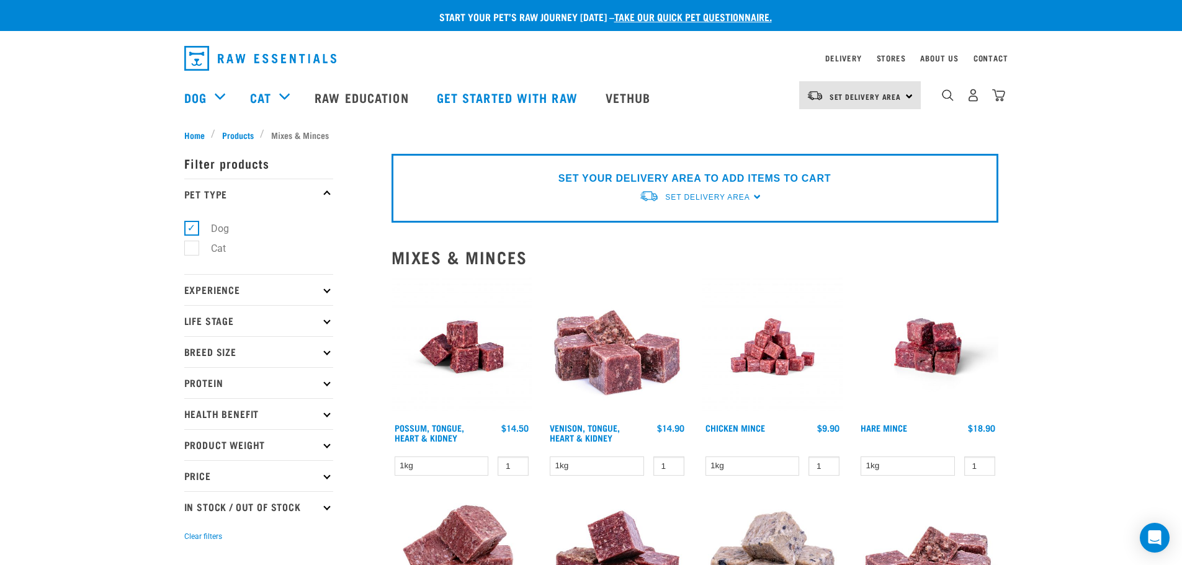
click at [246, 287] on p "Experience" at bounding box center [258, 289] width 149 height 31
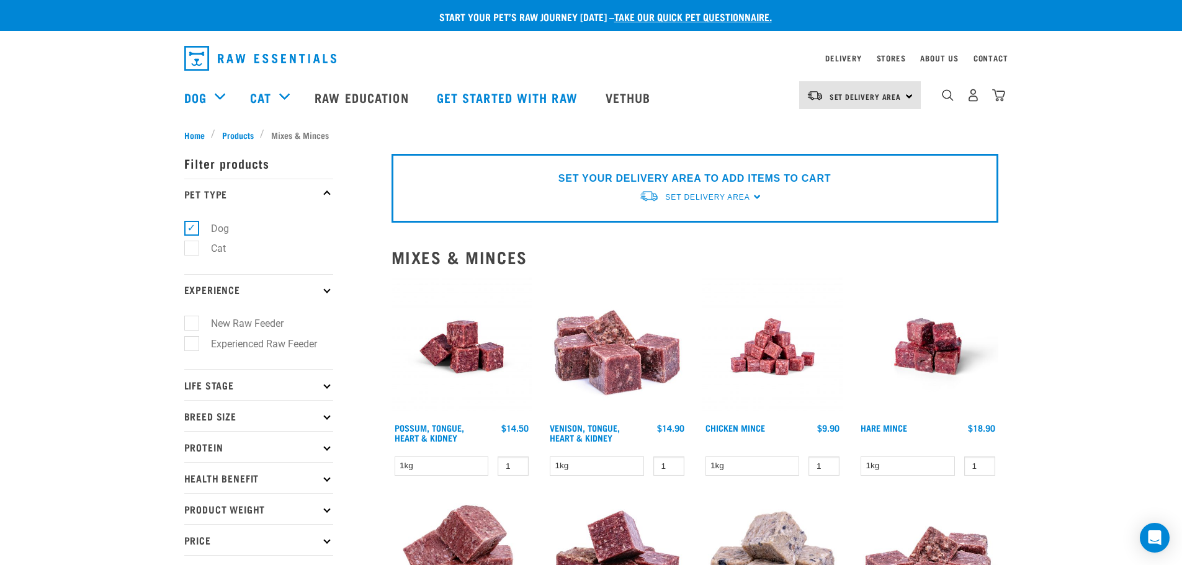
click at [196, 326] on label "New Raw Feeder" at bounding box center [239, 324] width 97 height 16
click at [192, 326] on input "New Raw Feeder" at bounding box center [188, 322] width 8 height 8
checkbox input "true"
click at [219, 381] on p "Life Stage" at bounding box center [258, 384] width 149 height 31
click at [203, 387] on p "Life Stage" at bounding box center [258, 384] width 149 height 31
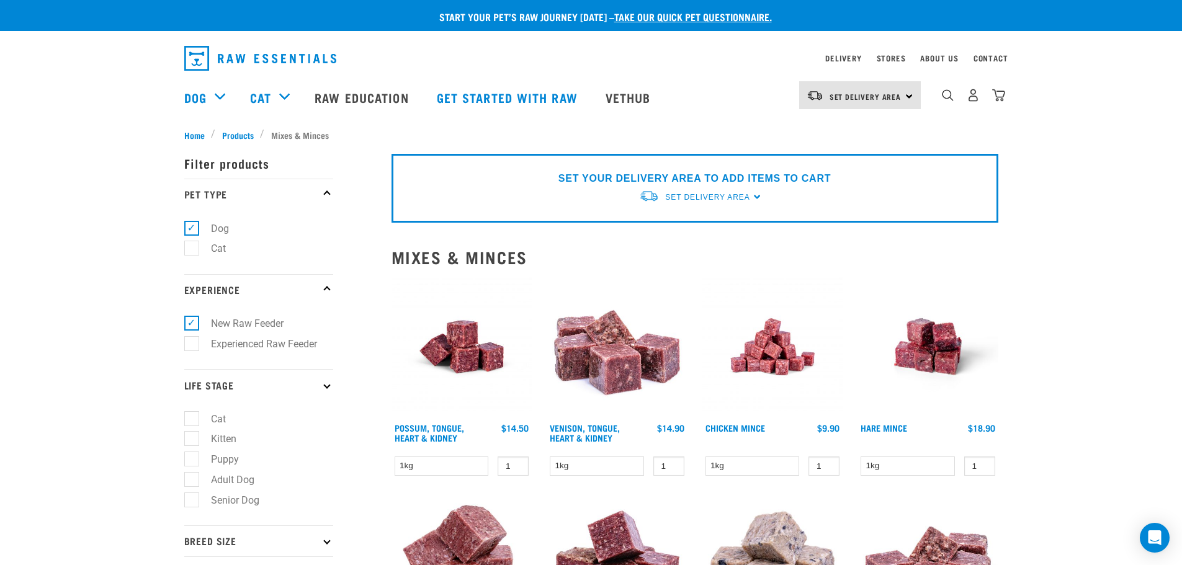
click at [194, 475] on label "Adult Dog" at bounding box center [225, 480] width 68 height 16
click at [192, 475] on input "Adult Dog" at bounding box center [188, 477] width 8 height 8
checkbox input "true"
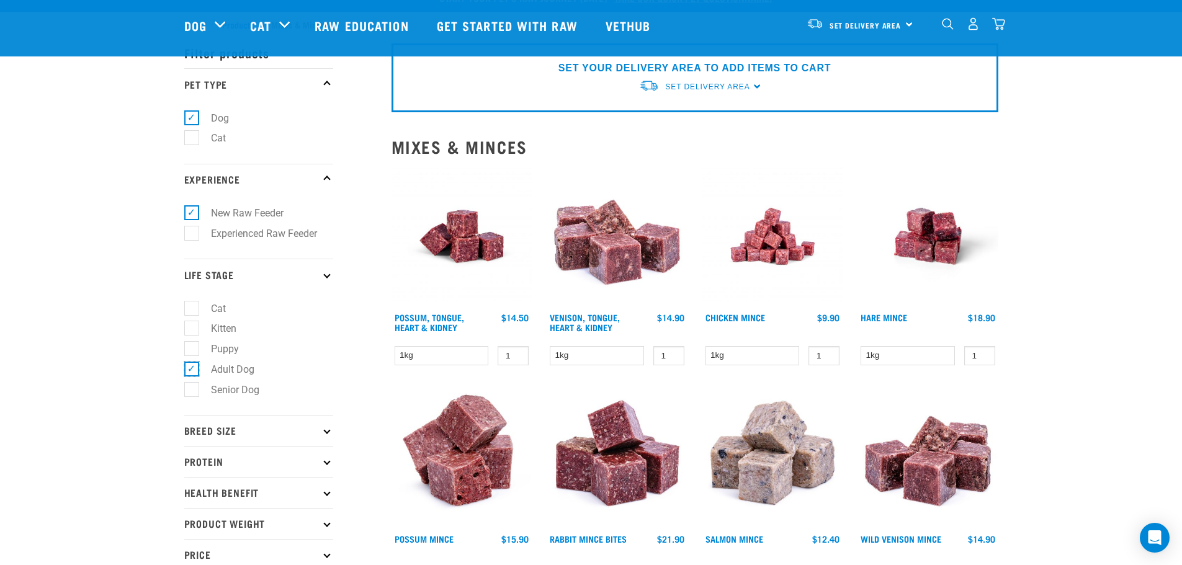
scroll to position [62, 0]
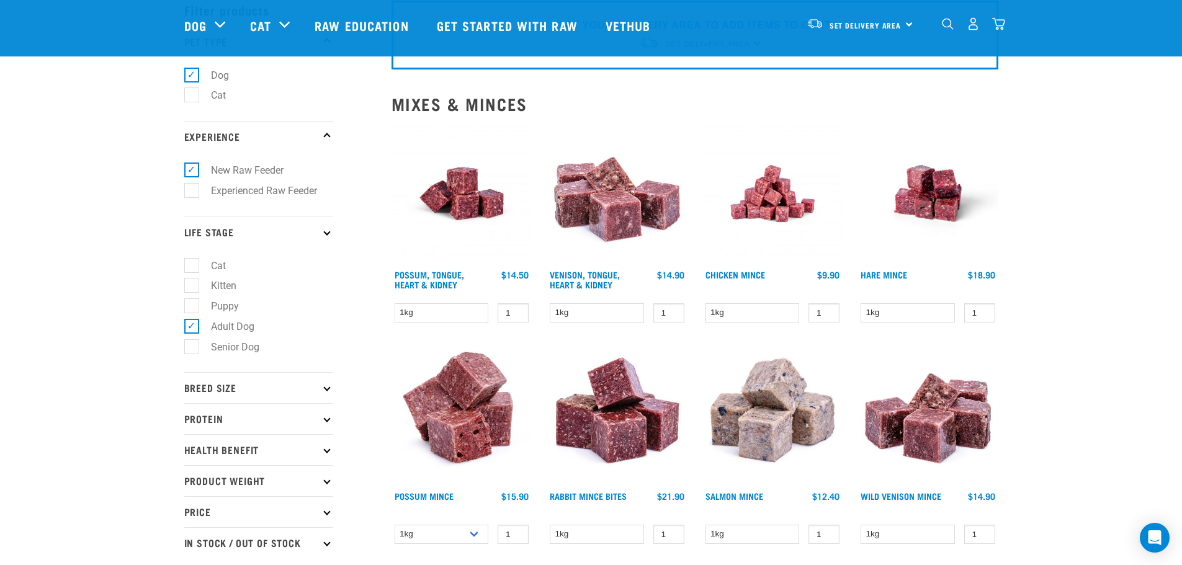
click at [215, 389] on p "Breed Size" at bounding box center [258, 387] width 149 height 31
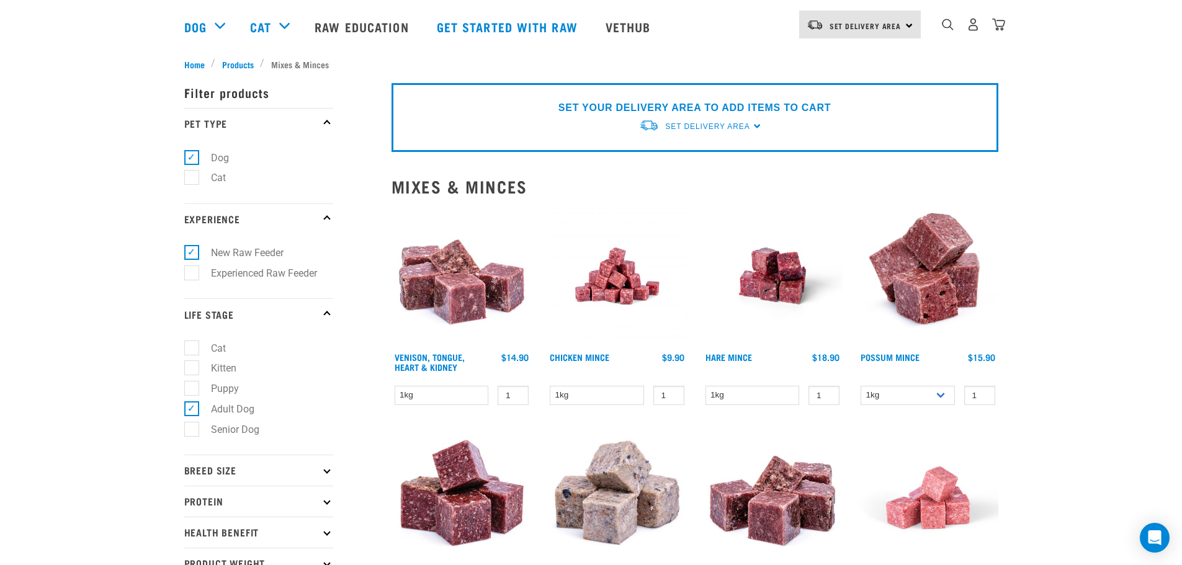
scroll to position [83, 0]
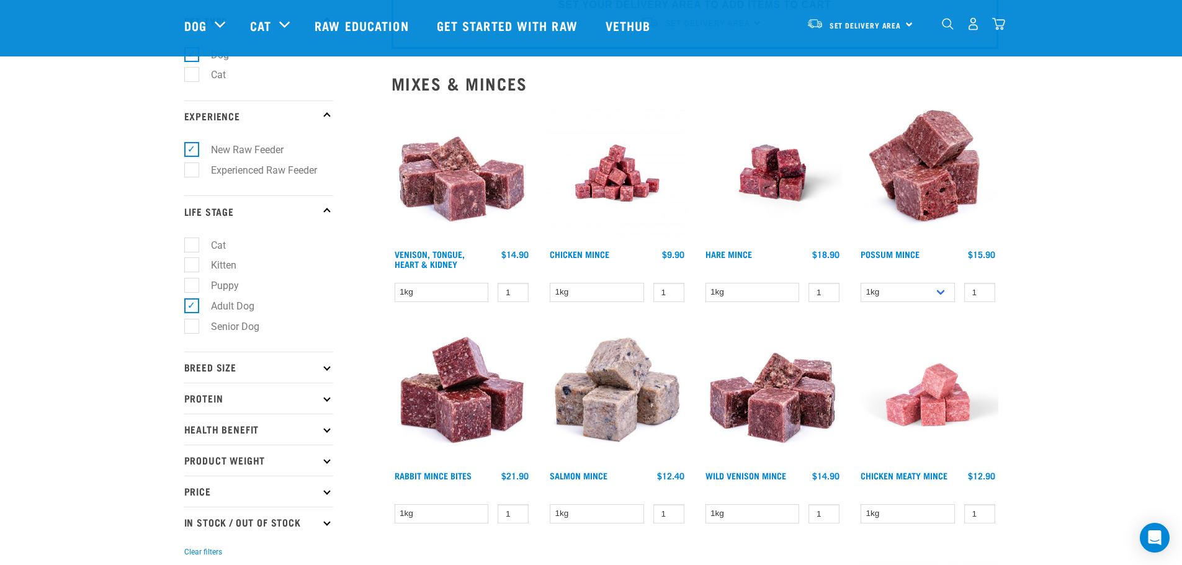
click at [242, 377] on p "Breed Size" at bounding box center [258, 367] width 149 height 31
click at [230, 416] on label "Medium Dogs" at bounding box center [234, 422] width 86 height 16
click at [192, 416] on input "Medium Dogs" at bounding box center [188, 420] width 8 height 8
checkbox input "true"
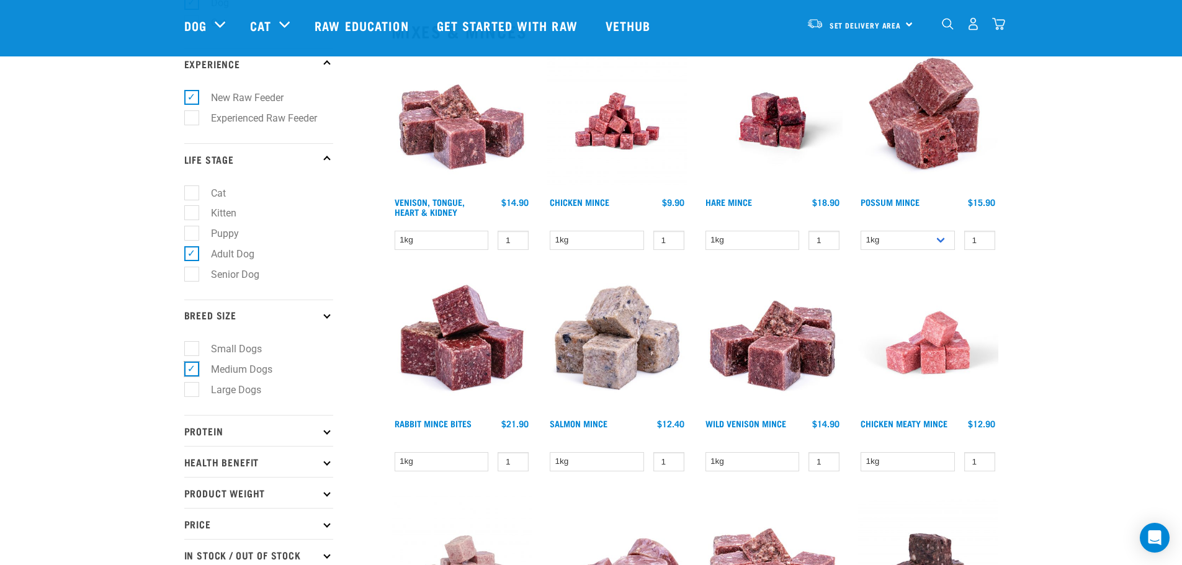
scroll to position [145, 0]
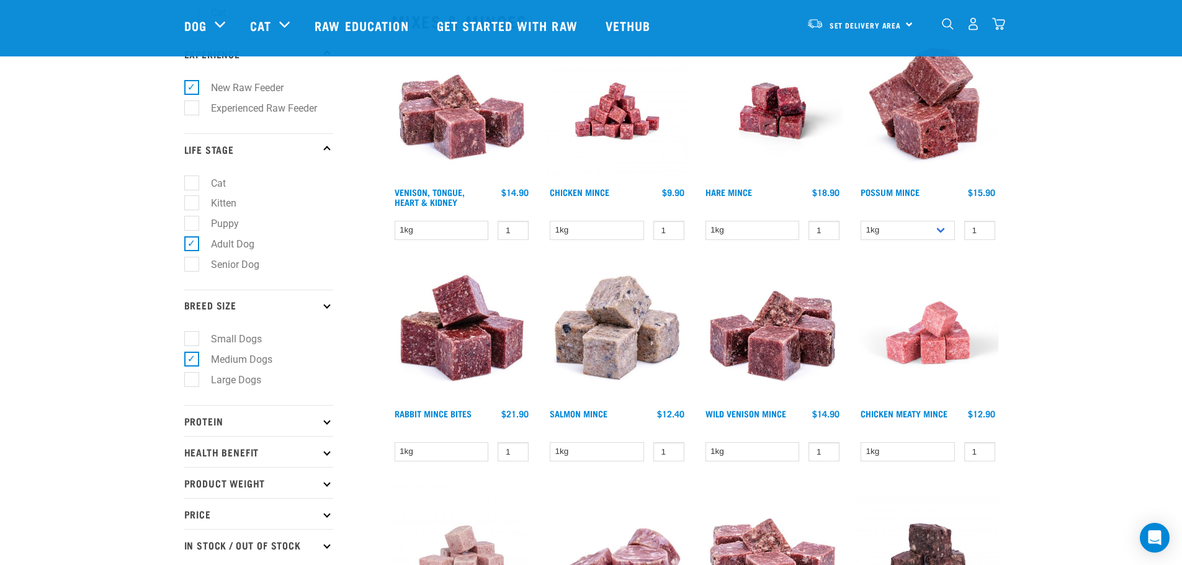
click at [230, 427] on p "Protein" at bounding box center [258, 420] width 149 height 31
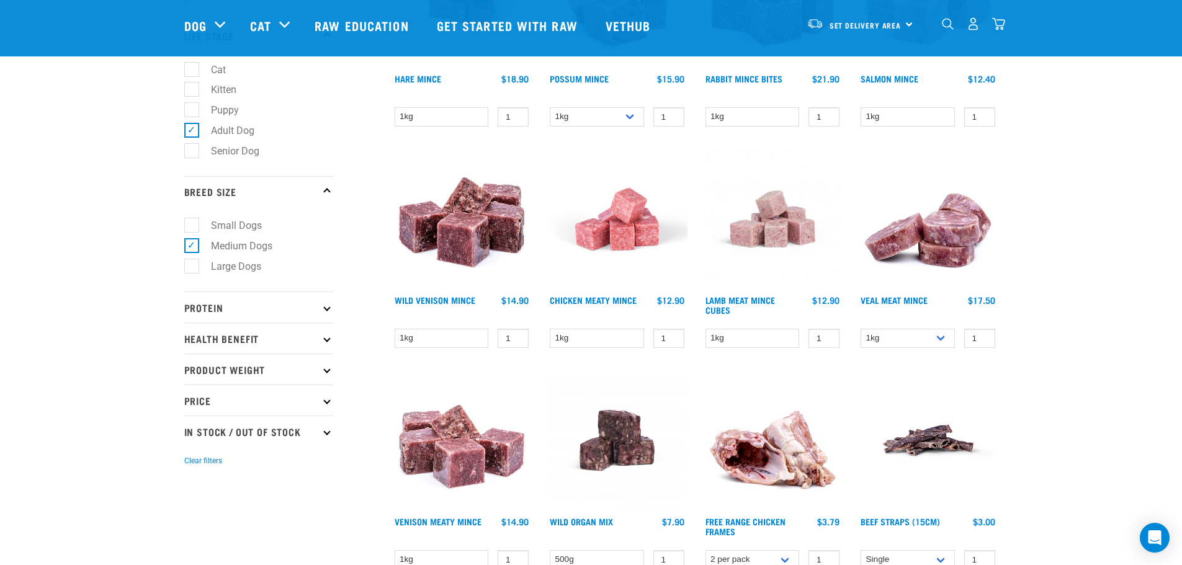
scroll to position [269, 0]
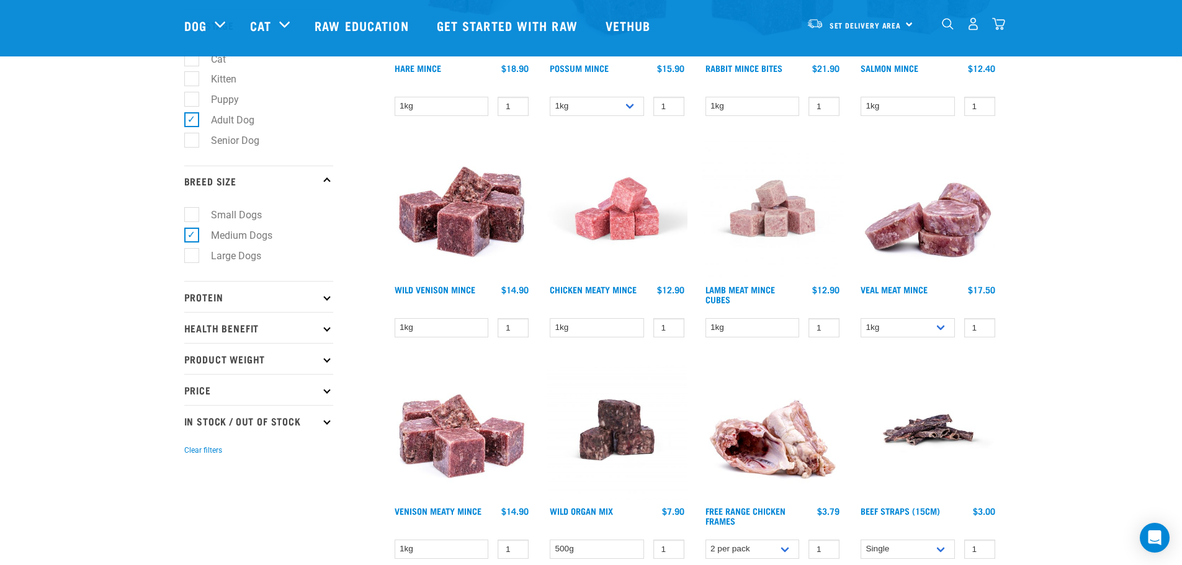
click at [289, 365] on p "Product Weight" at bounding box center [258, 358] width 149 height 31
click at [154, 418] on div "Start your pet’s raw journey [DATE] – take our quick pet questionnaire. Deliver…" at bounding box center [591, 507] width 1182 height 1553
click at [202, 516] on p "Price" at bounding box center [258, 515] width 149 height 31
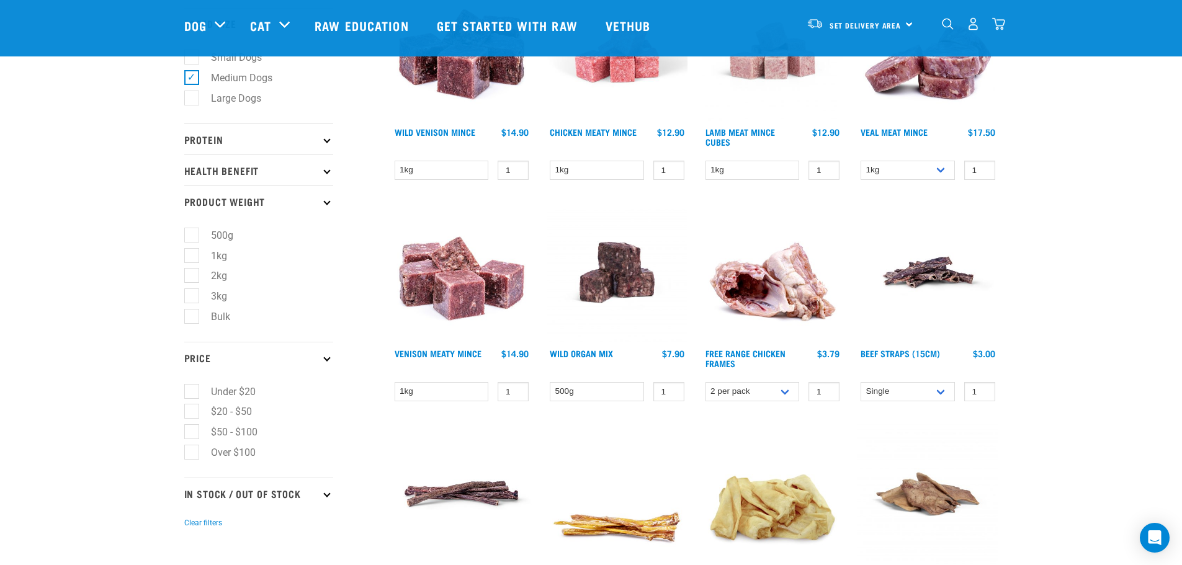
scroll to position [455, 0]
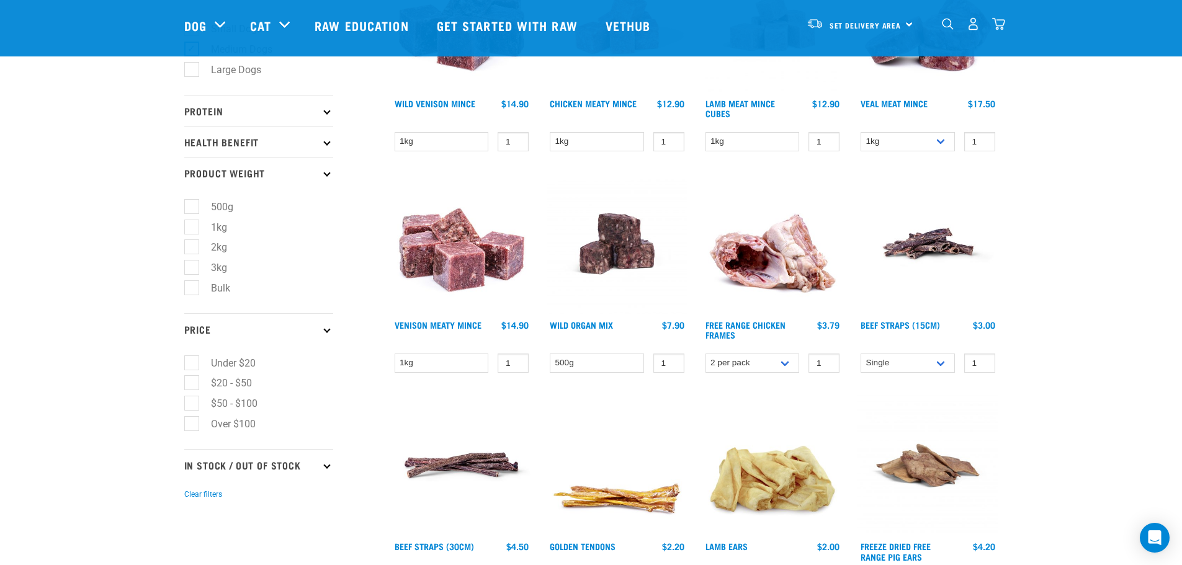
click at [191, 382] on label "$20 - $50" at bounding box center [224, 383] width 66 height 16
click at [191, 382] on input "$20 - $50" at bounding box center [188, 381] width 8 height 8
checkbox input "true"
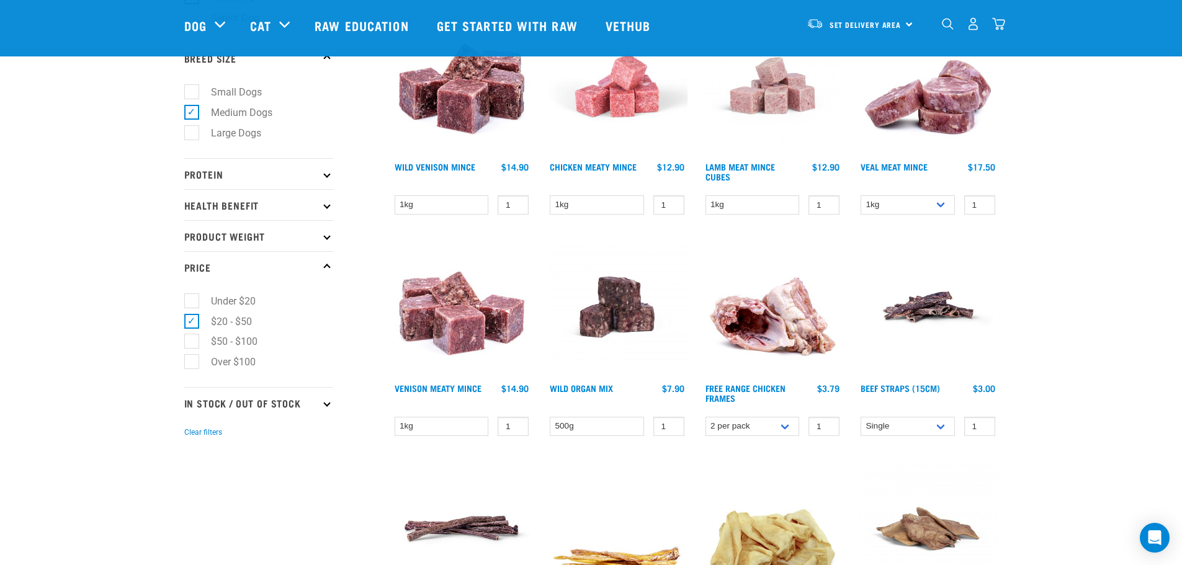
scroll to position [393, 0]
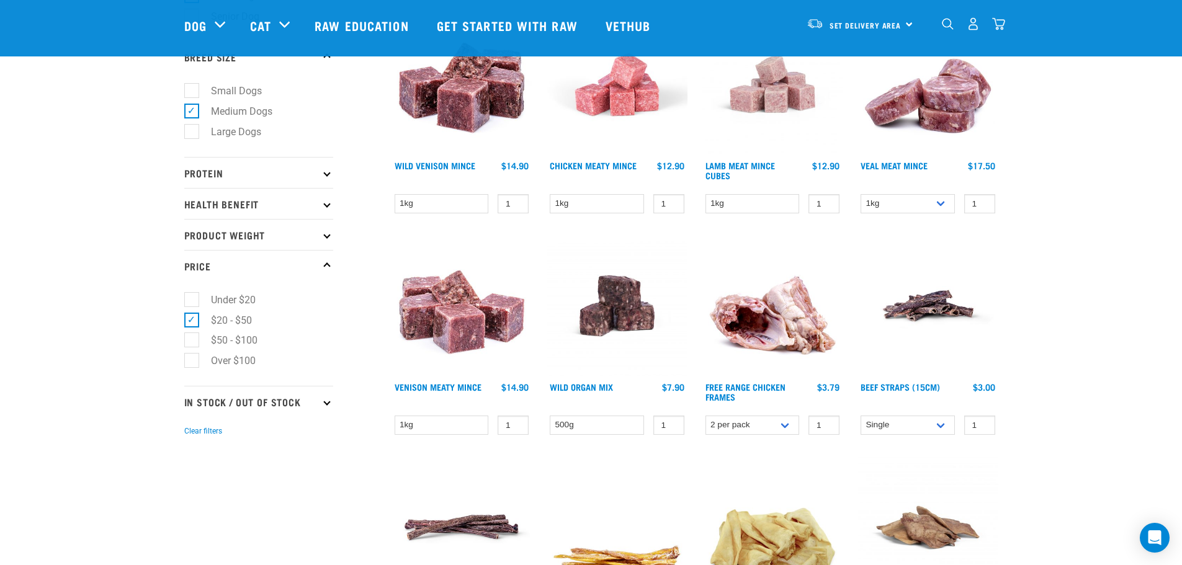
click at [324, 403] on p "In Stock / Out Of Stock" at bounding box center [258, 401] width 149 height 31
click at [192, 433] on label "In Stock" at bounding box center [221, 436] width 60 height 16
click at [192, 433] on input "In Stock" at bounding box center [188, 433] width 8 height 8
checkbox input "true"
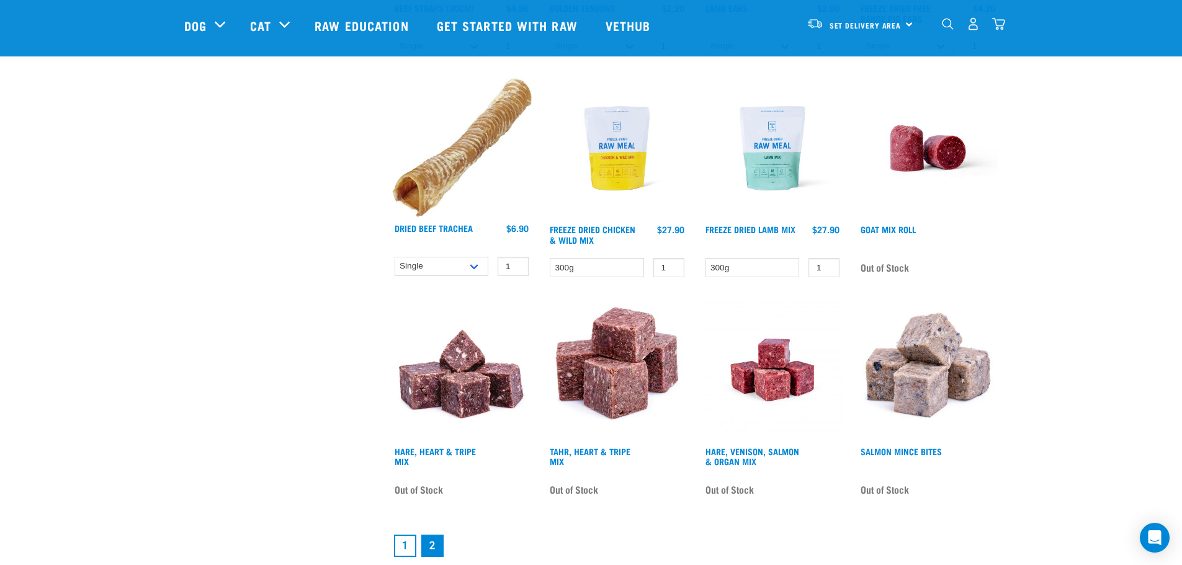
scroll to position [1055, 0]
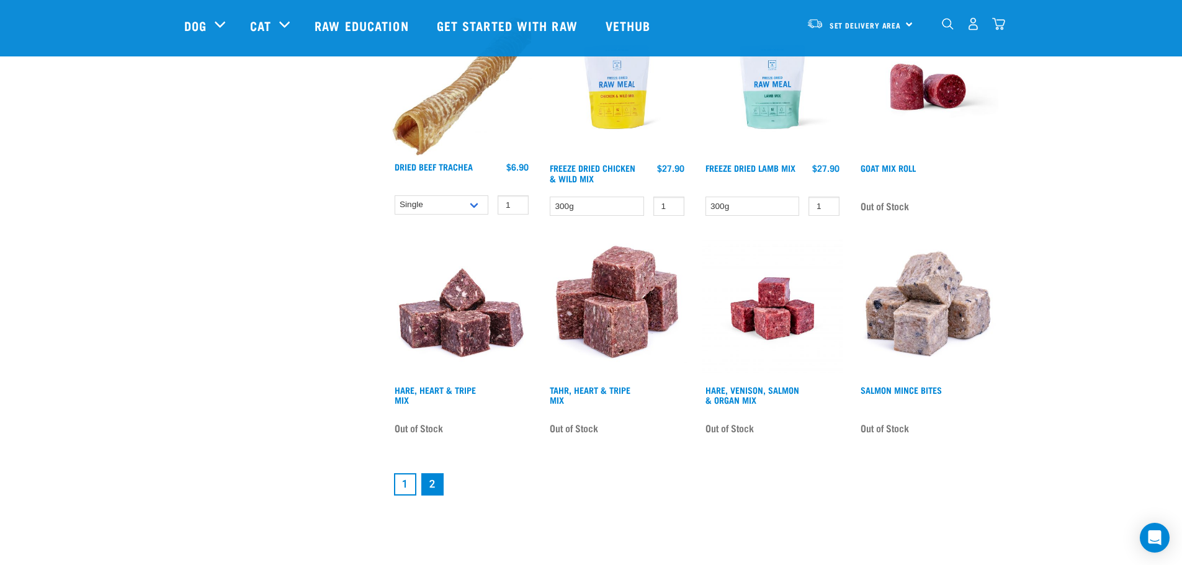
click at [400, 482] on link "1" at bounding box center [405, 484] width 22 height 22
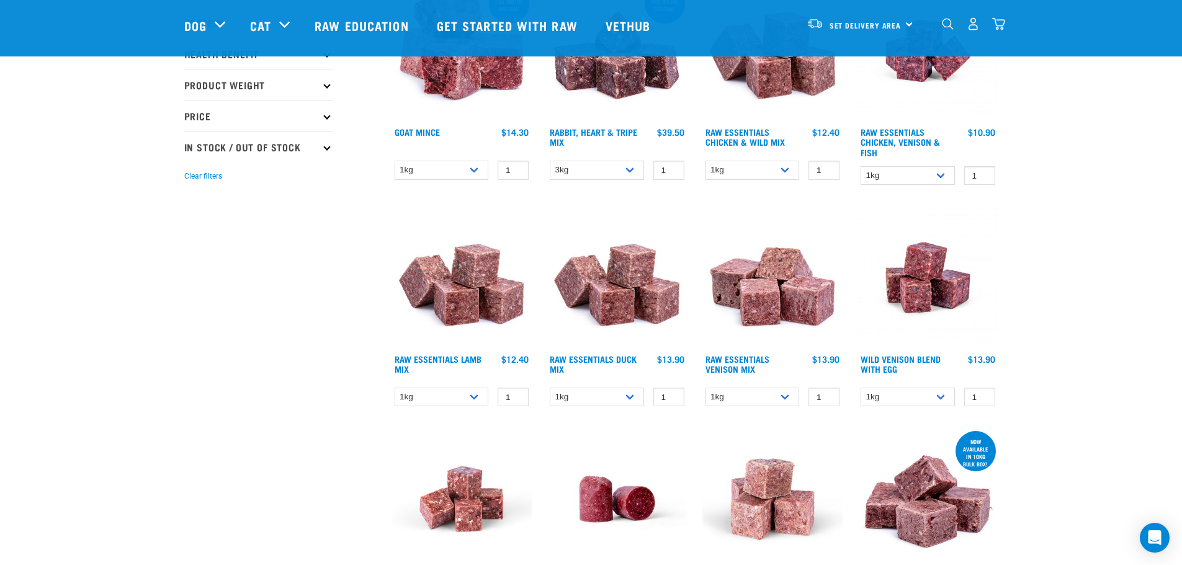
scroll to position [228, 0]
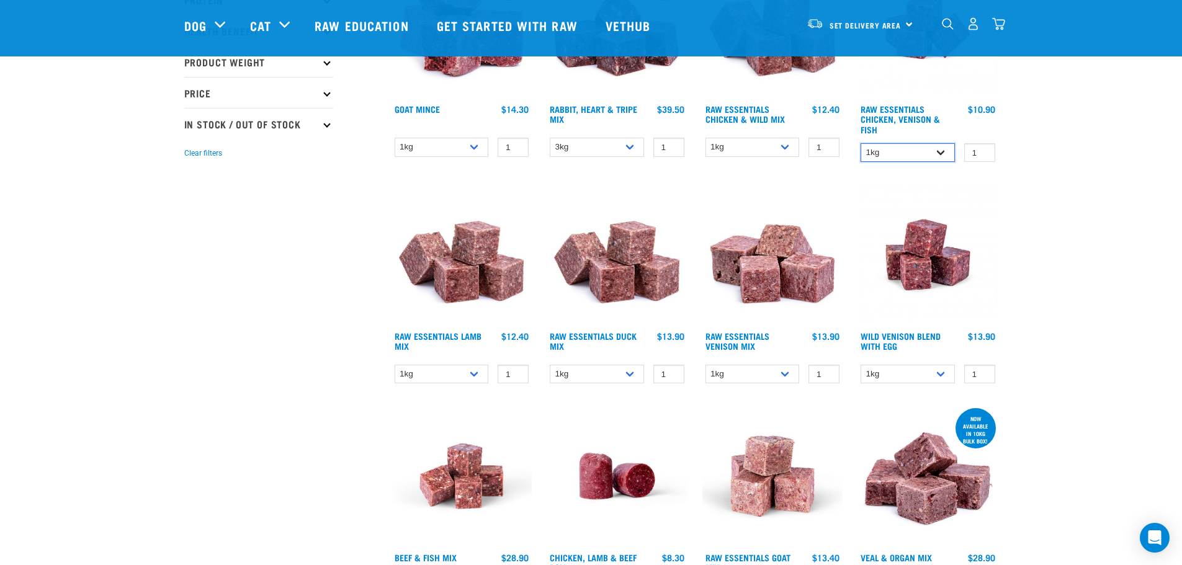
click at [927, 146] on select "1kg 3kg" at bounding box center [908, 152] width 94 height 19
select select "28665"
click at [861, 143] on select "1kg 3kg" at bounding box center [908, 152] width 94 height 19
click at [481, 372] on select "1kg 3kg Bulk (10kg)" at bounding box center [442, 374] width 94 height 19
select select "24"
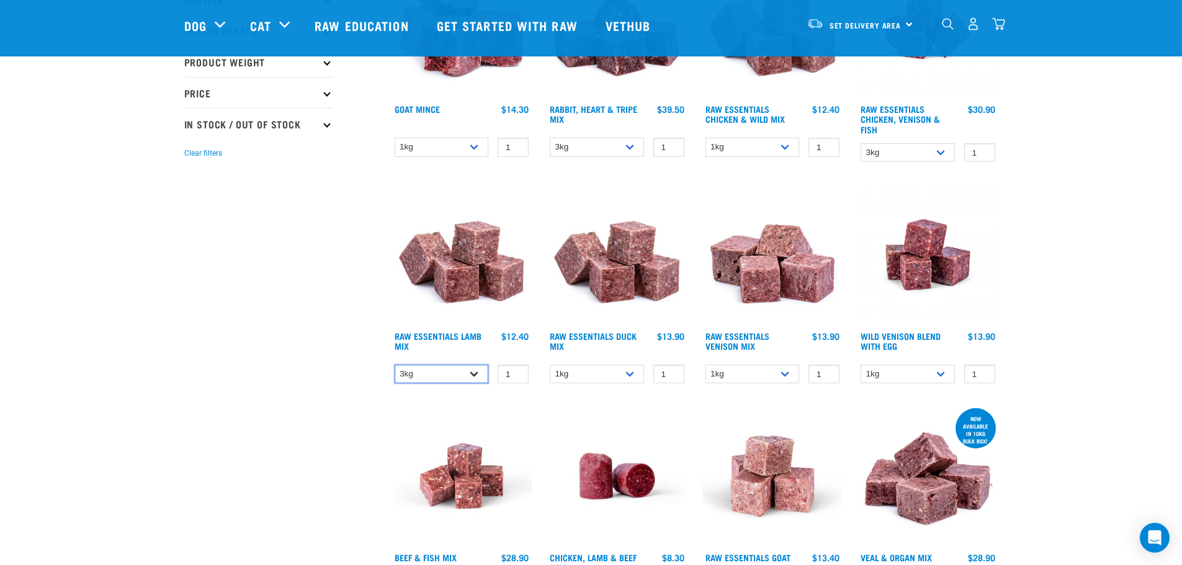
click at [395, 365] on select "1kg 3kg Bulk (10kg)" at bounding box center [442, 374] width 94 height 19
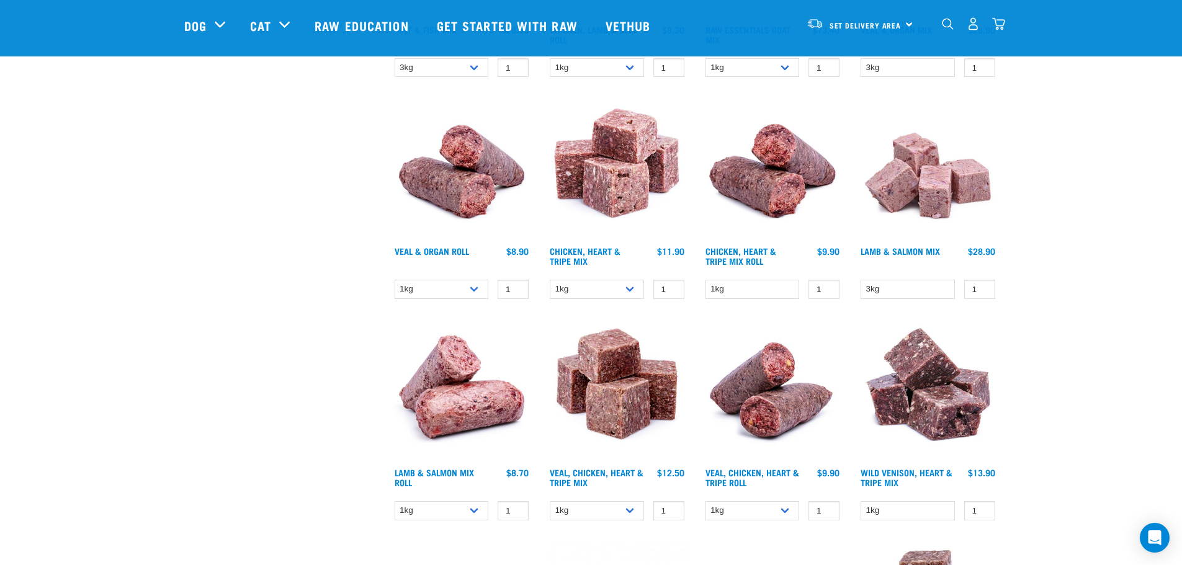
scroll to position [786, 0]
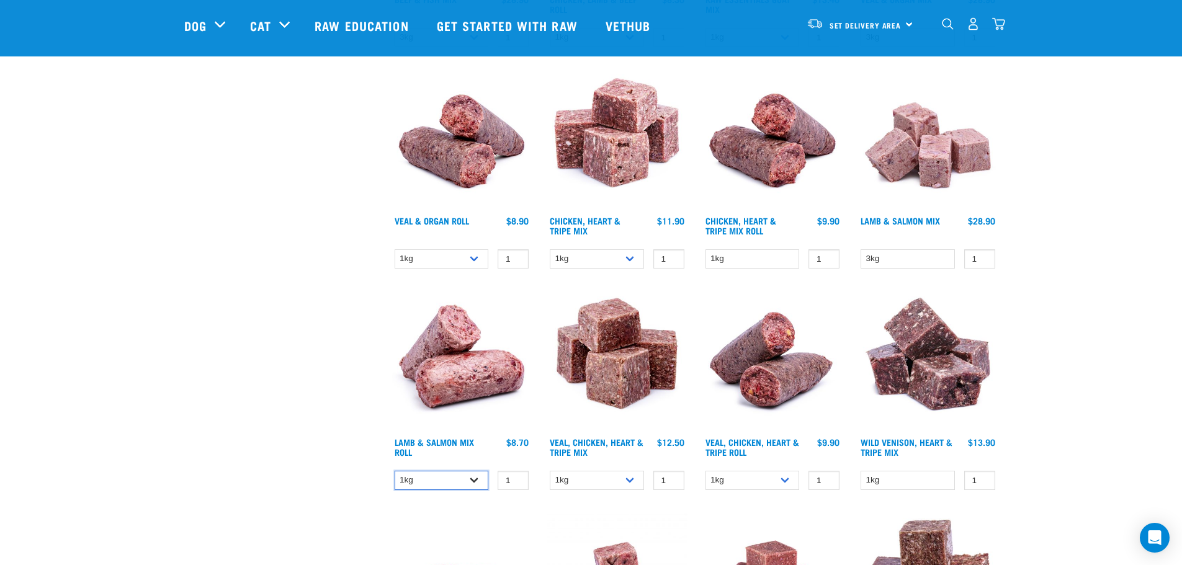
click at [478, 476] on select "1kg Bulk (10kg)" at bounding box center [442, 480] width 94 height 19
select select "913"
click at [395, 471] on select "1kg Bulk (10kg)" at bounding box center [442, 480] width 94 height 19
click at [473, 262] on select "1kg Bulk (10kg)" at bounding box center [442, 258] width 94 height 19
click at [756, 477] on select "1kg Bulk (10kg)" at bounding box center [753, 480] width 94 height 19
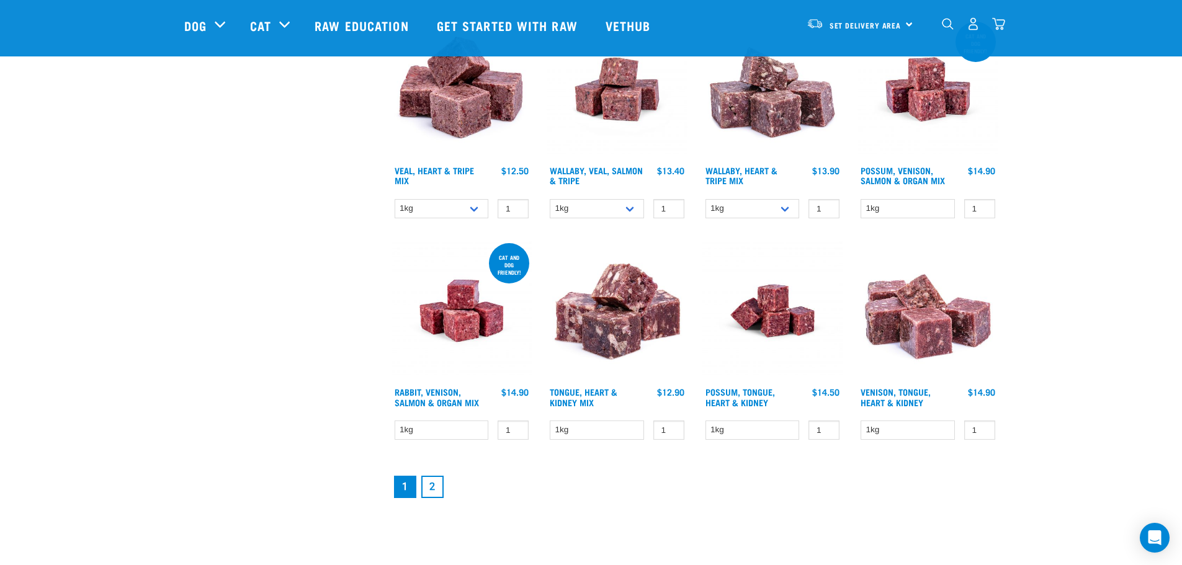
scroll to position [1510, 0]
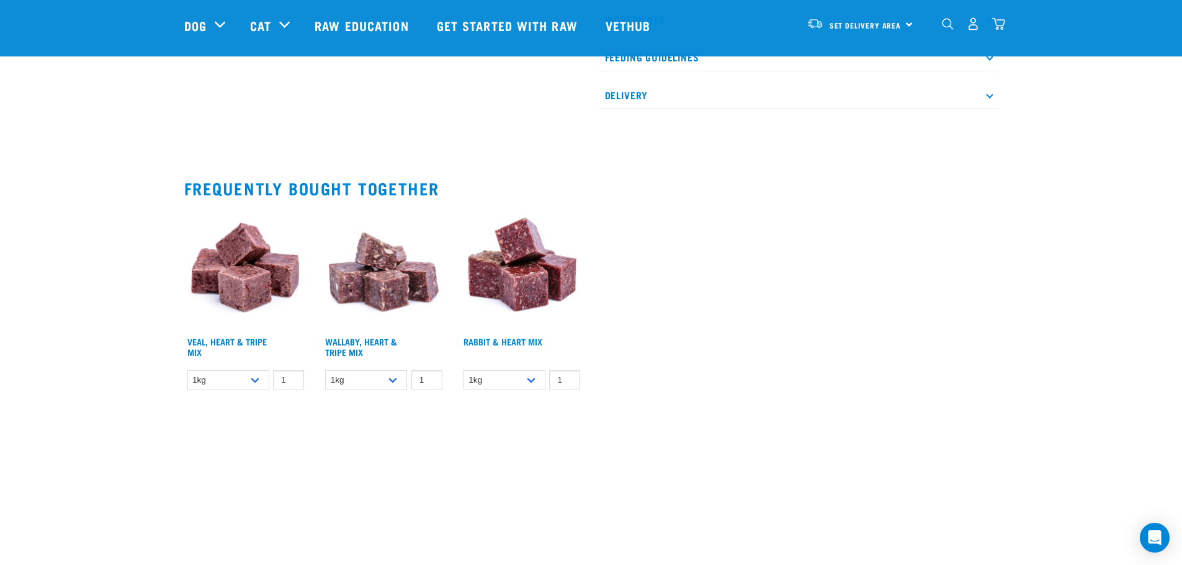
scroll to position [641, 0]
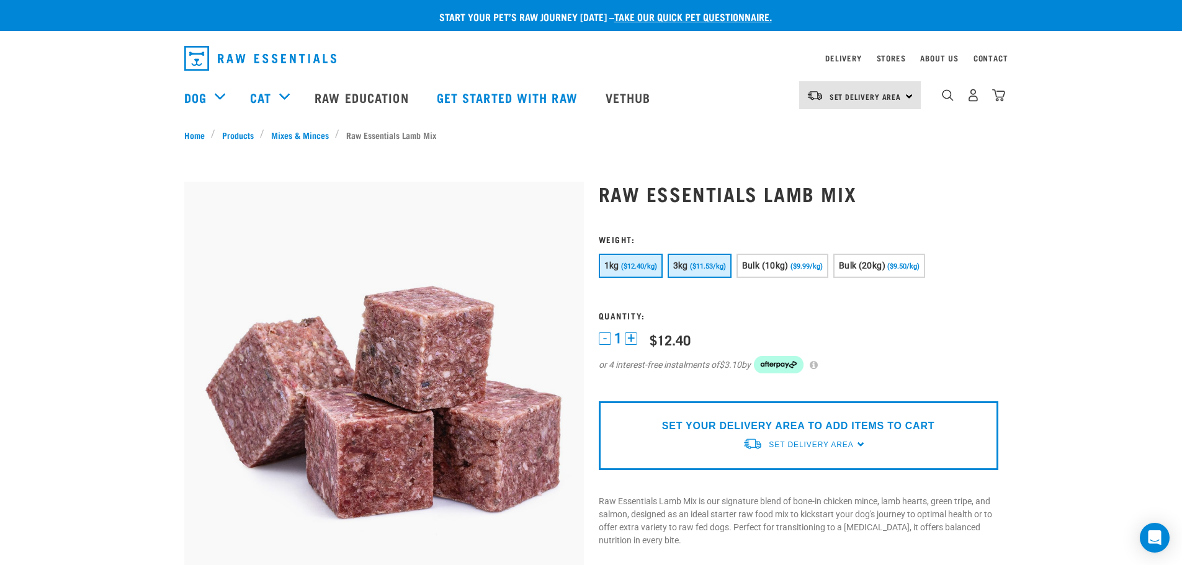
click at [703, 260] on button "3kg ($11.53/kg)" at bounding box center [700, 266] width 64 height 24
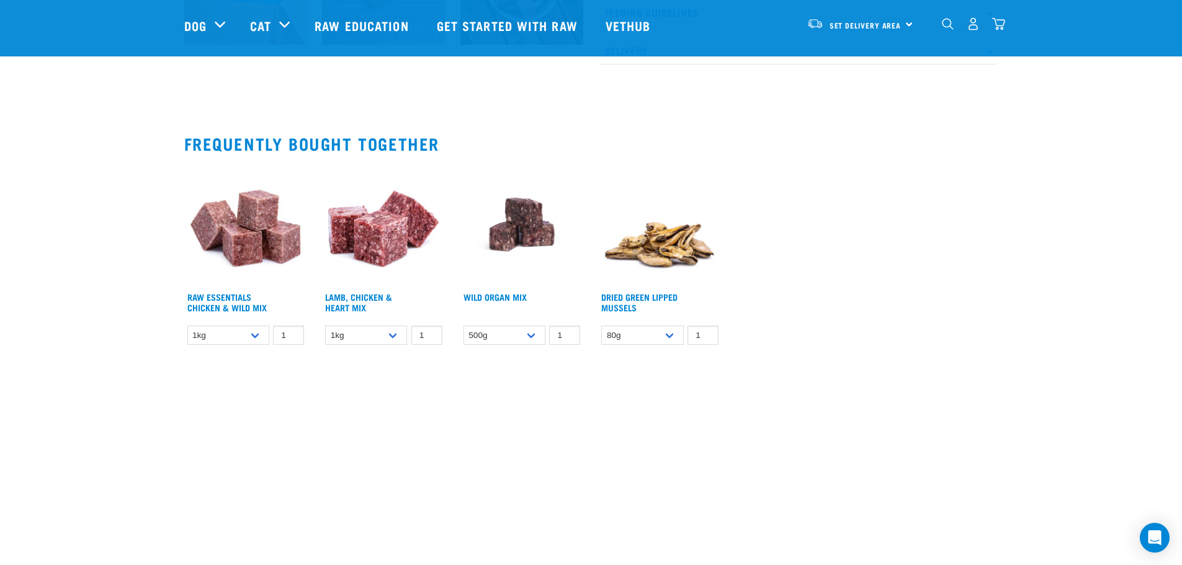
scroll to position [724, 0]
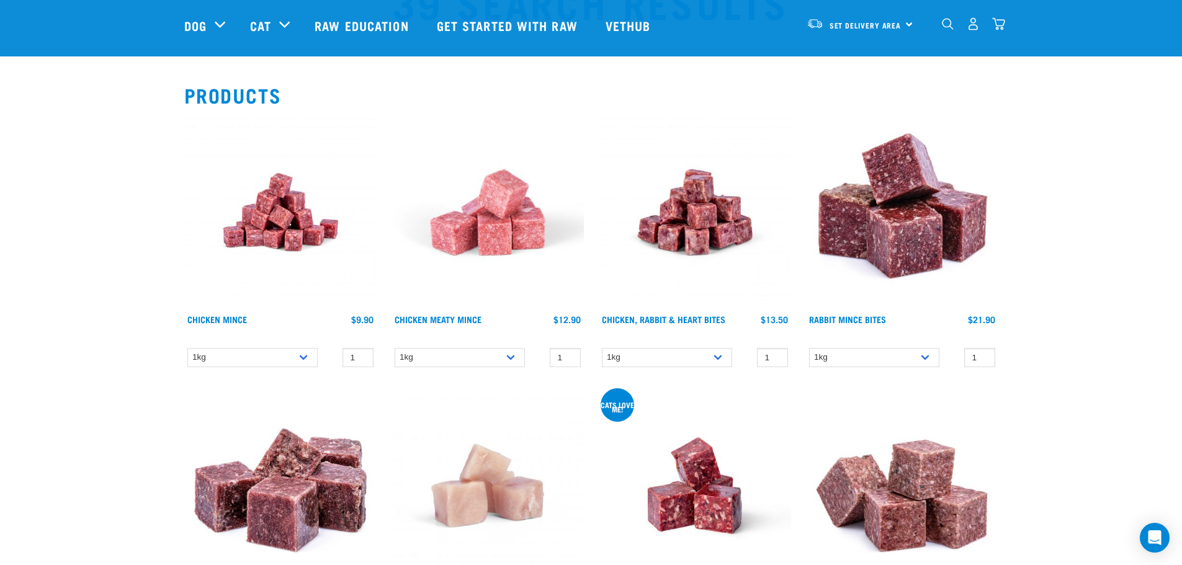
scroll to position [83, 0]
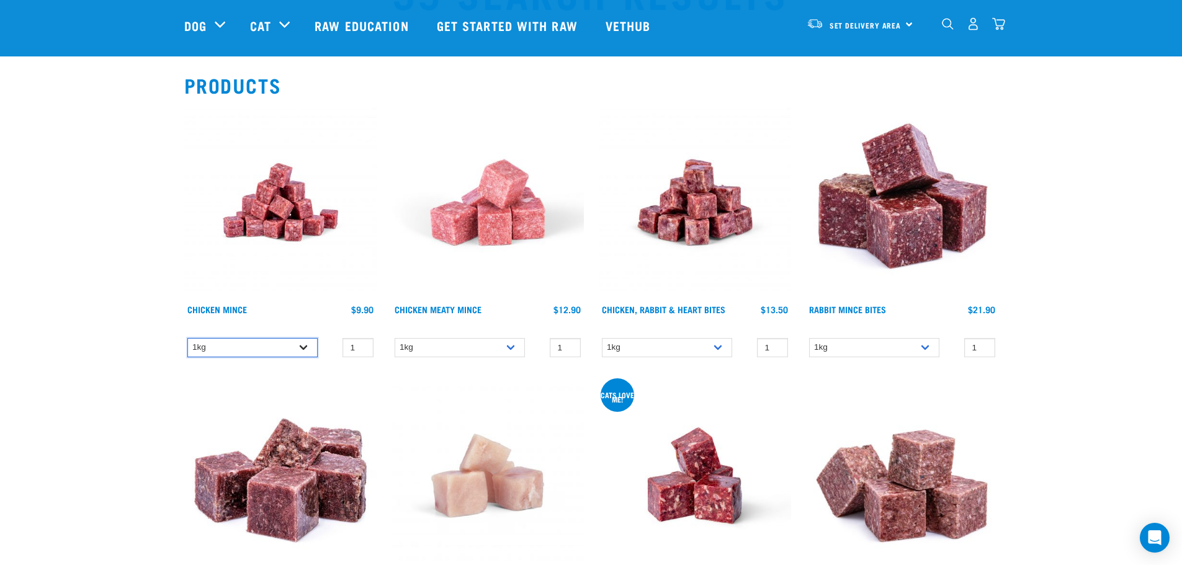
click at [299, 348] on select "1kg" at bounding box center [252, 347] width 130 height 19
click at [503, 344] on select "1kg" at bounding box center [460, 347] width 130 height 19
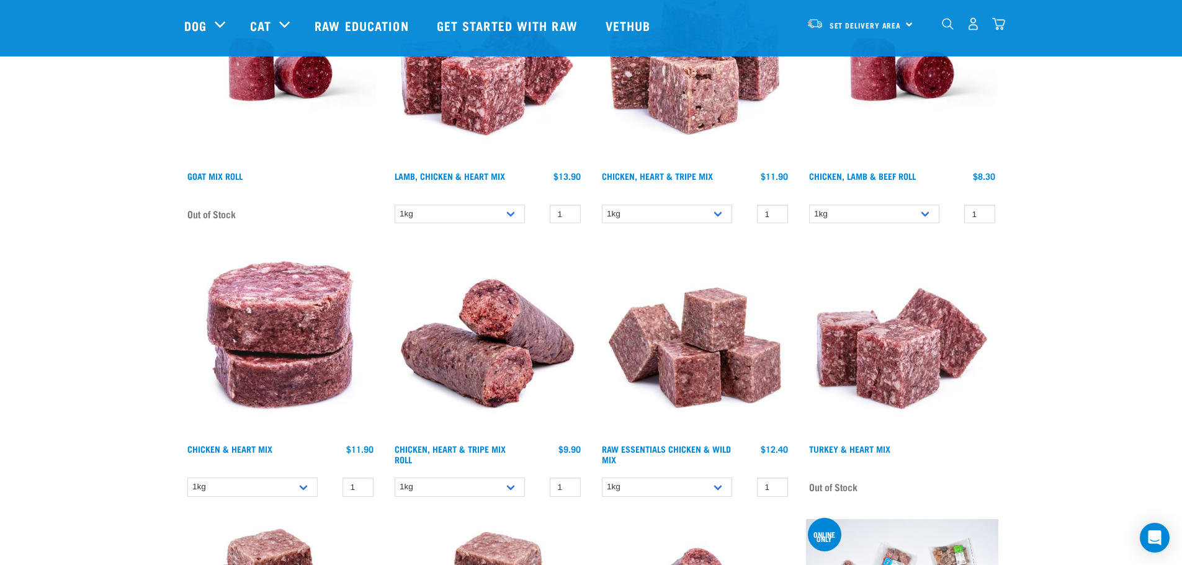
scroll to position [1137, 0]
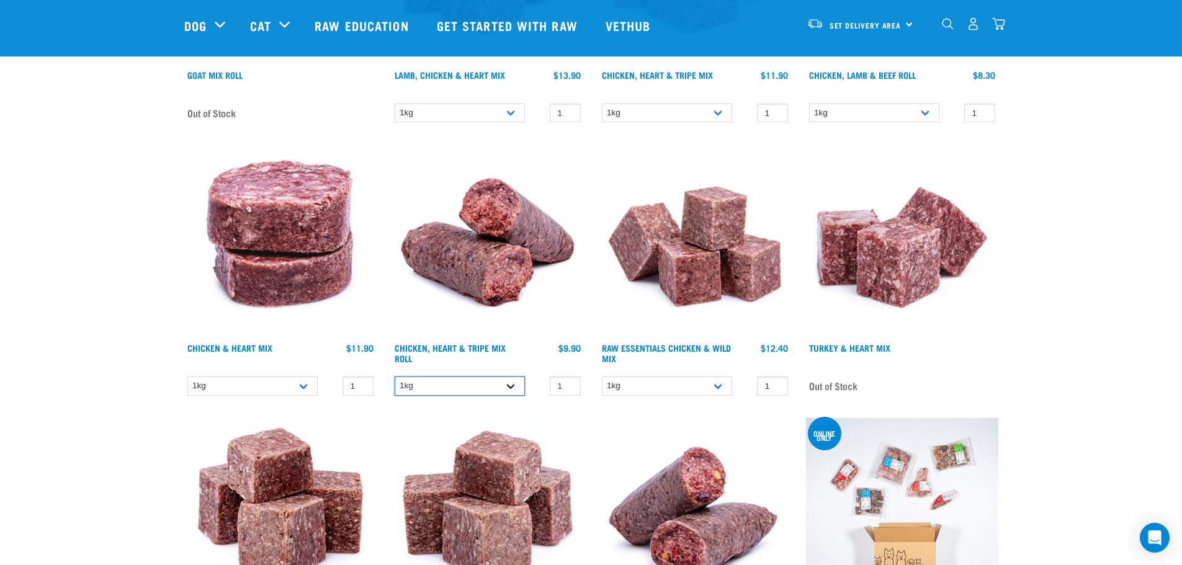
click at [519, 384] on select "1kg" at bounding box center [460, 386] width 130 height 19
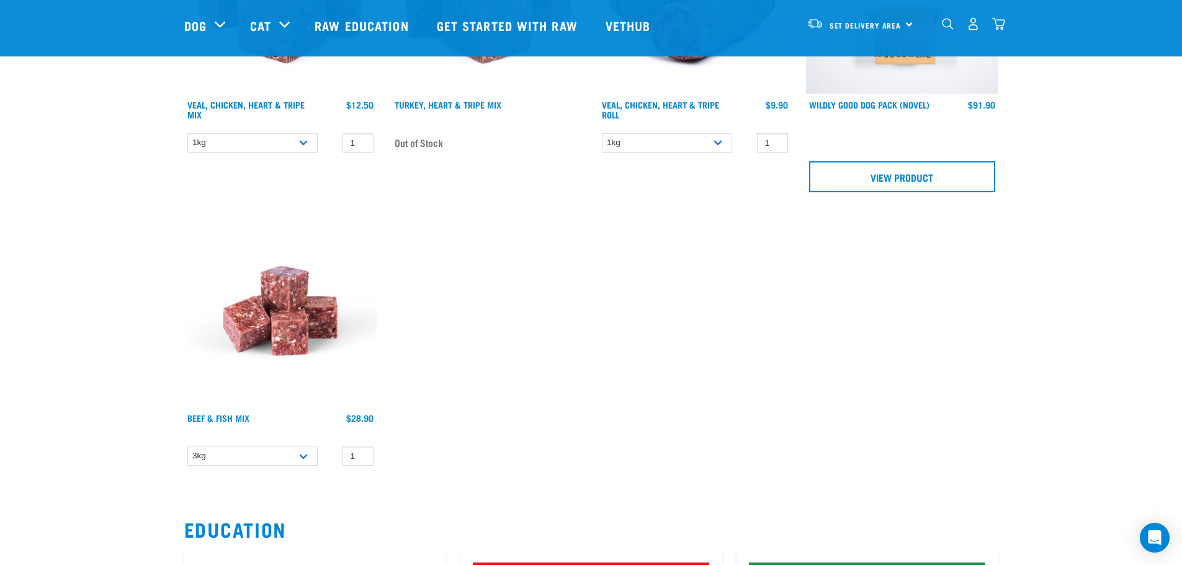
scroll to position [1676, 0]
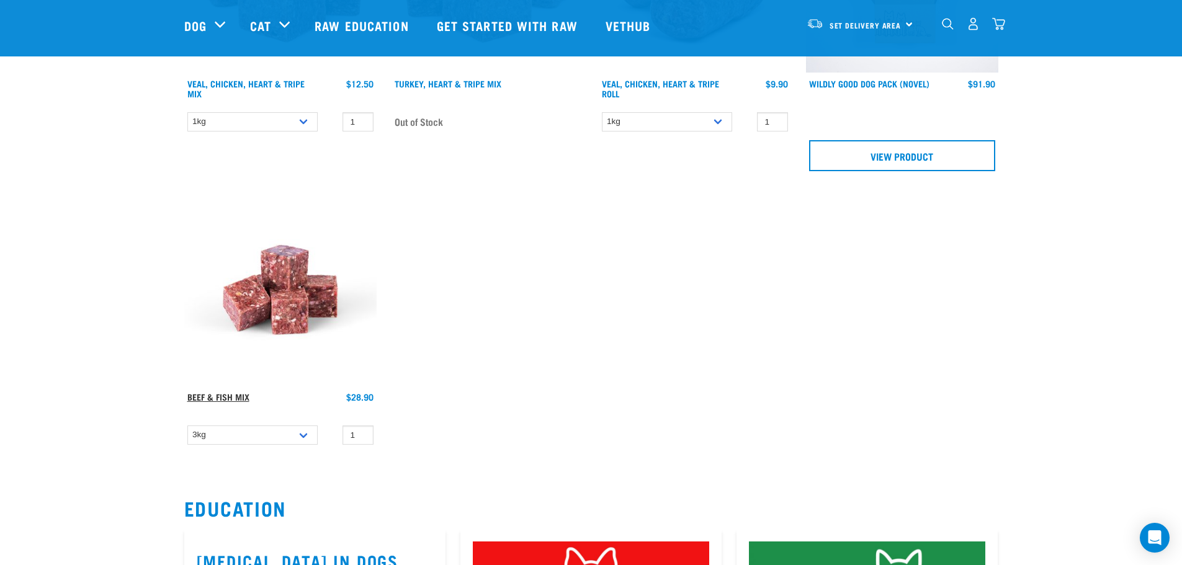
click at [229, 397] on link "Beef & Fish Mix" at bounding box center [218, 397] width 62 height 4
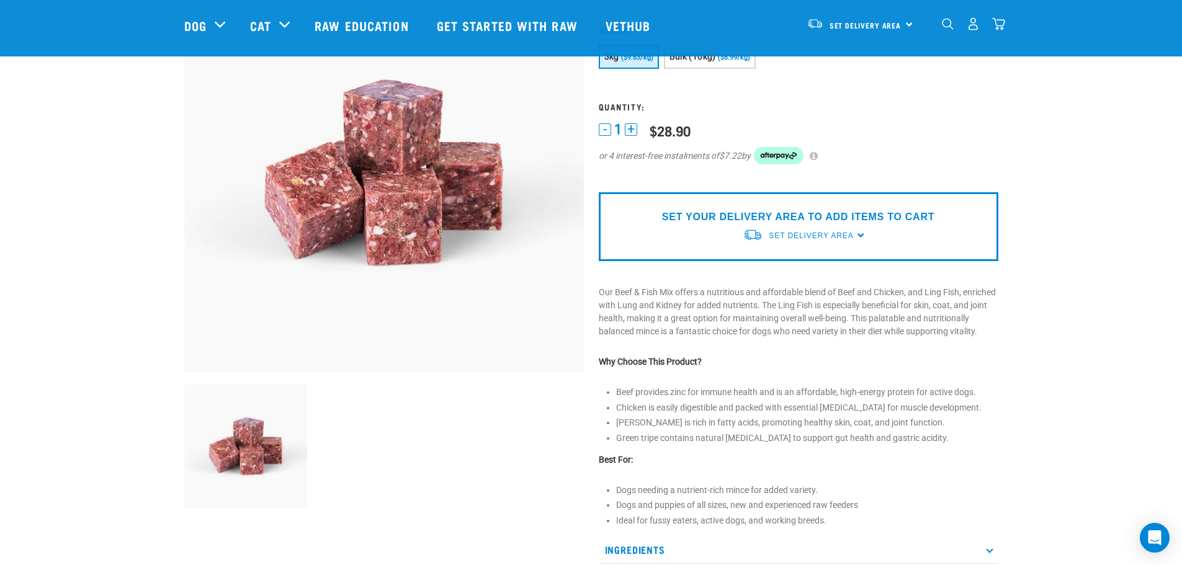
scroll to position [166, 0]
